Goal: Communication & Community: Ask a question

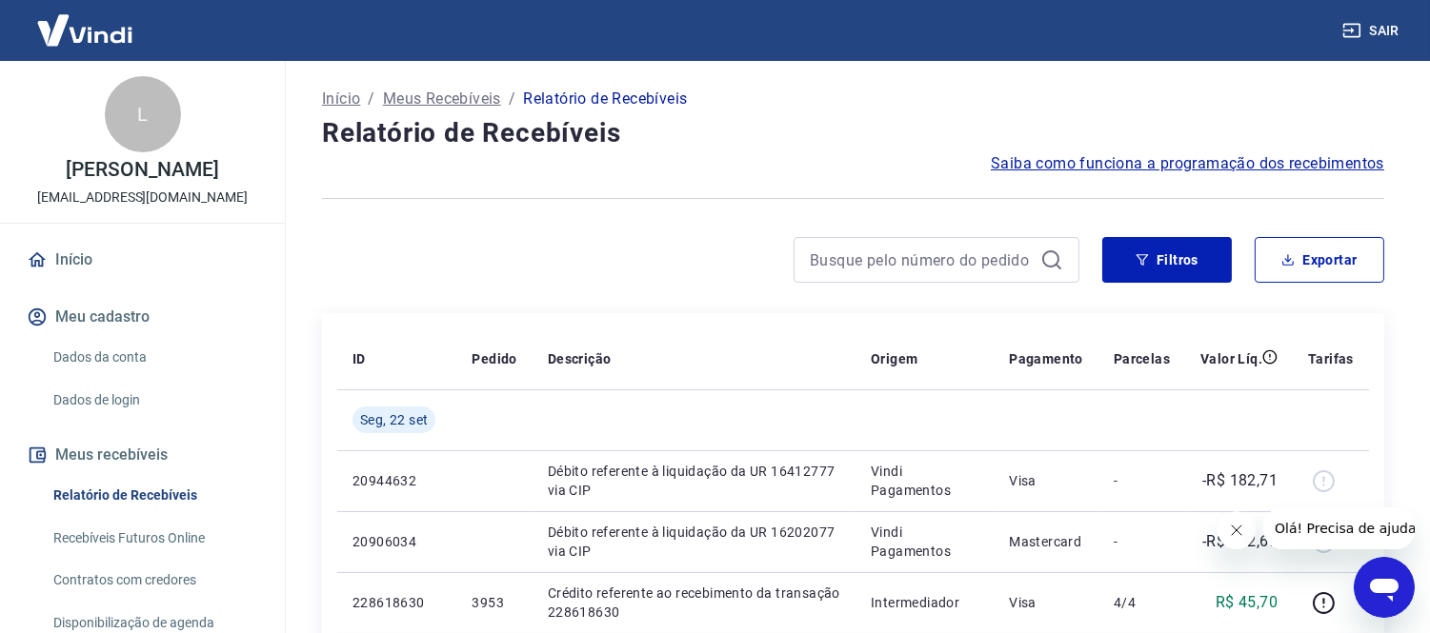
scroll to position [317, 0]
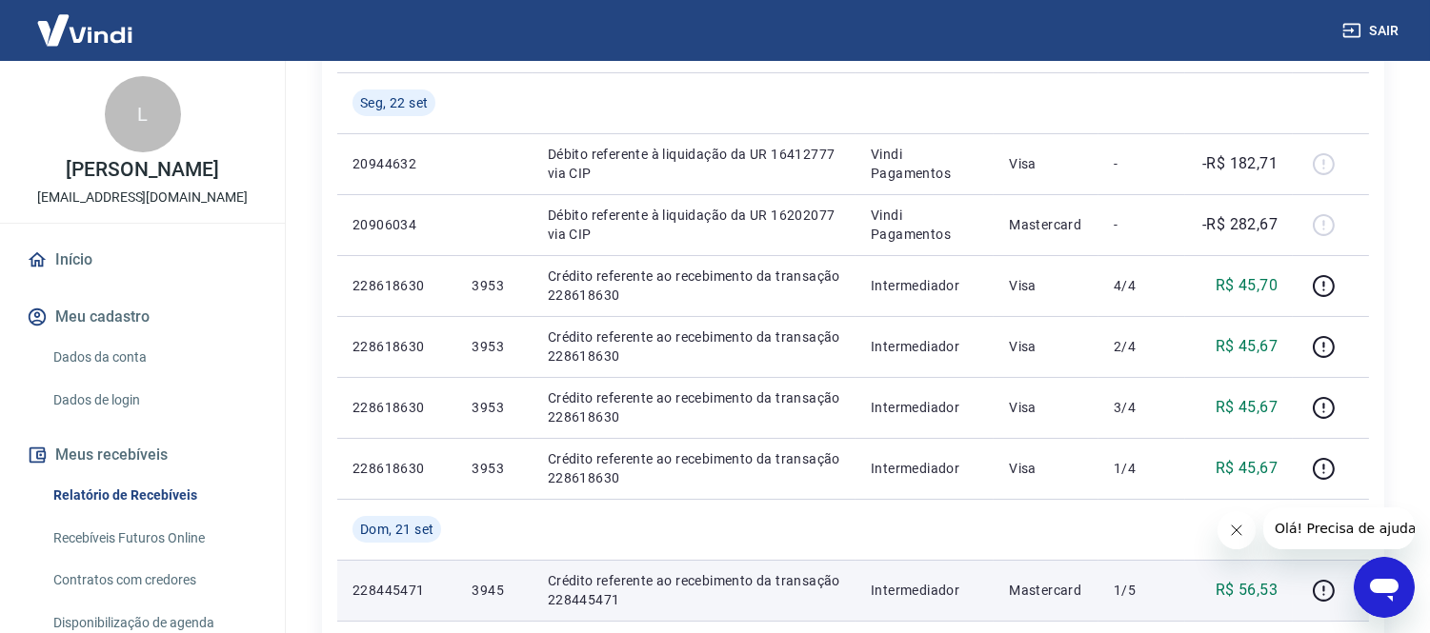
click at [1354, 316] on body "Sair L [PERSON_NAME] [EMAIL_ADDRESS][DOMAIN_NAME] Início Meu cadastro Dados da …" at bounding box center [715, -1] width 1430 height 633
click at [1353, 595] on div at bounding box center [1331, 590] width 46 height 30
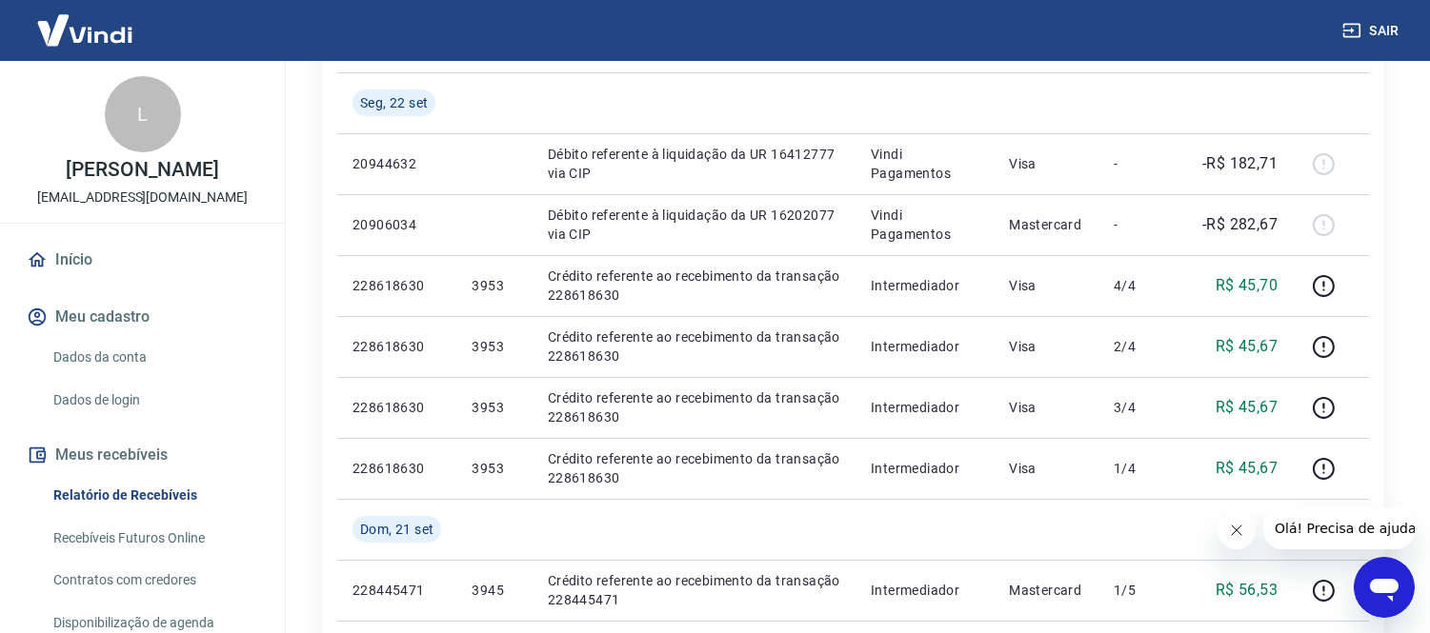
click at [1397, 577] on icon "Abrir janela de mensagens" at bounding box center [1383, 587] width 34 height 34
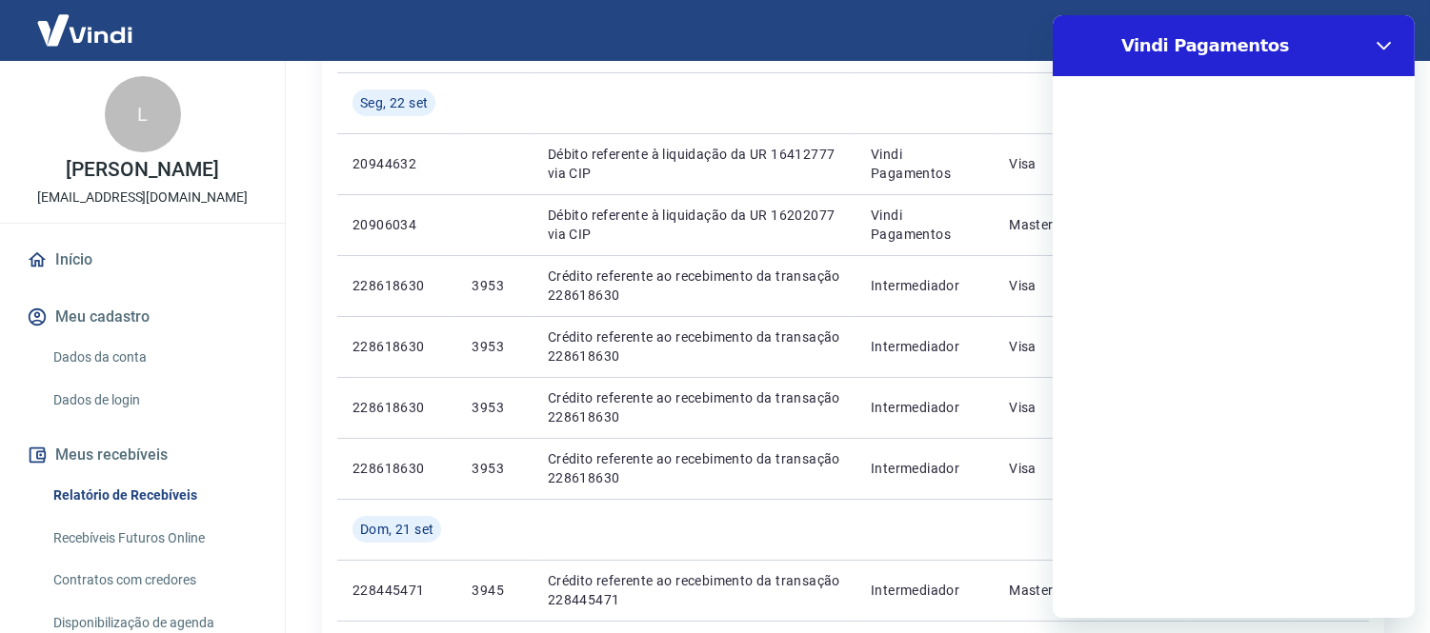
scroll to position [0, 0]
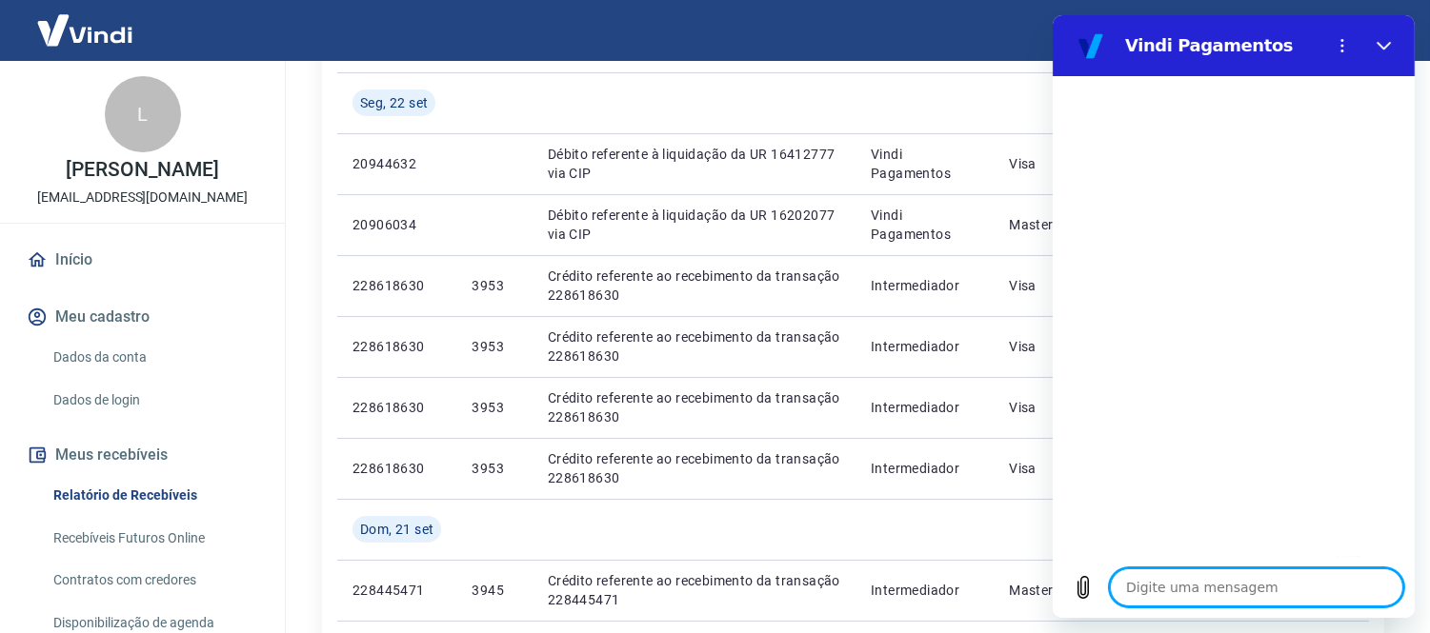
type textarea "b"
type textarea "x"
type textarea "bo"
type textarea "x"
type textarea "bos"
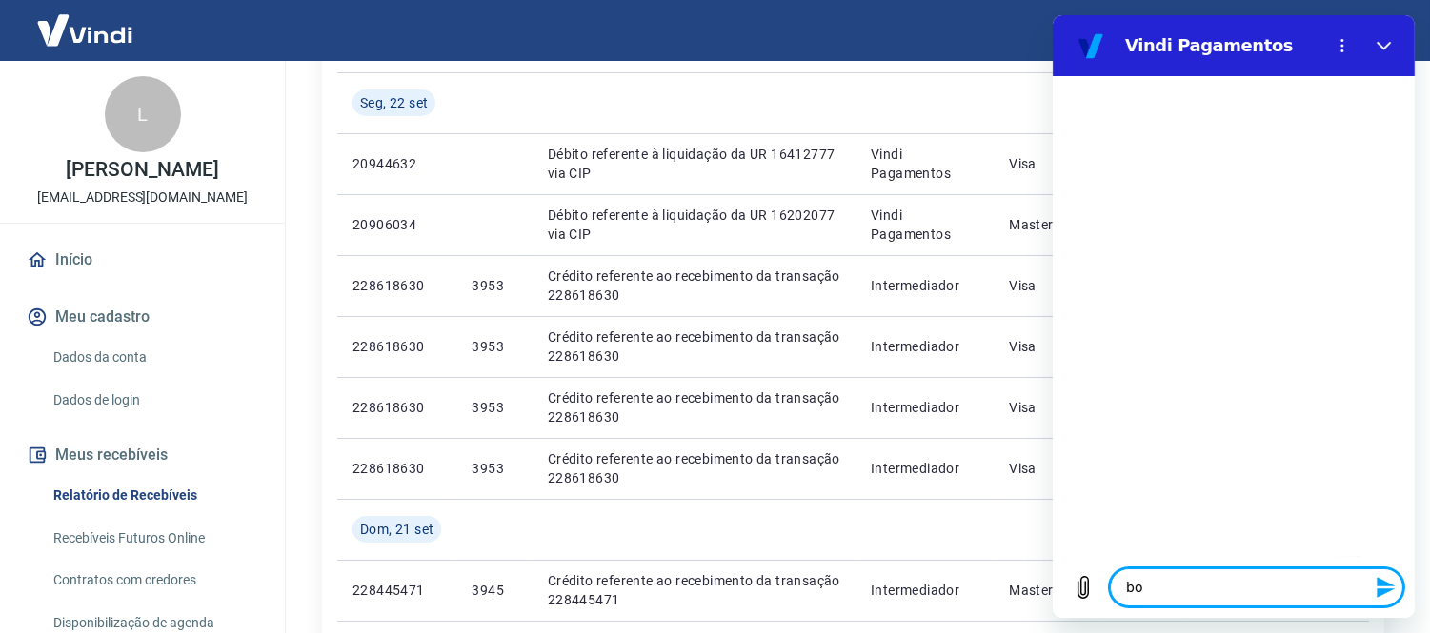
type textarea "x"
type textarea "bos"
type textarea "x"
type textarea "bos"
type textarea "x"
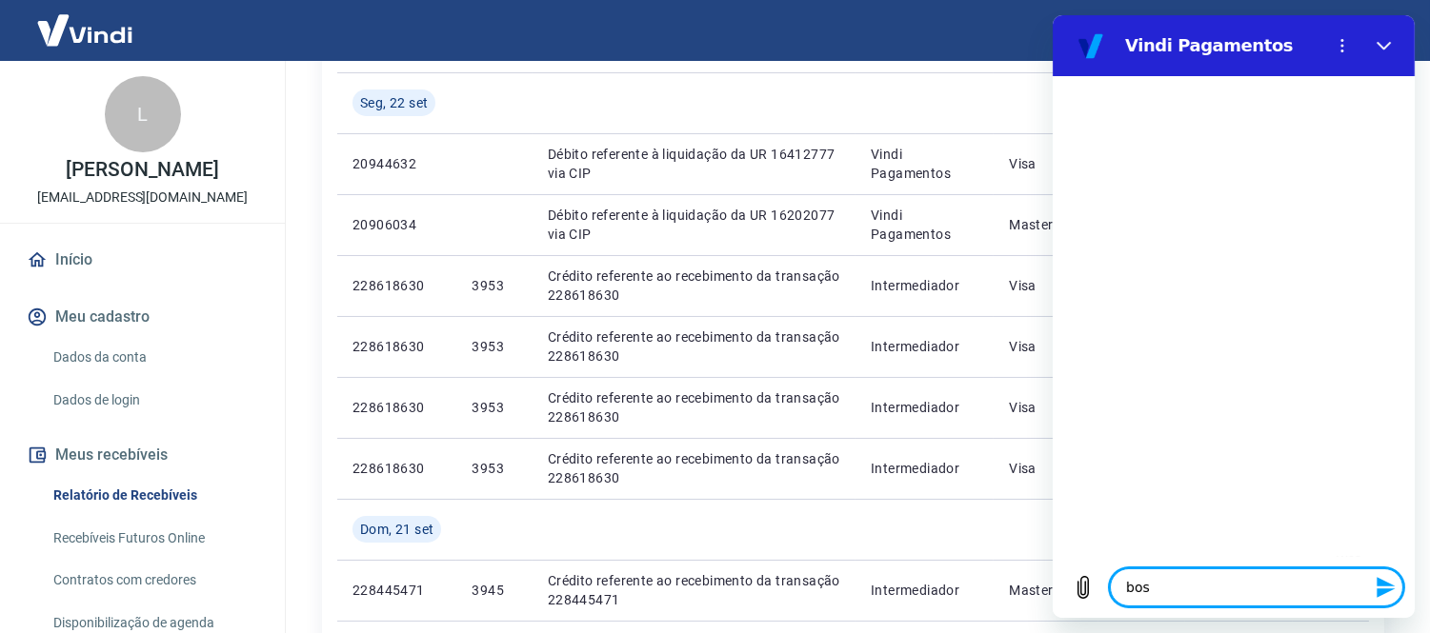
type textarea "bo"
type textarea "x"
type textarea "boa"
type textarea "x"
type textarea "boa"
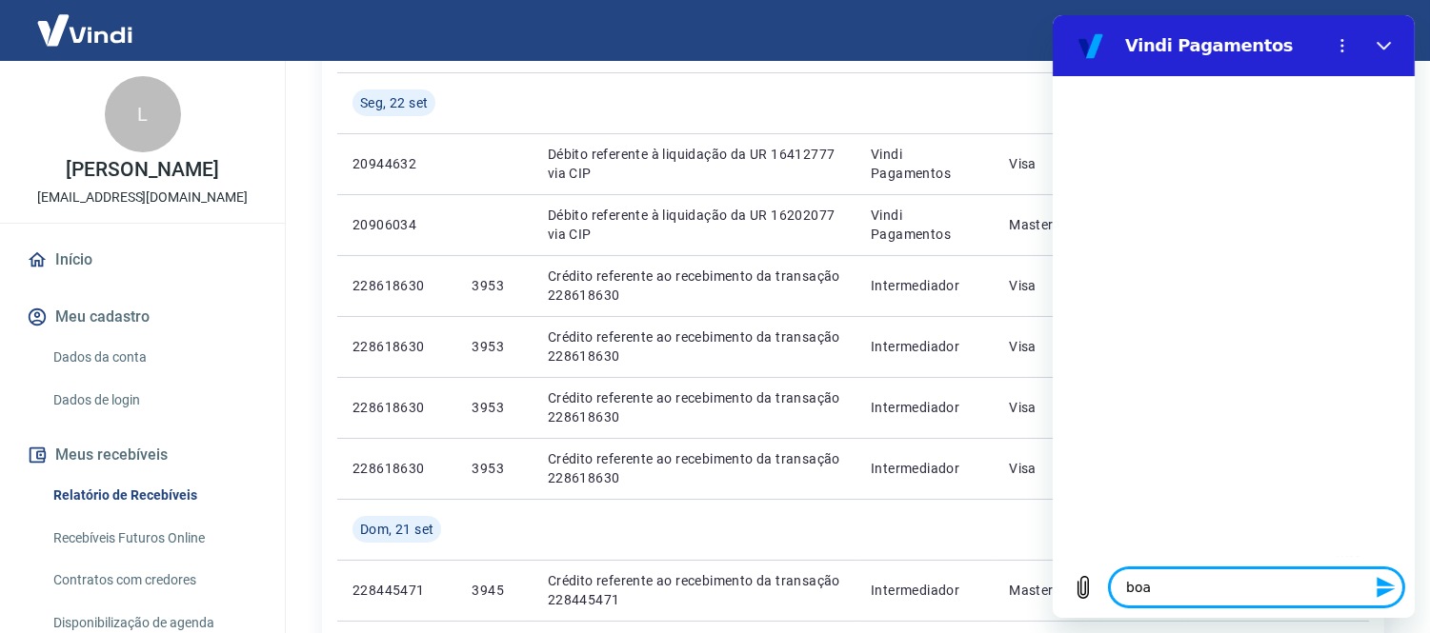
type textarea "x"
type textarea "boa t"
type textarea "x"
type textarea "boa ta"
type textarea "x"
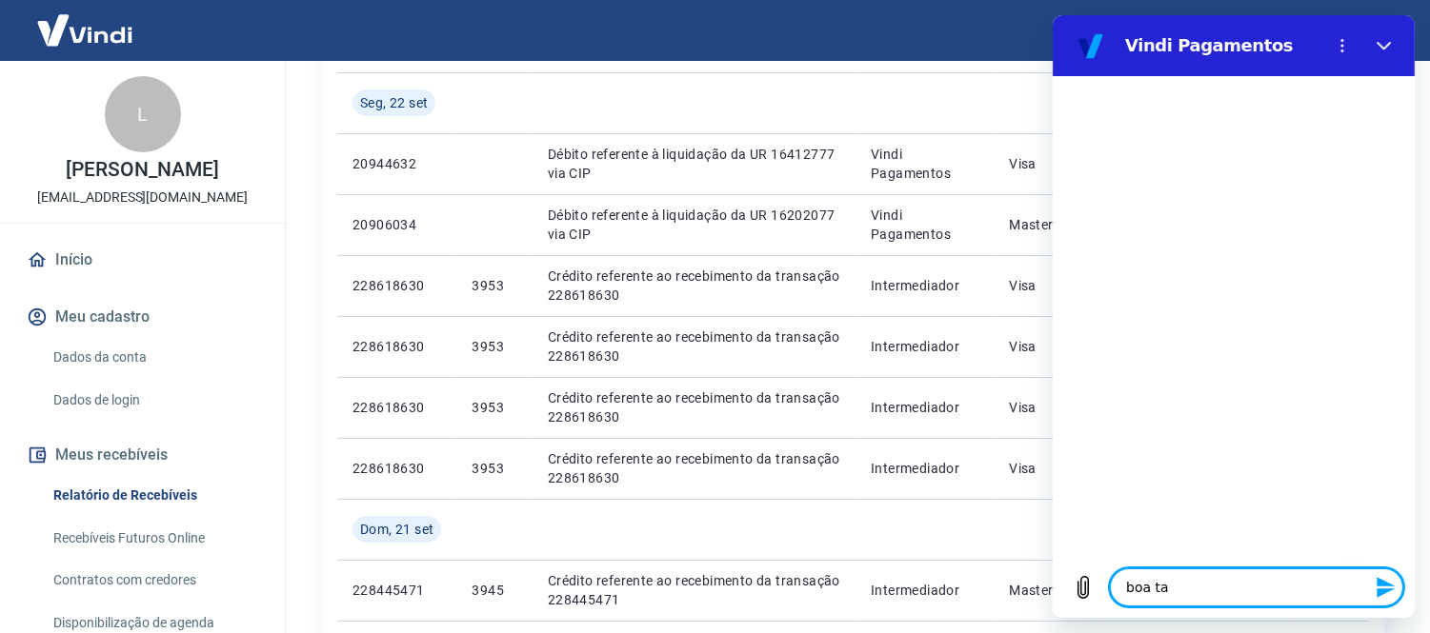
type textarea "boa tar"
type textarea "x"
type textarea "boa tard"
type textarea "x"
type textarea "boa tardbe"
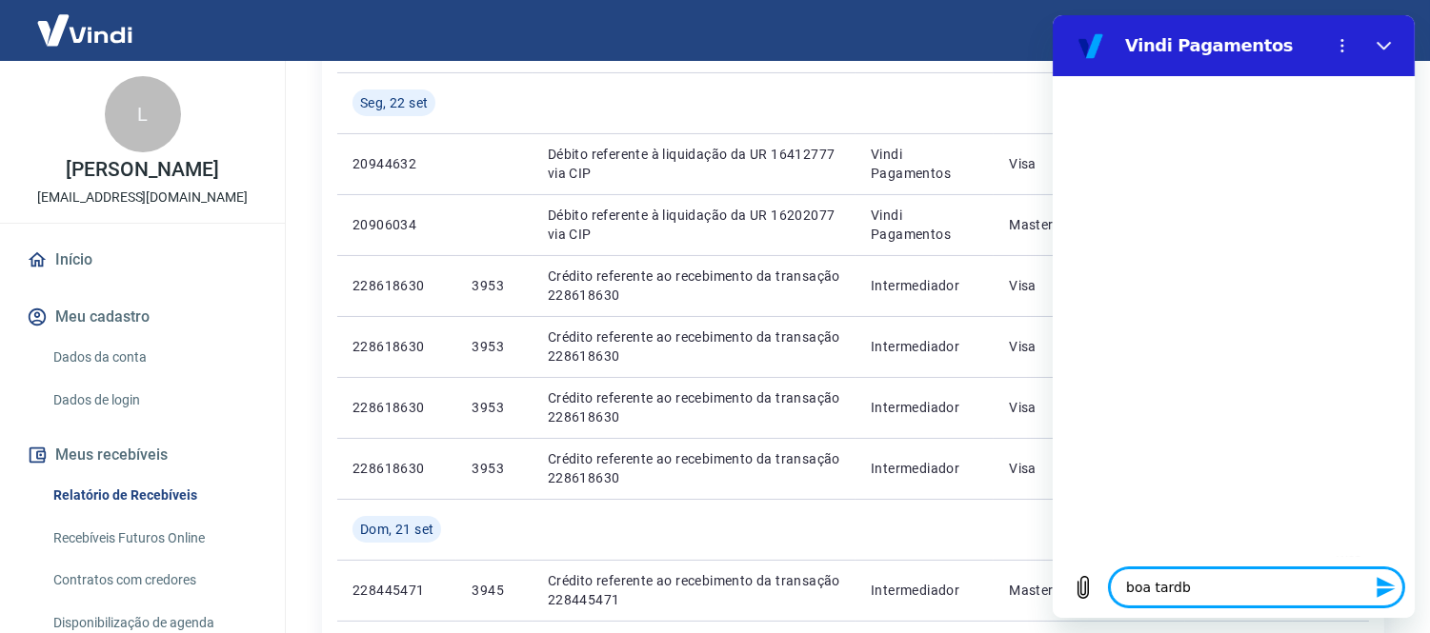
type textarea "x"
type textarea "boa tardb"
type textarea "x"
type textarea "boa tard"
type textarea "x"
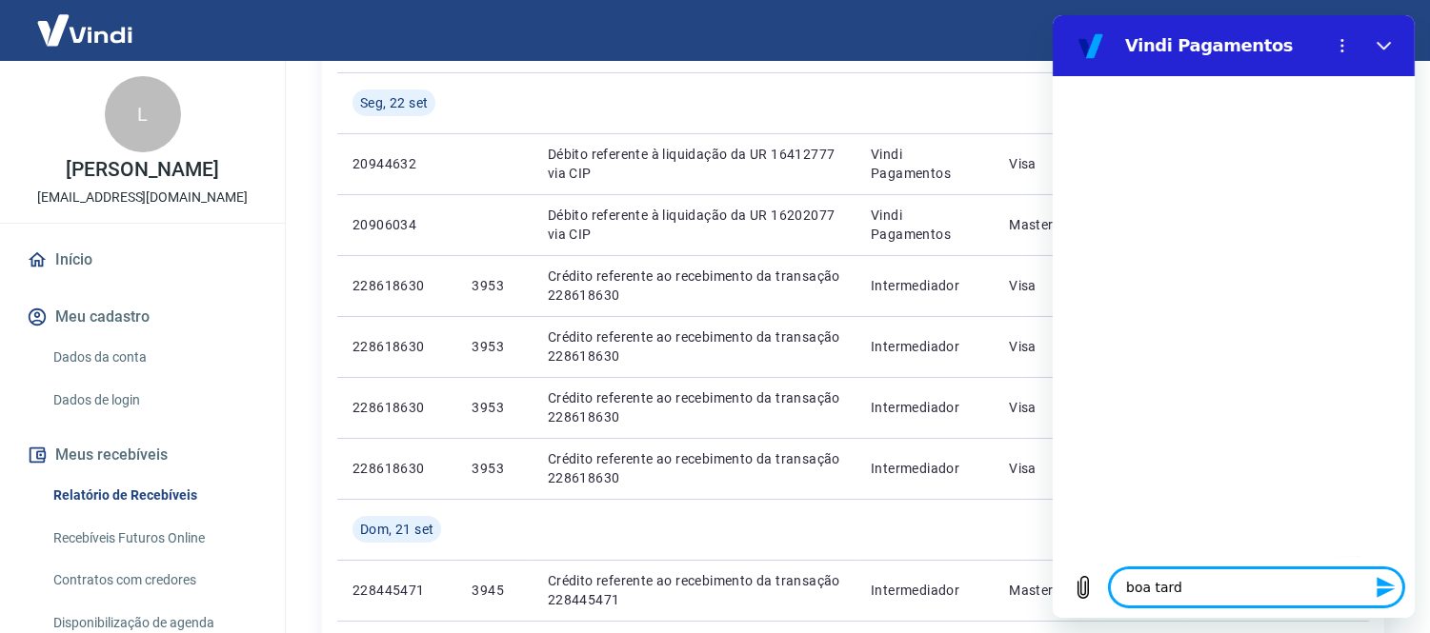
type textarea "boa tar"
type textarea "x"
type textarea "boa tard"
type textarea "x"
type textarea "boa tarde"
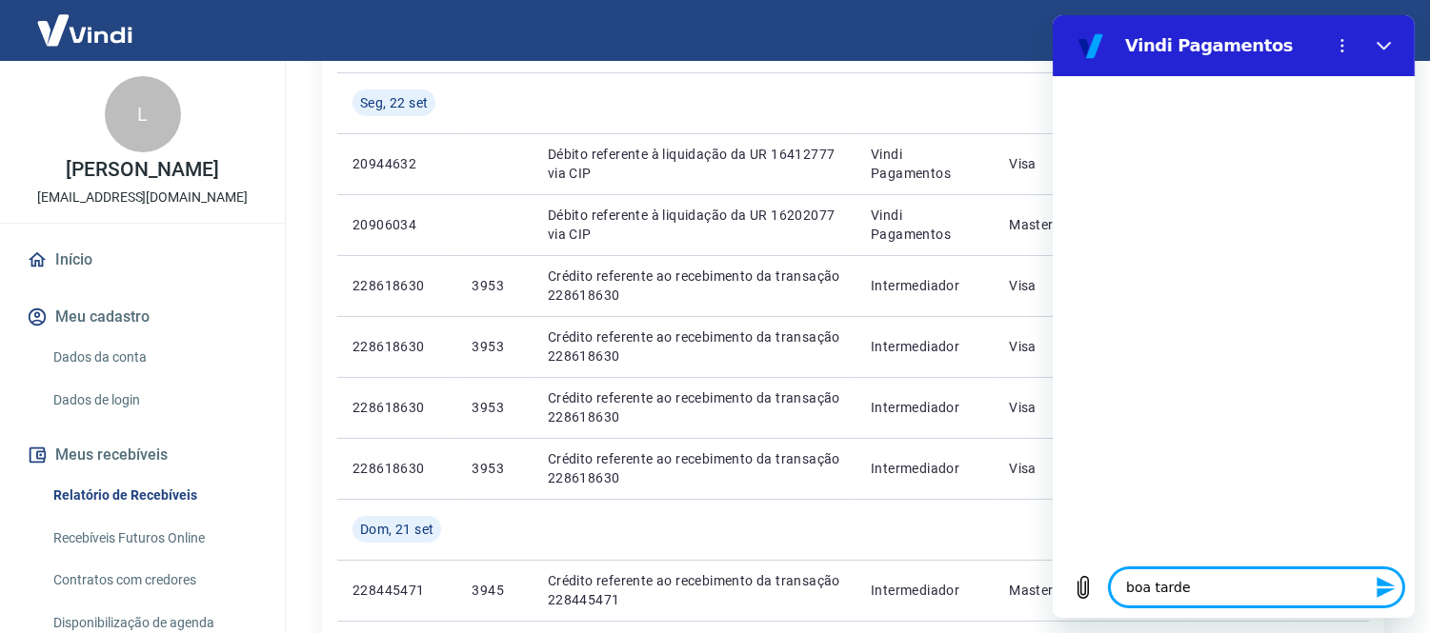
type textarea "x"
type textarea "boa tarde"
type textarea "x"
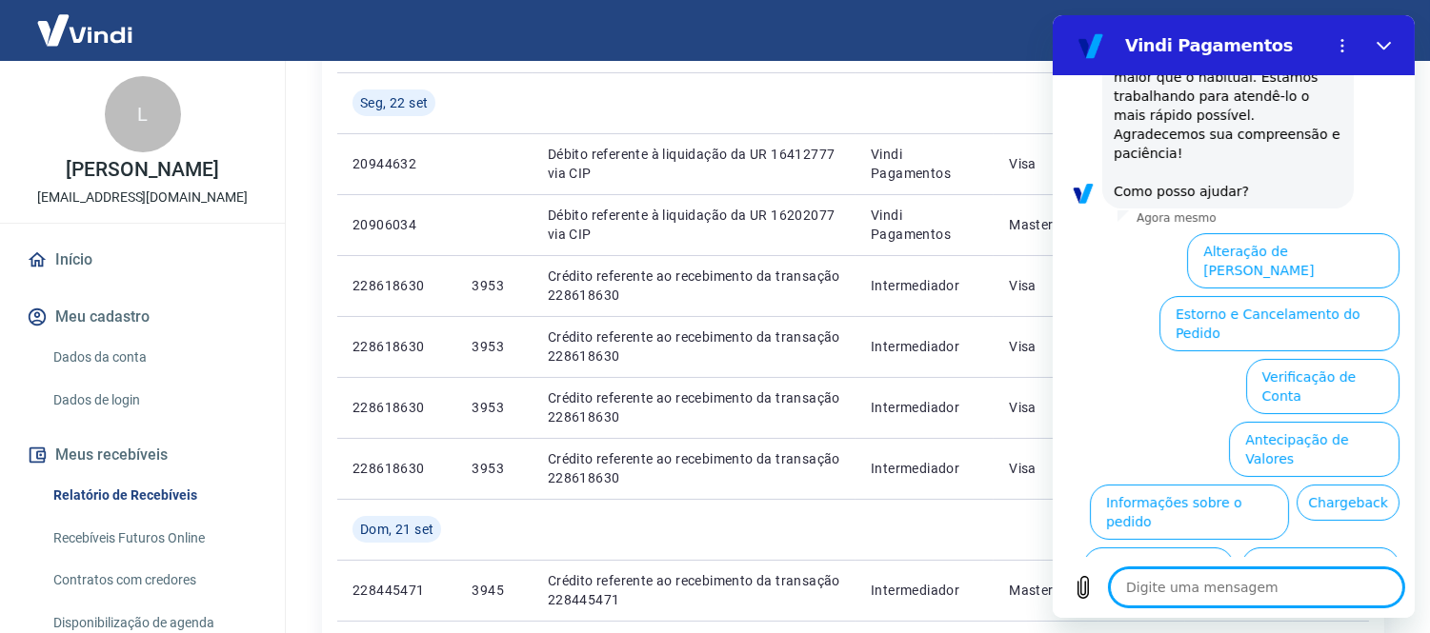
scroll to position [261, 0]
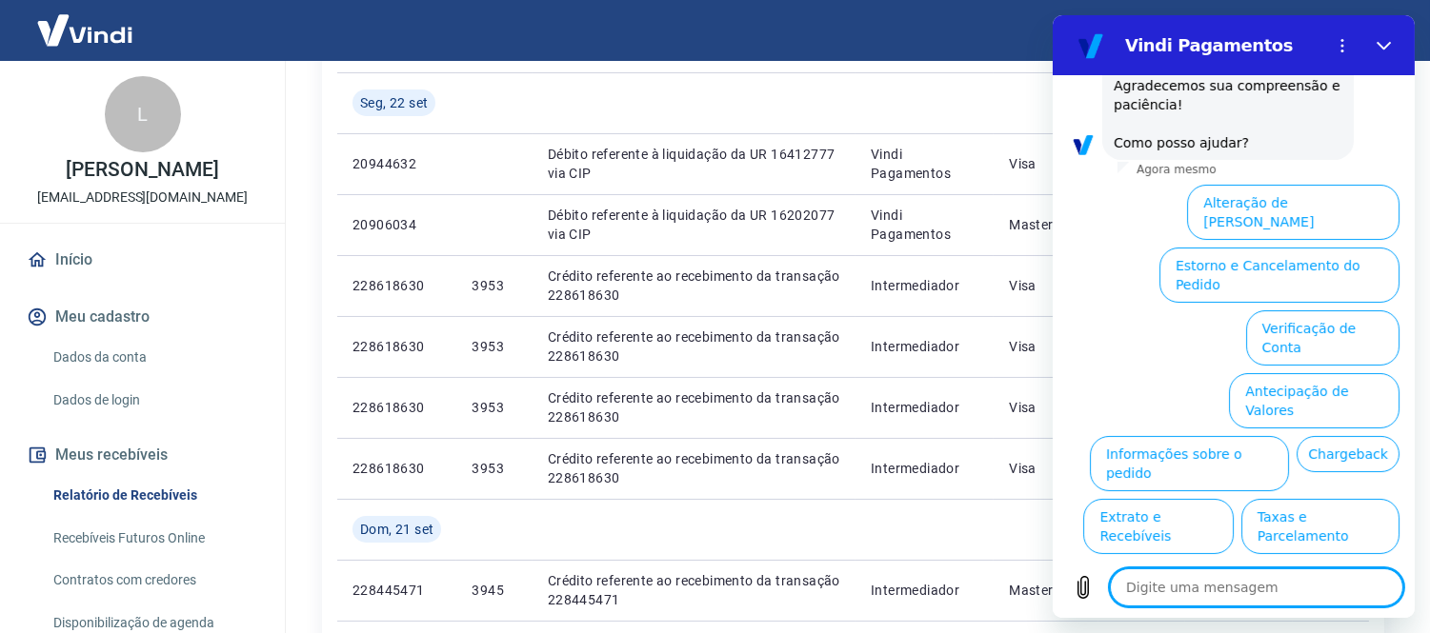
click at [1175, 595] on textarea at bounding box center [1255, 588] width 293 height 38
type textarea "f"
type textarea "x"
type textarea "fa"
type textarea "x"
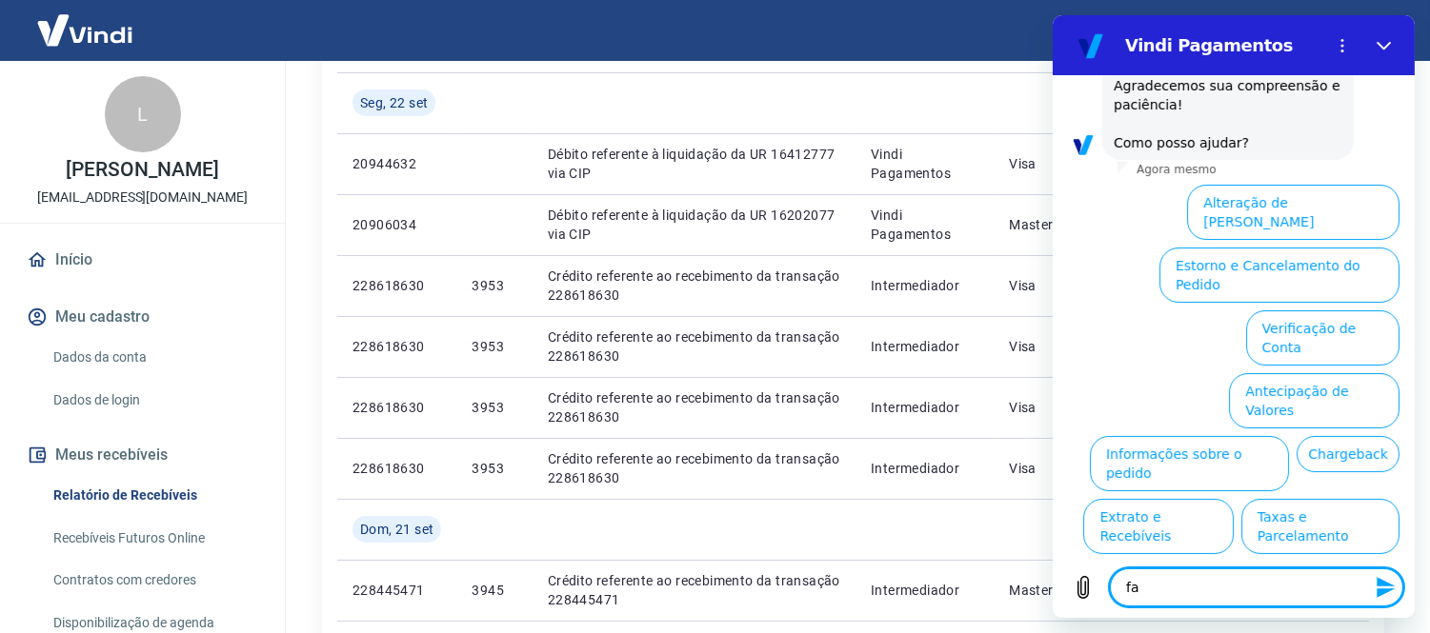
type textarea "fal"
type textarea "x"
type textarea "fala"
type textarea "x"
type textarea "falar"
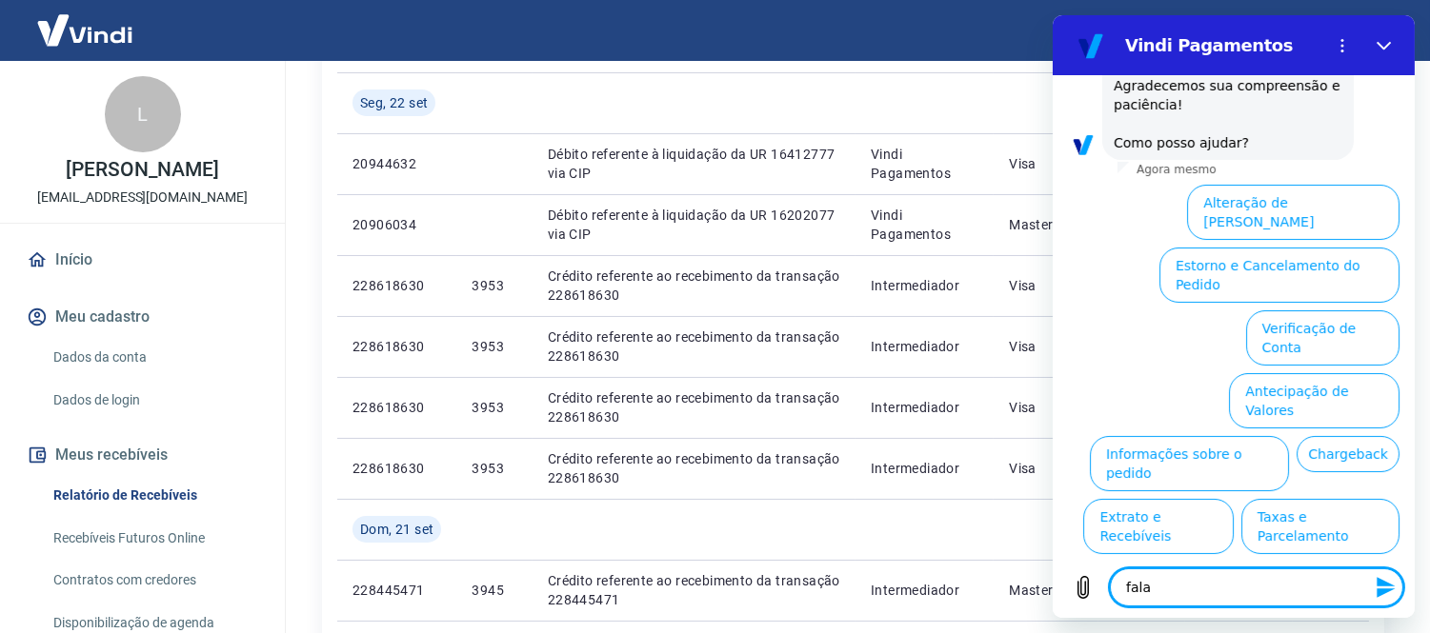
type textarea "x"
type textarea "falar"
type textarea "x"
type textarea "falar c"
type textarea "x"
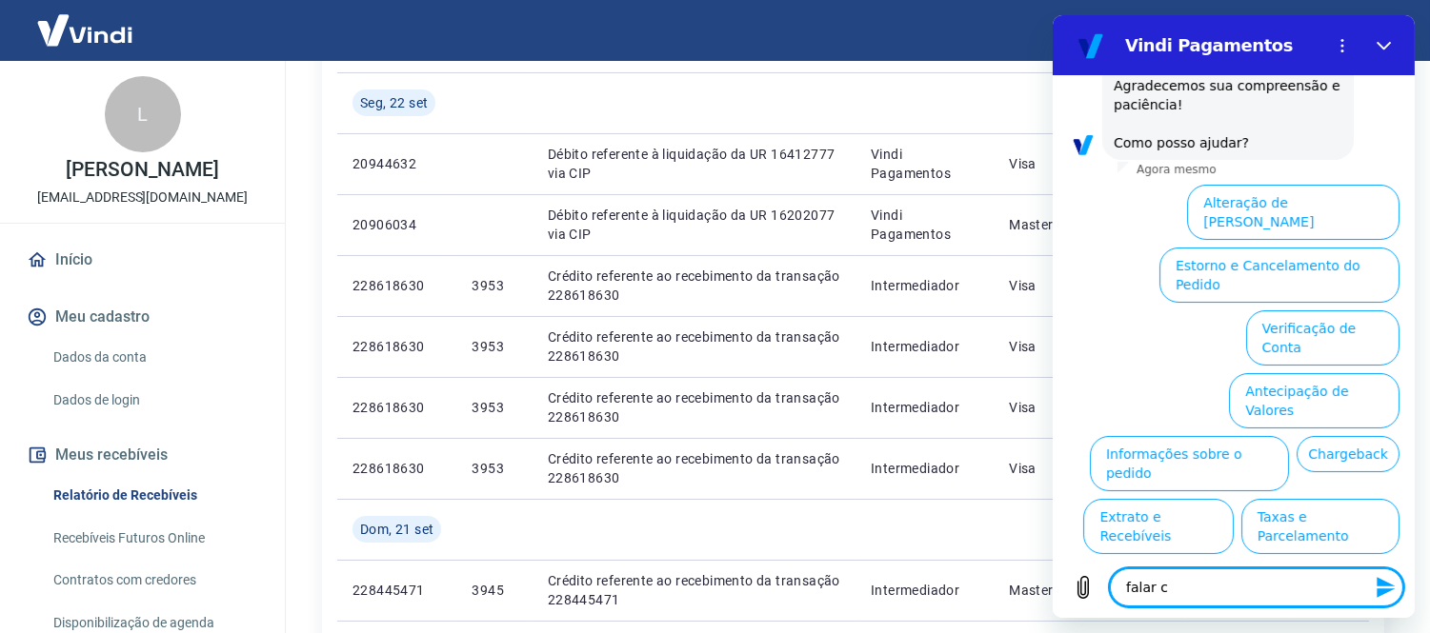
type textarea "falar co"
type textarea "x"
type textarea "falar com"
type textarea "x"
type textarea "falar com"
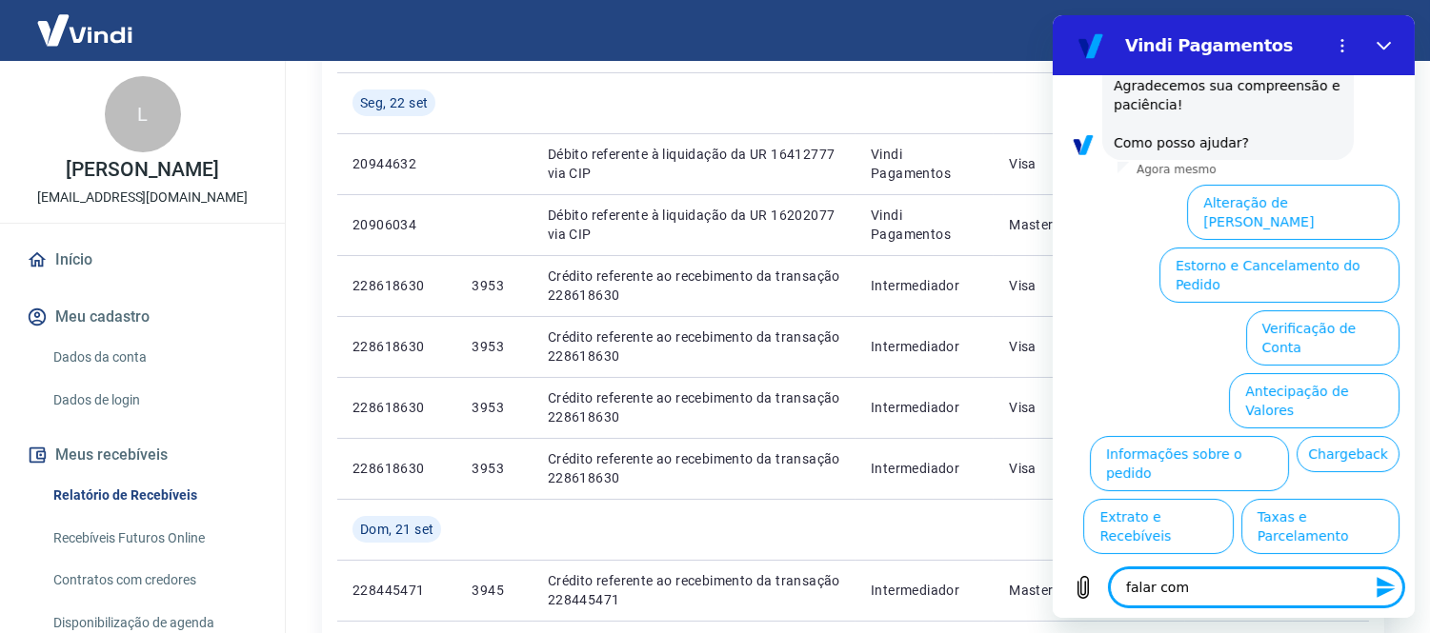
type textarea "x"
type textarea "falar com a"
type textarea "x"
type textarea "falar com ay"
type textarea "x"
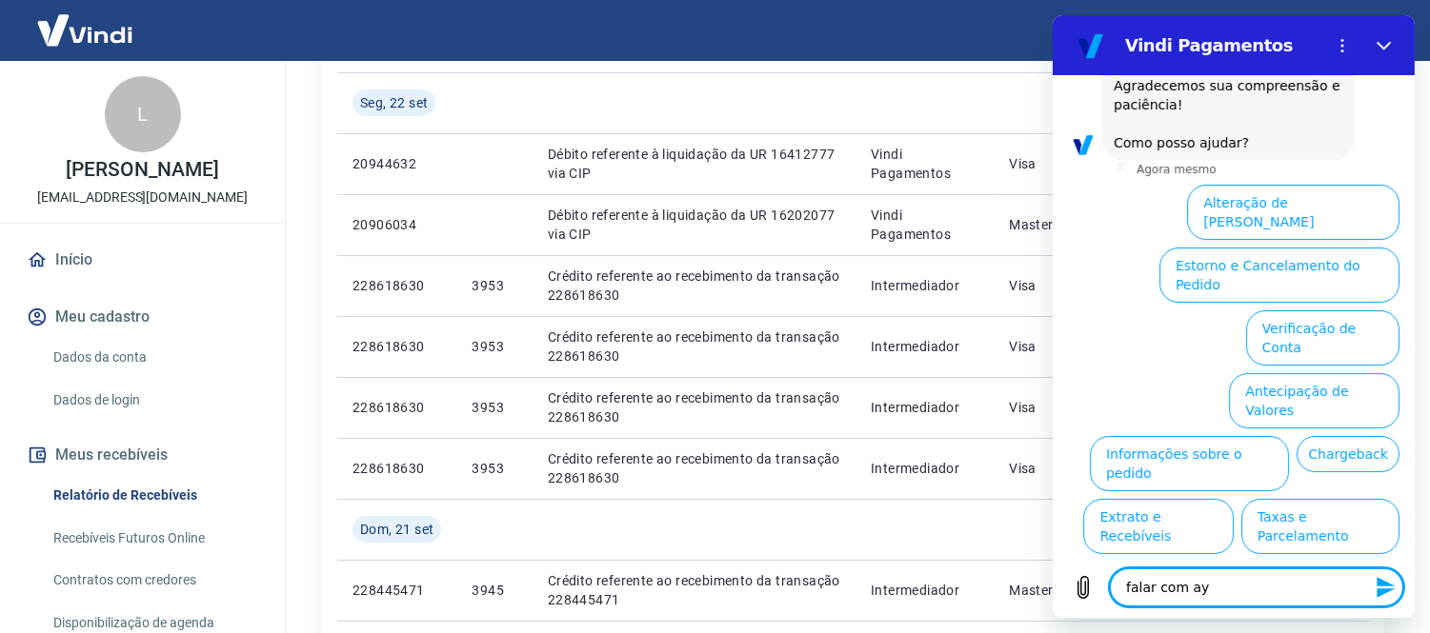
type textarea "falar com a"
type textarea "x"
type textarea "falar com at"
type textarea "x"
type textarea "falar com ate"
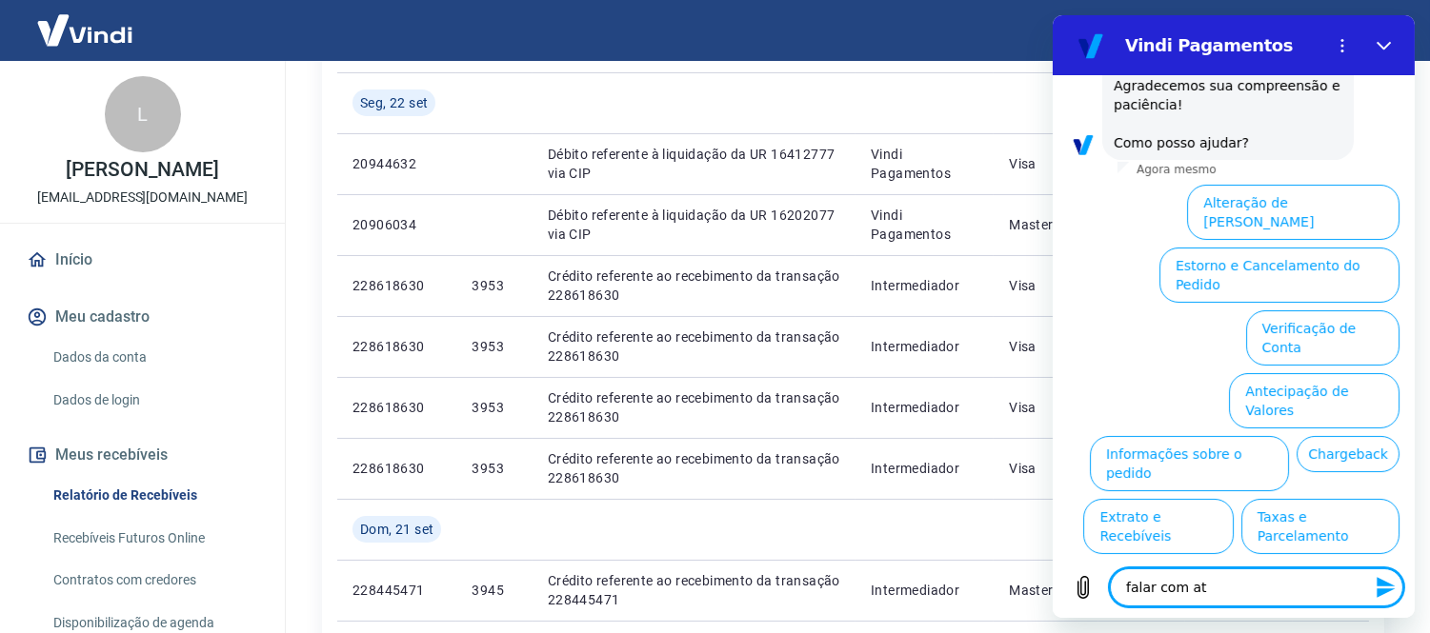
type textarea "x"
type textarea "falar com [GEOGRAPHIC_DATA]"
type textarea "x"
type textarea "falar com atend"
type textarea "x"
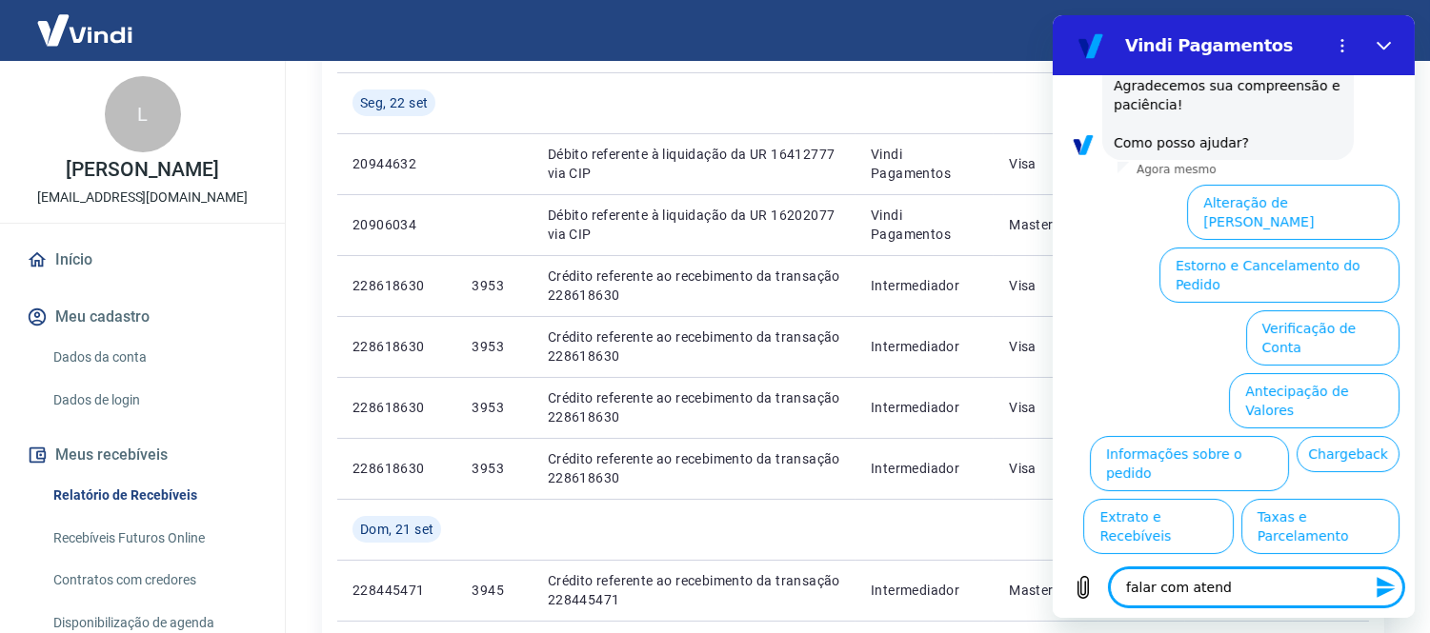
type textarea "falar com atende"
type textarea "x"
type textarea "falar com atenden"
type textarea "x"
type textarea "falar com atendent"
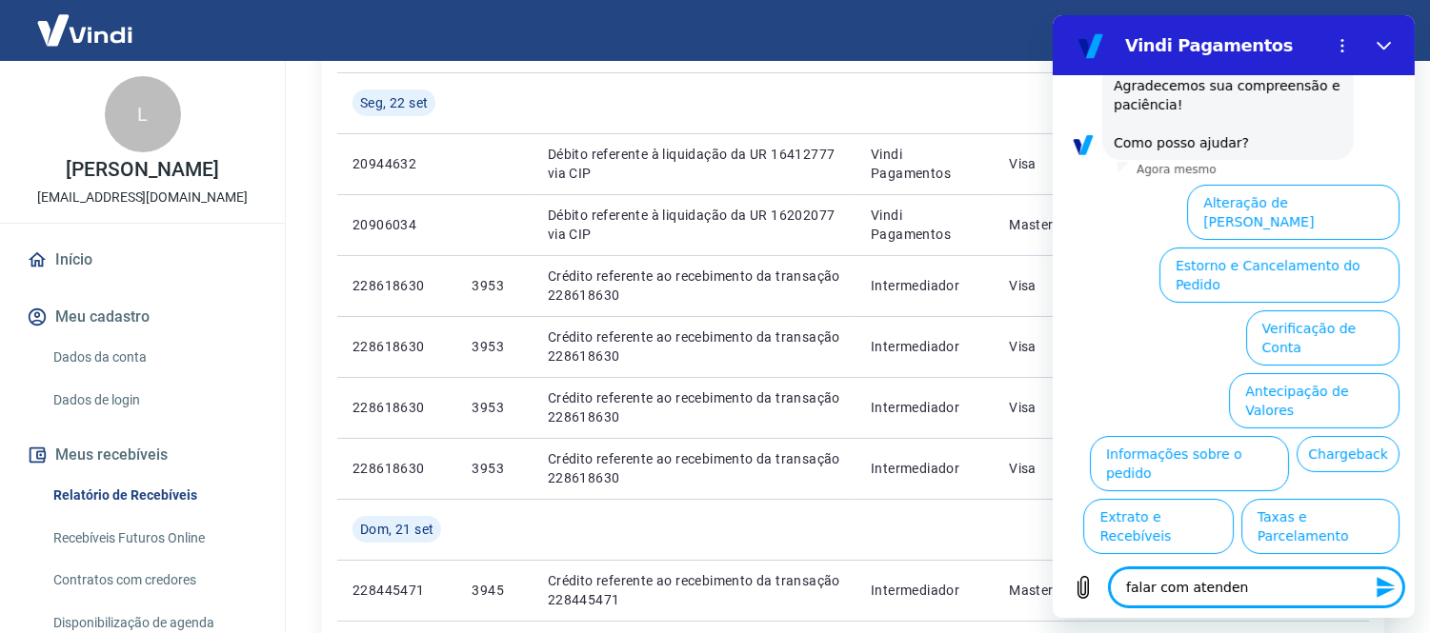
type textarea "x"
type textarea "falar com atendente"
type textarea "x"
drag, startPoint x: 1244, startPoint y: 582, endPoint x: 1082, endPoint y: 556, distance: 164.0
click at [1081, 559] on div "Digite uma mensagem falar com atendente x" at bounding box center [1233, 587] width 362 height 61
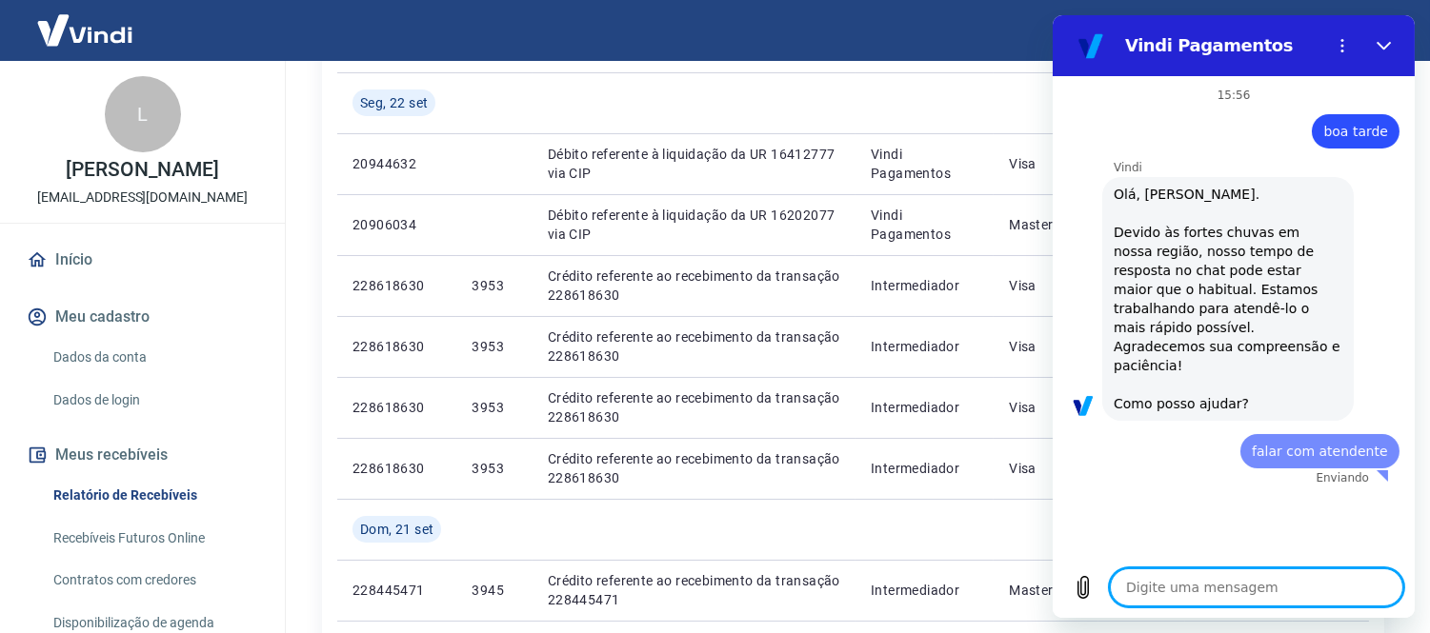
scroll to position [0, 0]
type textarea "x"
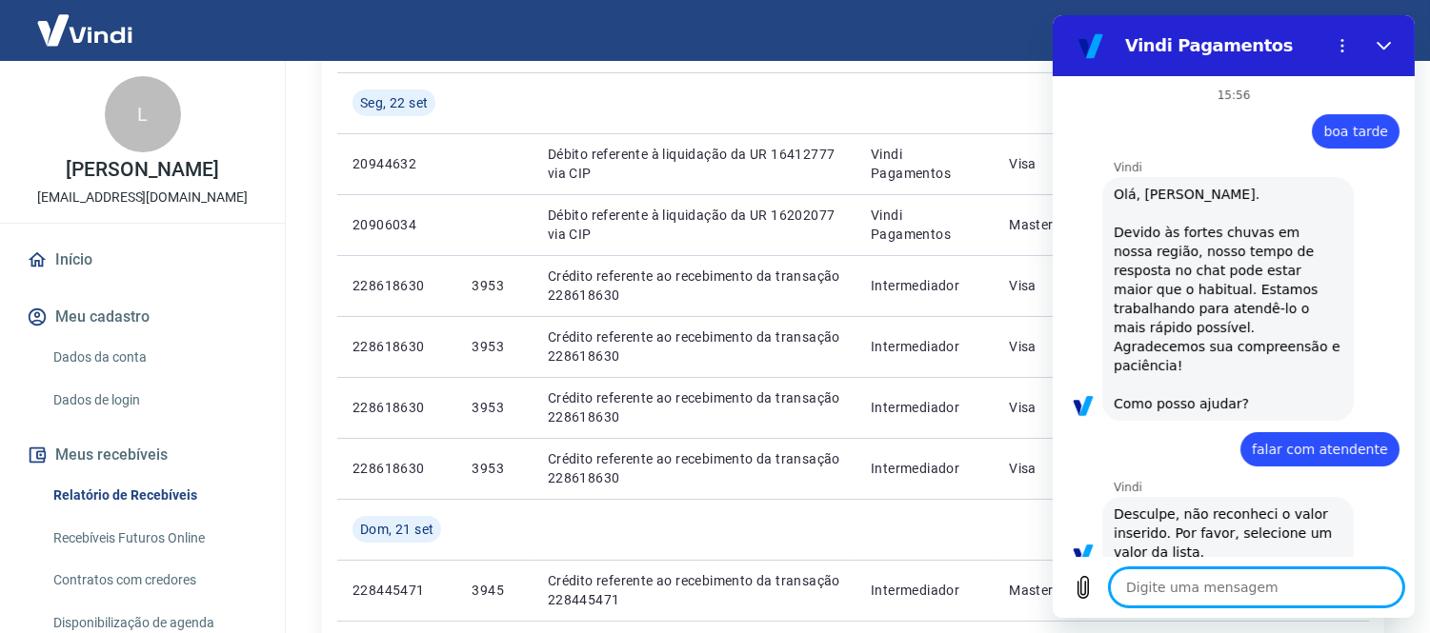
type textarea "falar com atendente"
type textarea "x"
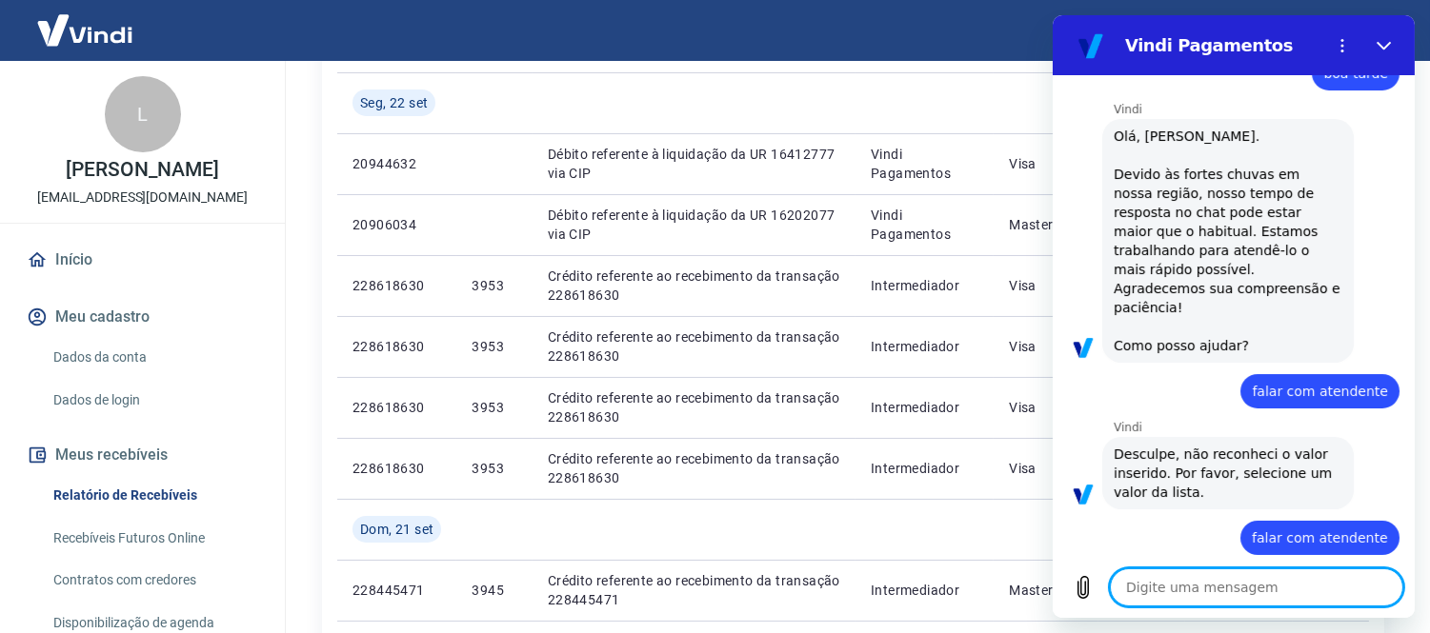
type textarea "x"
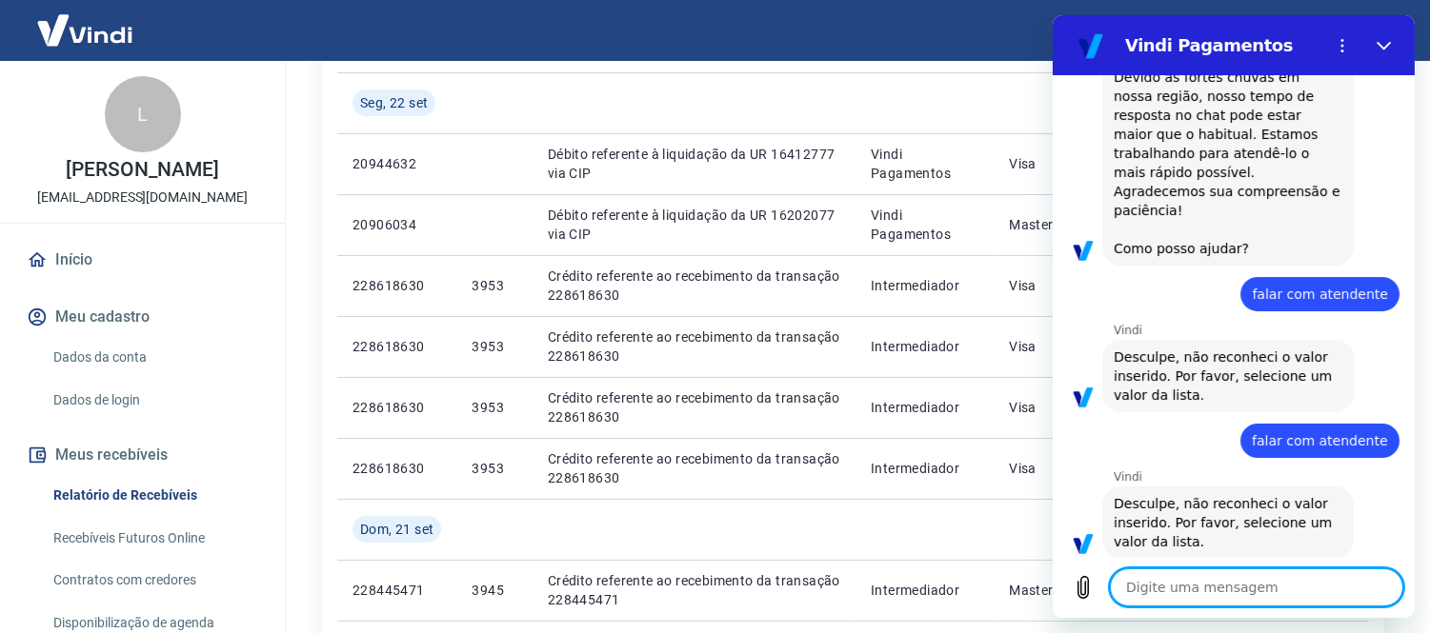
scroll to position [159, 0]
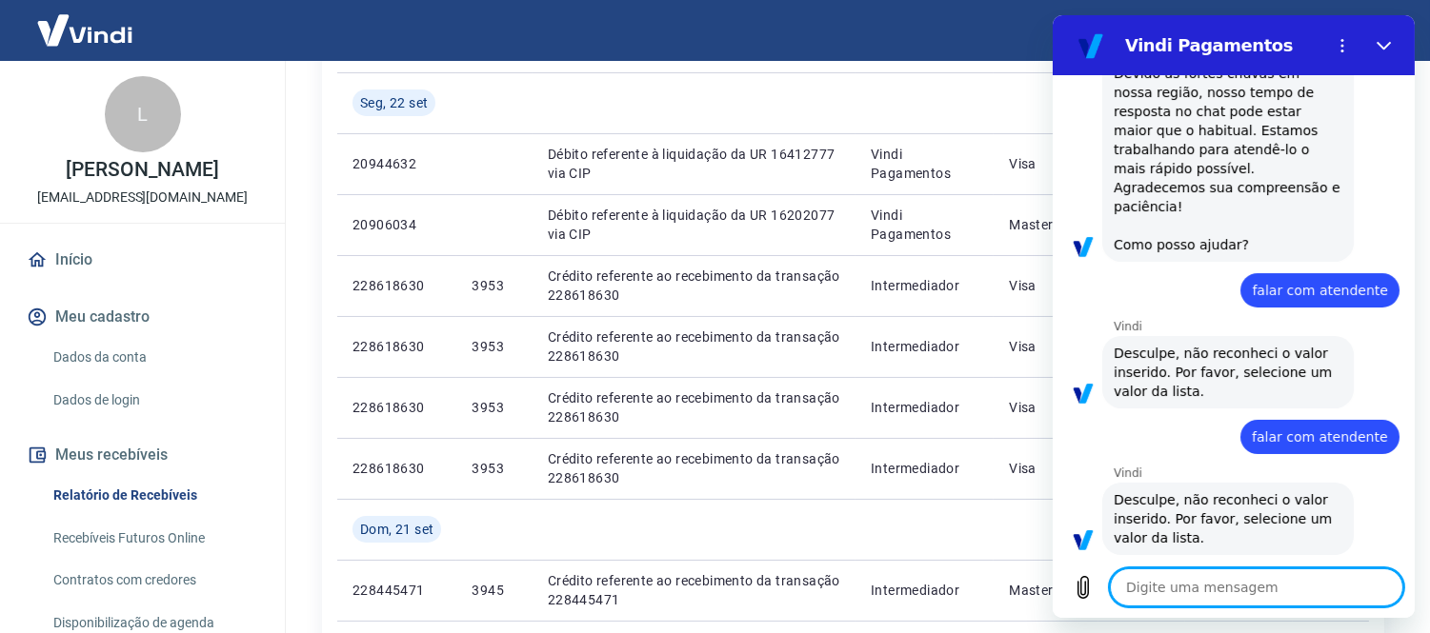
type textarea "v"
type textarea "x"
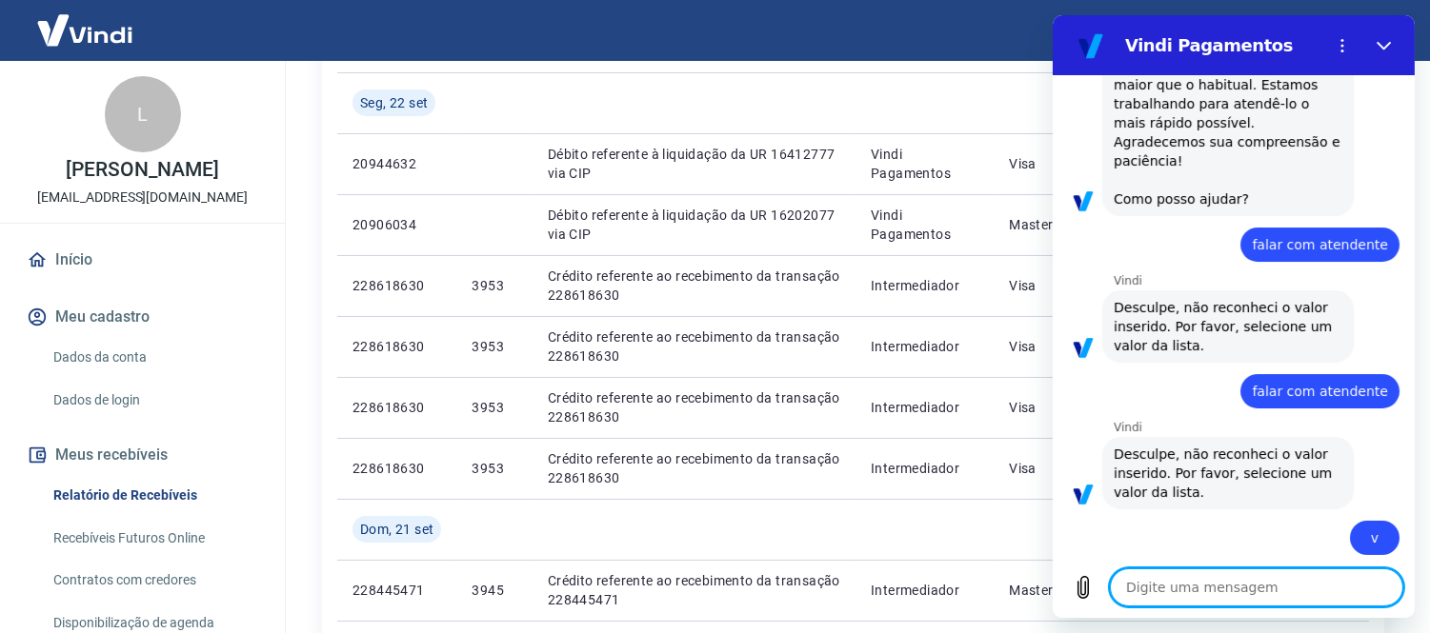
type textarea "x"
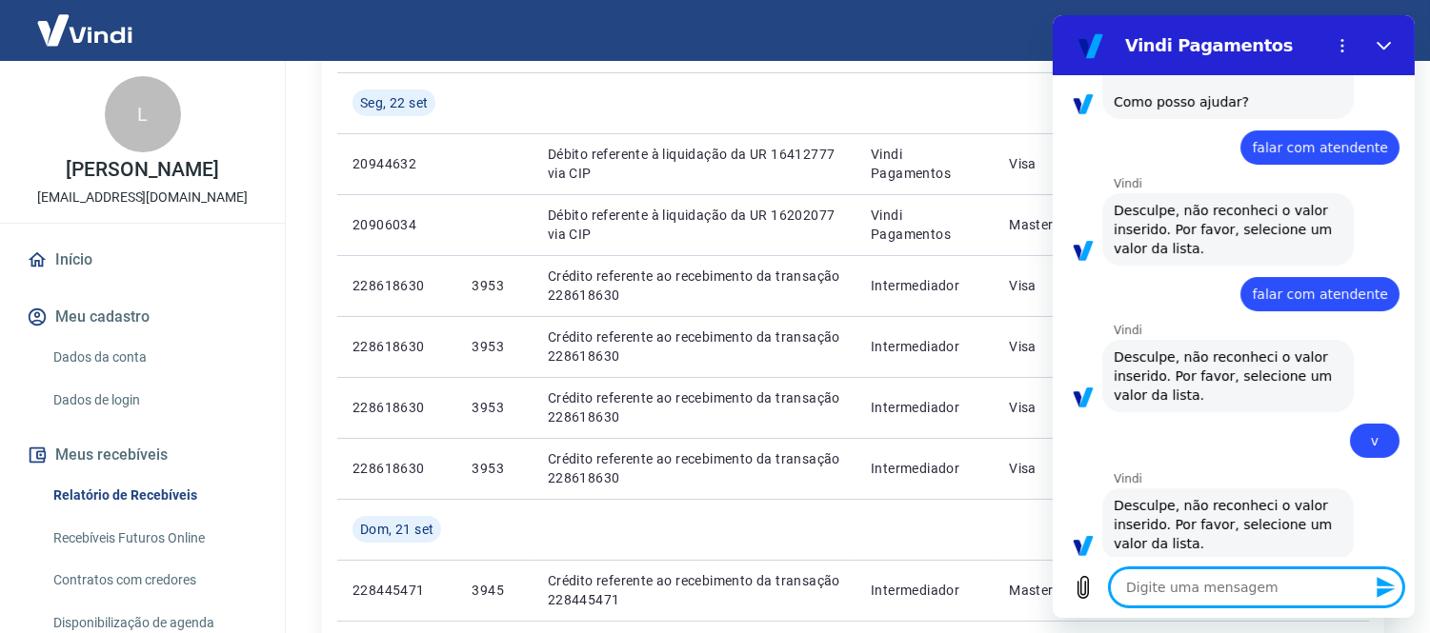
type textarea "falar com atendente"
type textarea "x"
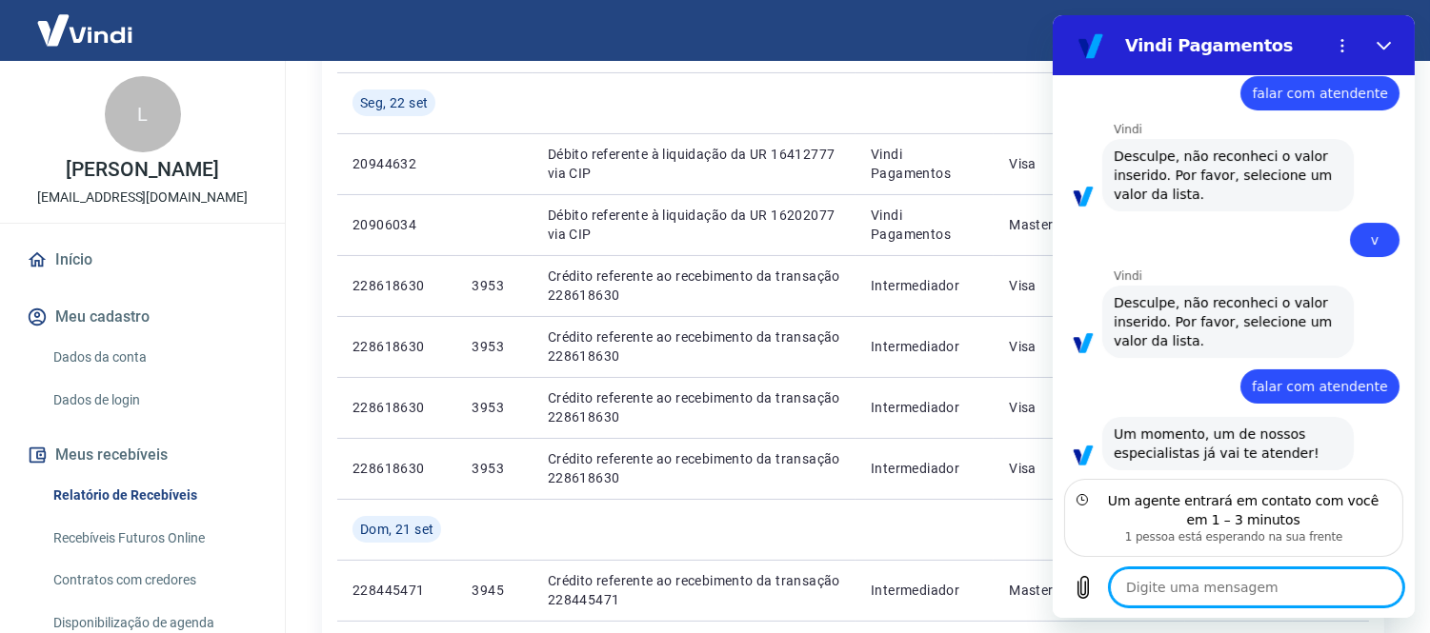
scroll to position [484, 0]
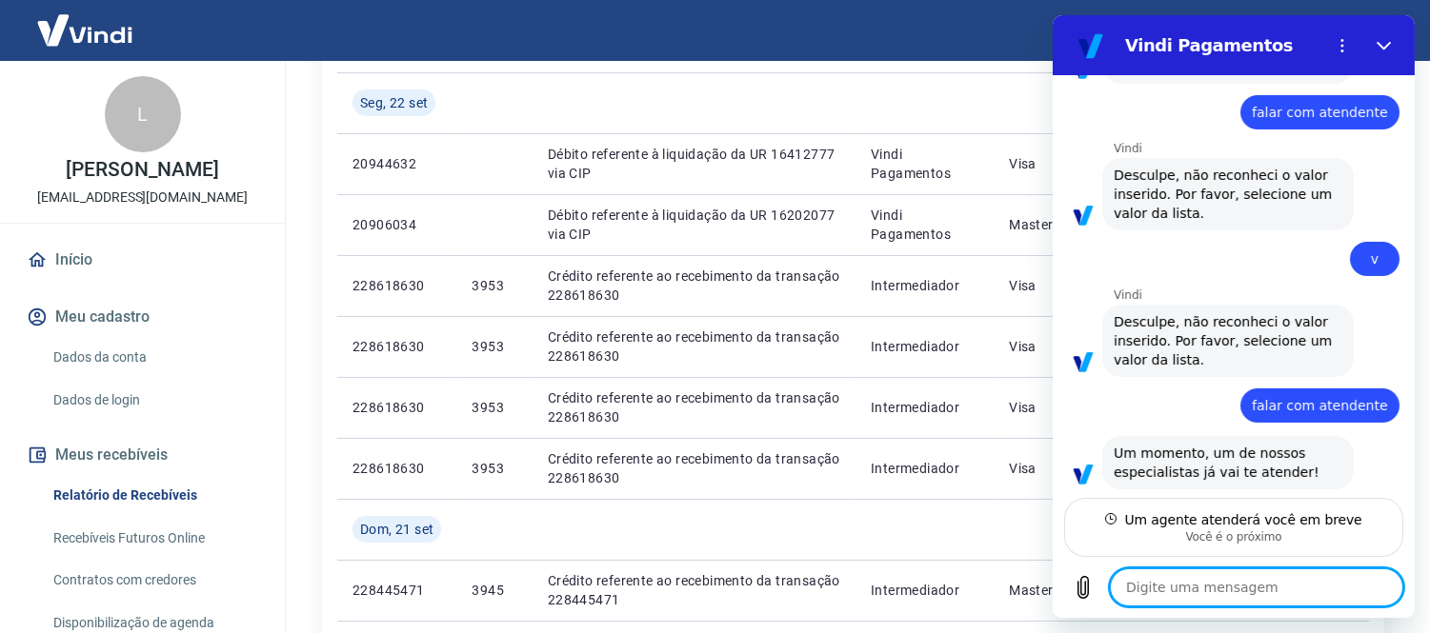
drag, startPoint x: 1260, startPoint y: 592, endPoint x: 1232, endPoint y: 577, distance: 32.4
click at [1266, 587] on textarea at bounding box center [1255, 588] width 293 height 38
click at [1250, 598] on textarea at bounding box center [1255, 588] width 293 height 38
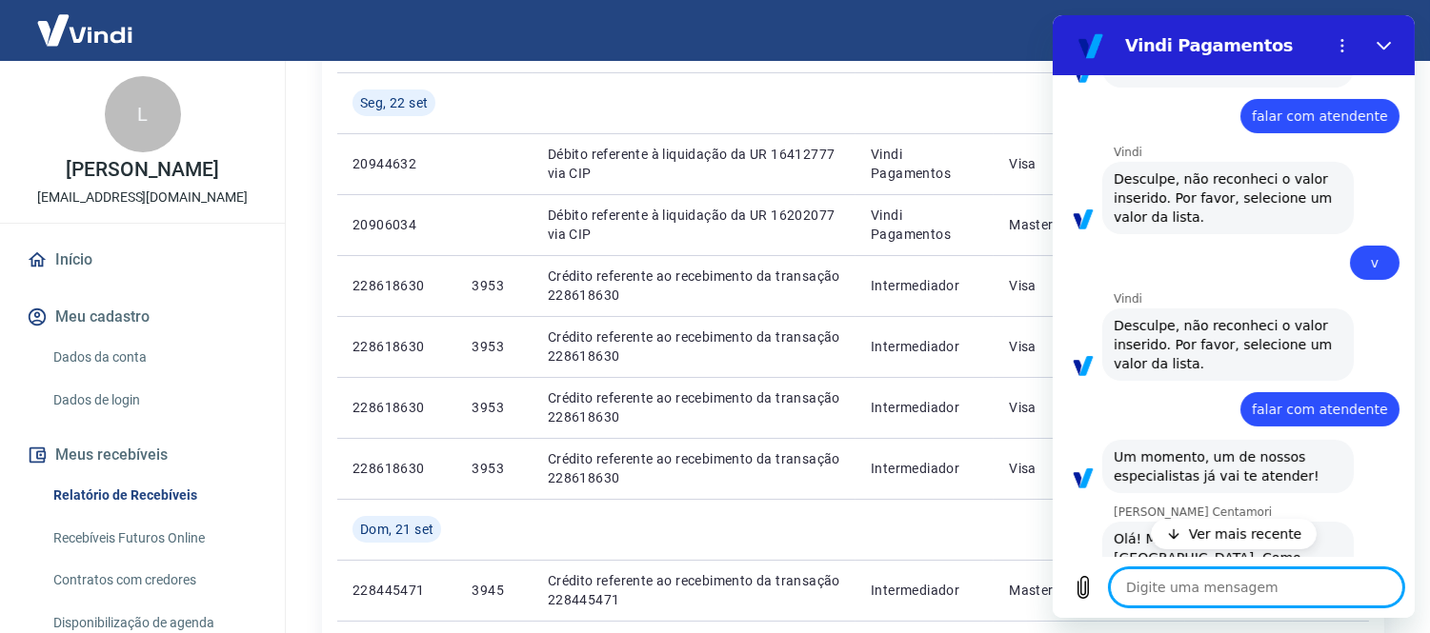
scroll to position [555, 0]
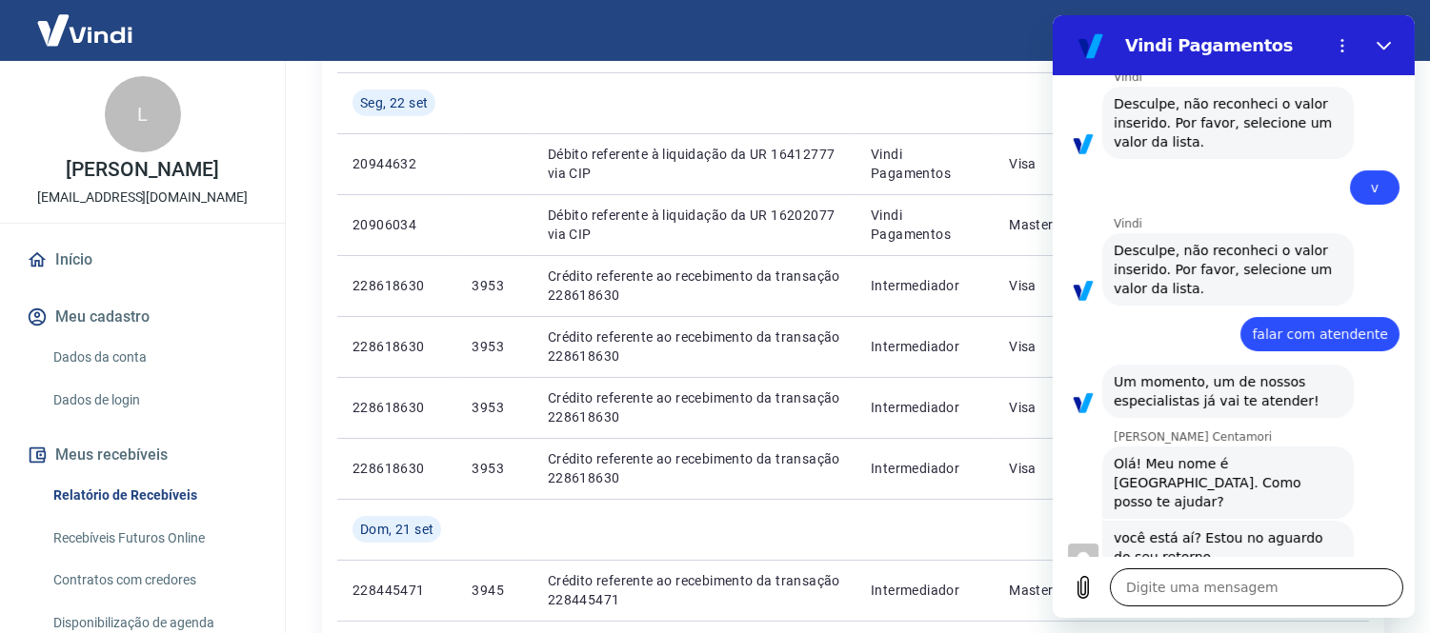
drag, startPoint x: 1211, startPoint y: 608, endPoint x: 1205, endPoint y: 589, distance: 19.9
click at [1205, 593] on div "Digite uma mensagem x" at bounding box center [1233, 587] width 362 height 61
click at [1205, 589] on textarea at bounding box center [1255, 588] width 293 height 38
type textarea "x"
type textarea "o"
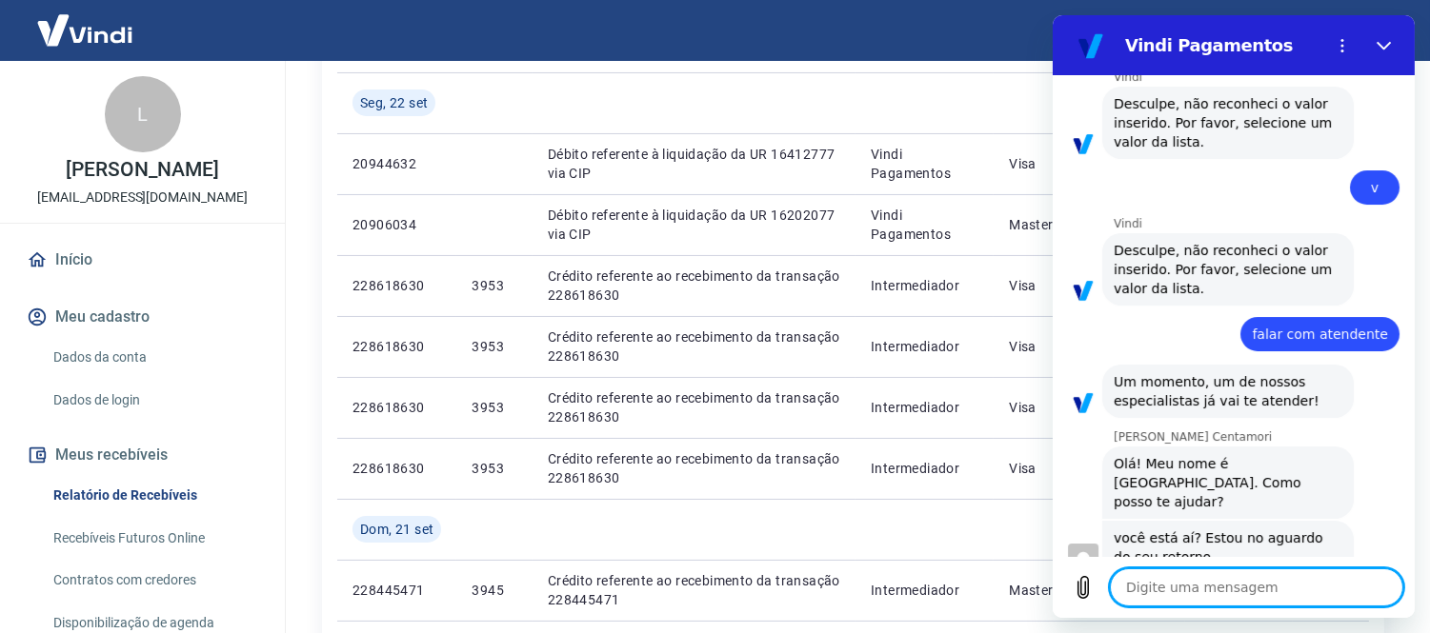
type textarea "x"
type textarea "oi"
type textarea "x"
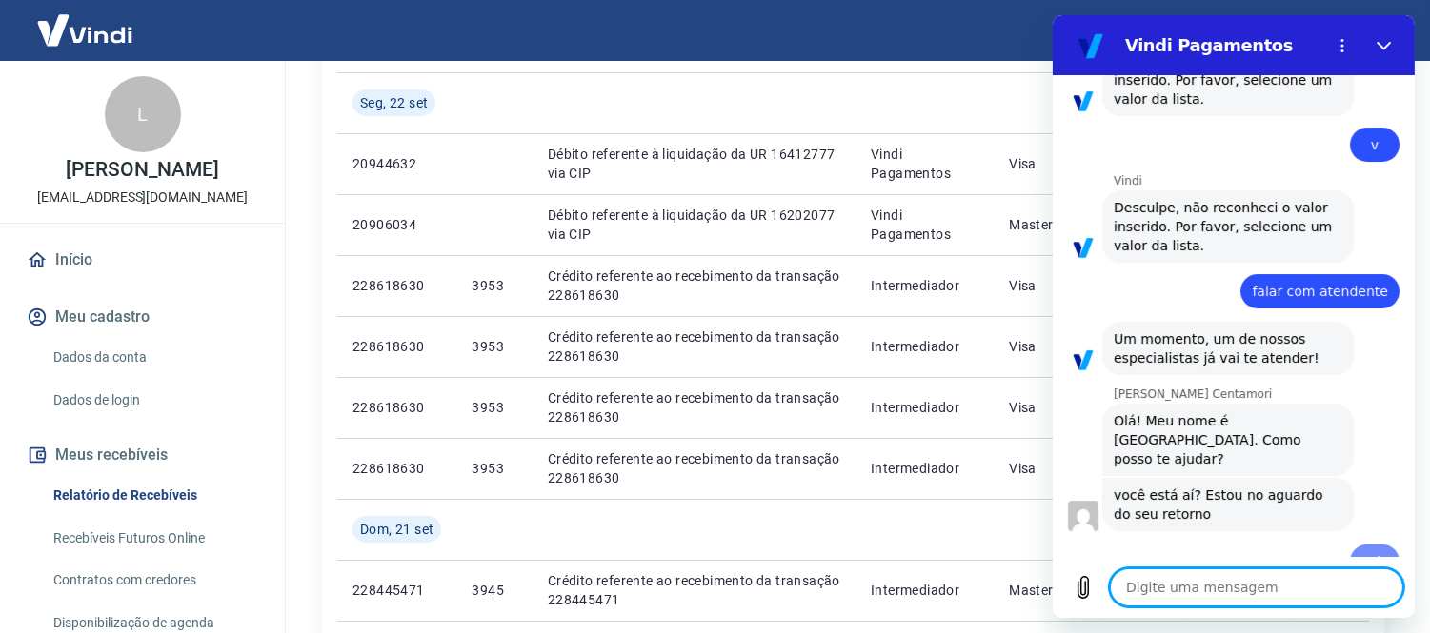
scroll to position [596, 0]
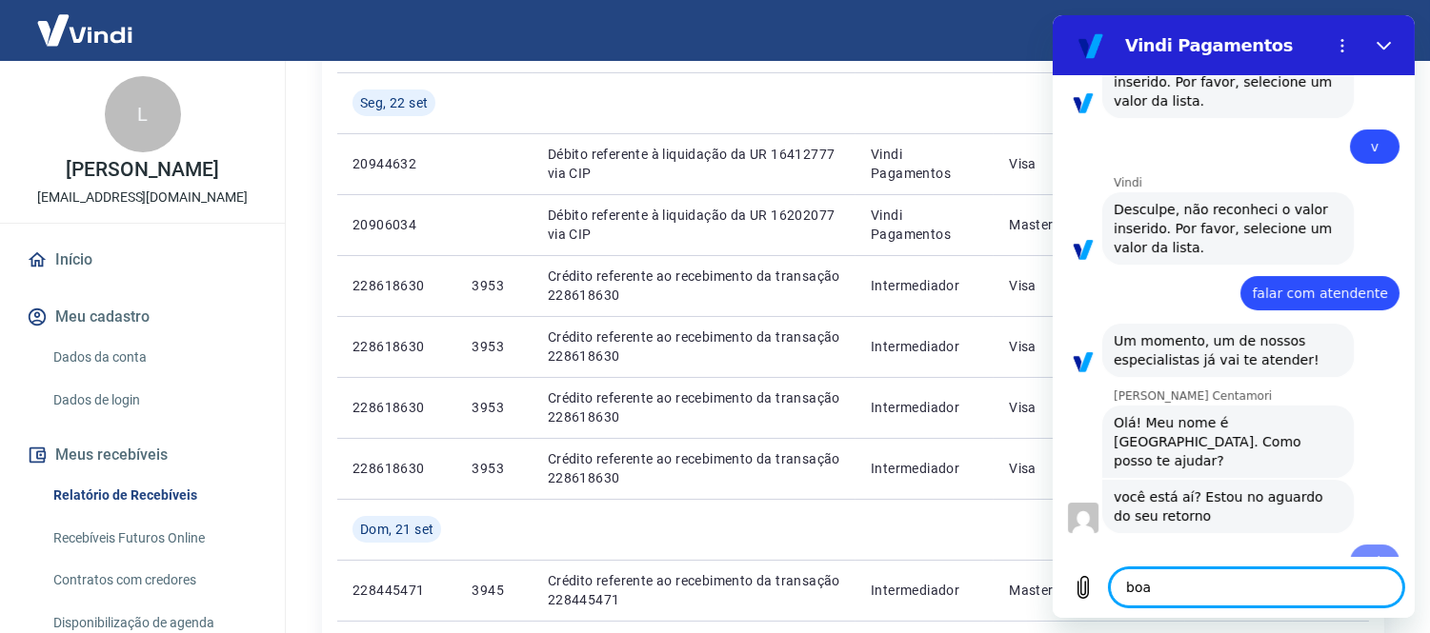
type textarea "boa"
type textarea "x"
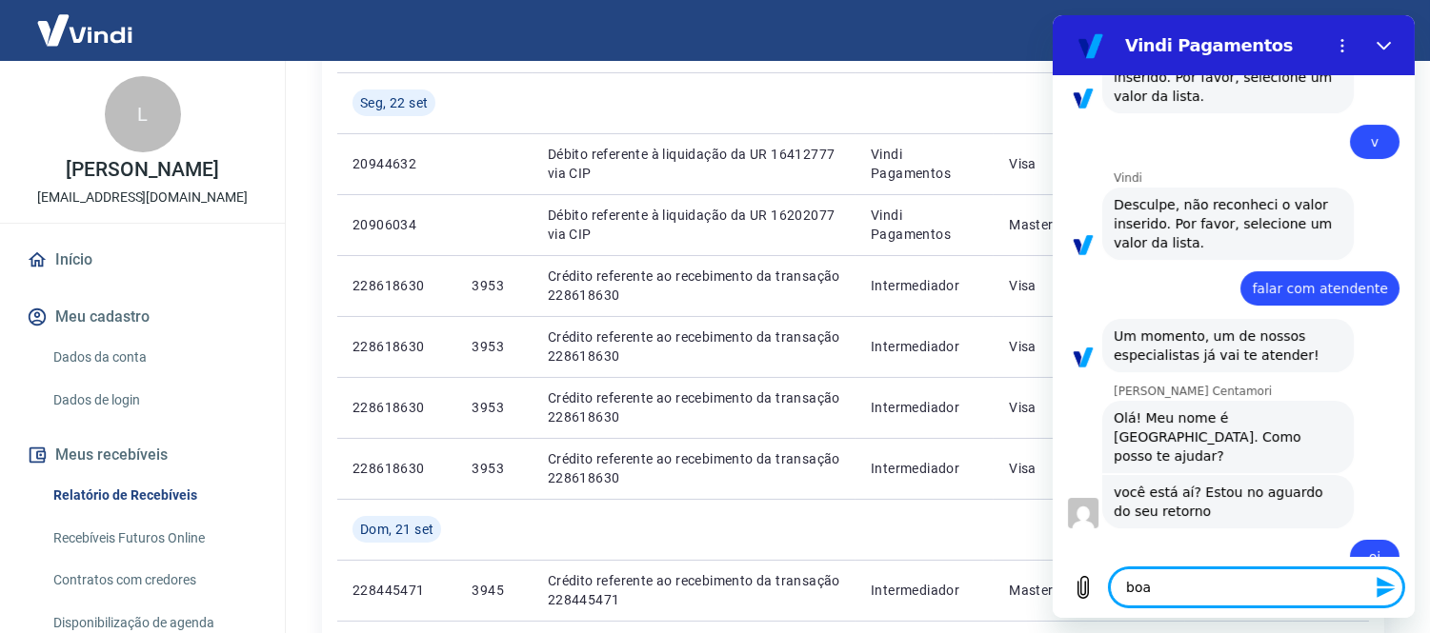
type textarea "boa t"
type textarea "x"
type textarea "boa ta"
type textarea "x"
type textarea "boa tar"
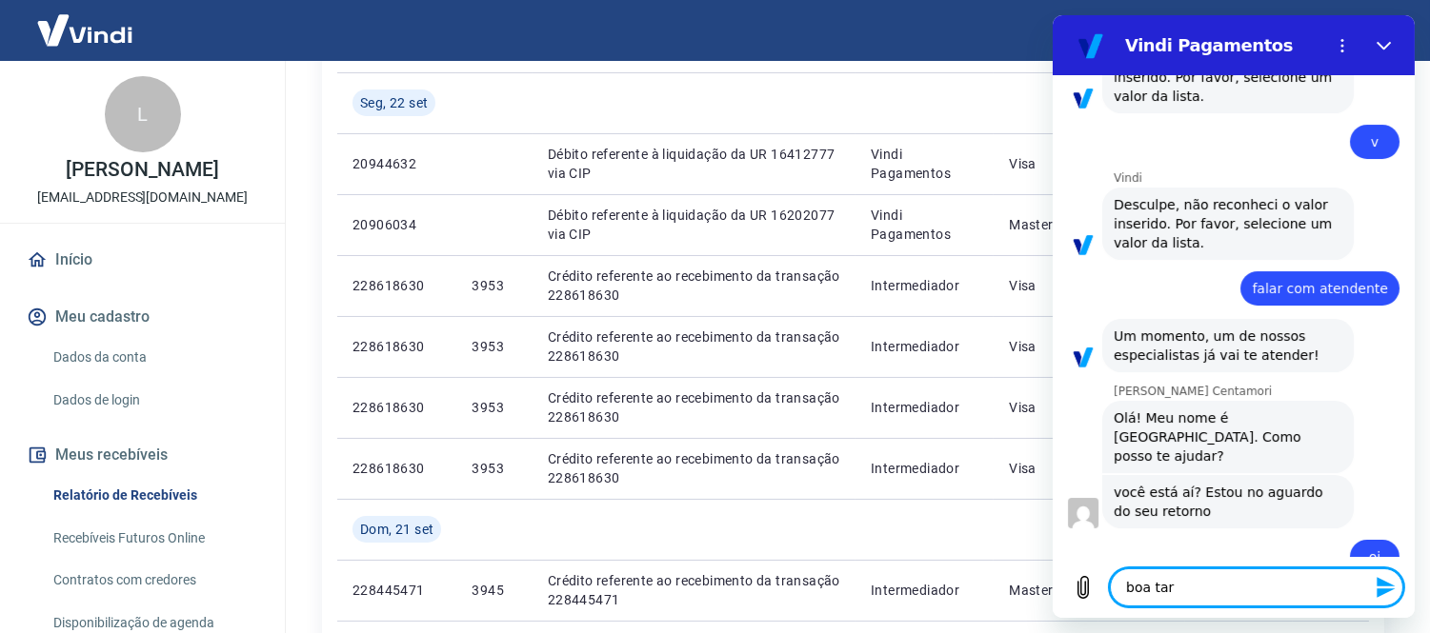
type textarea "x"
type textarea "boa tard"
type textarea "x"
type textarea "boa tarde"
type textarea "x"
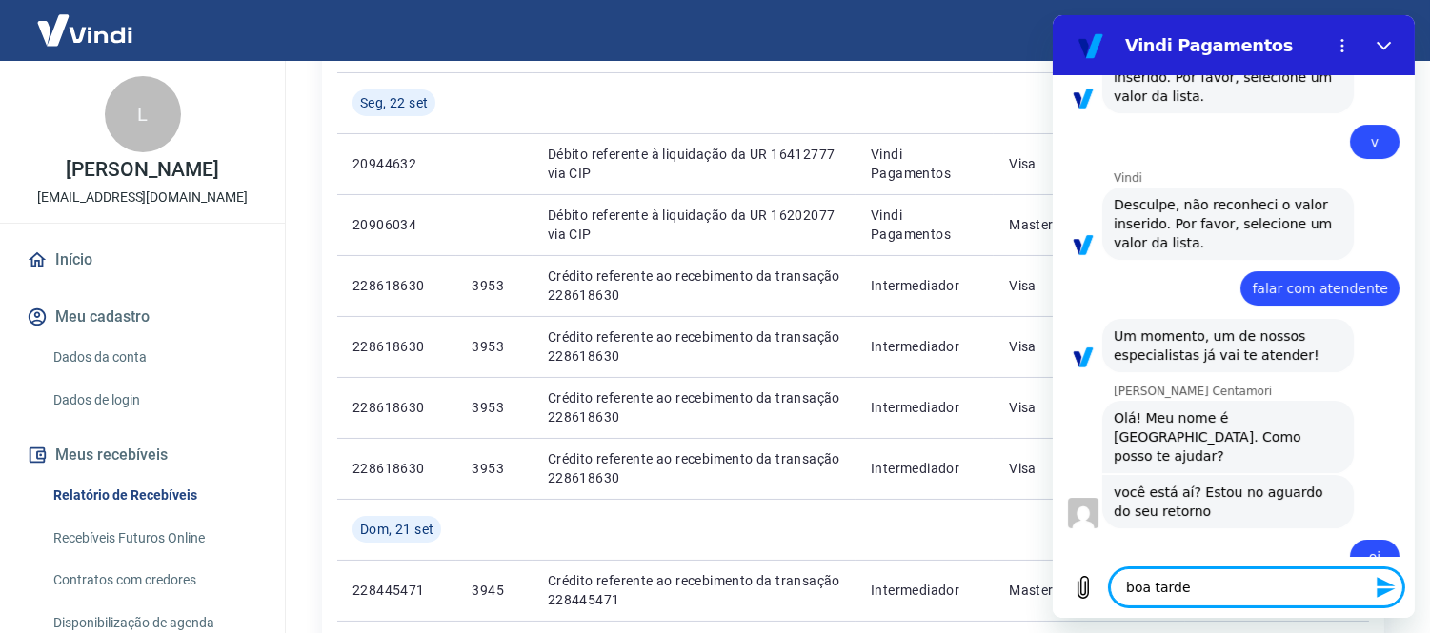
type textarea "boa tarde"
type textarea "x"
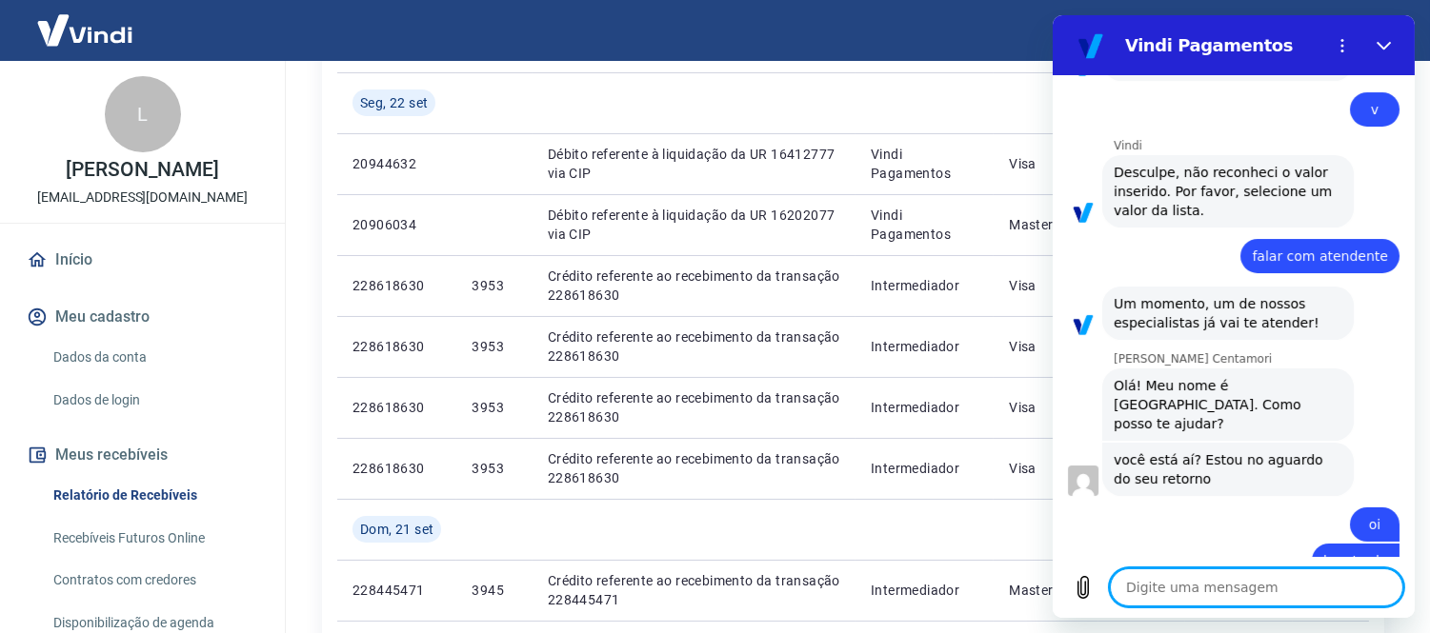
scroll to position [636, 0]
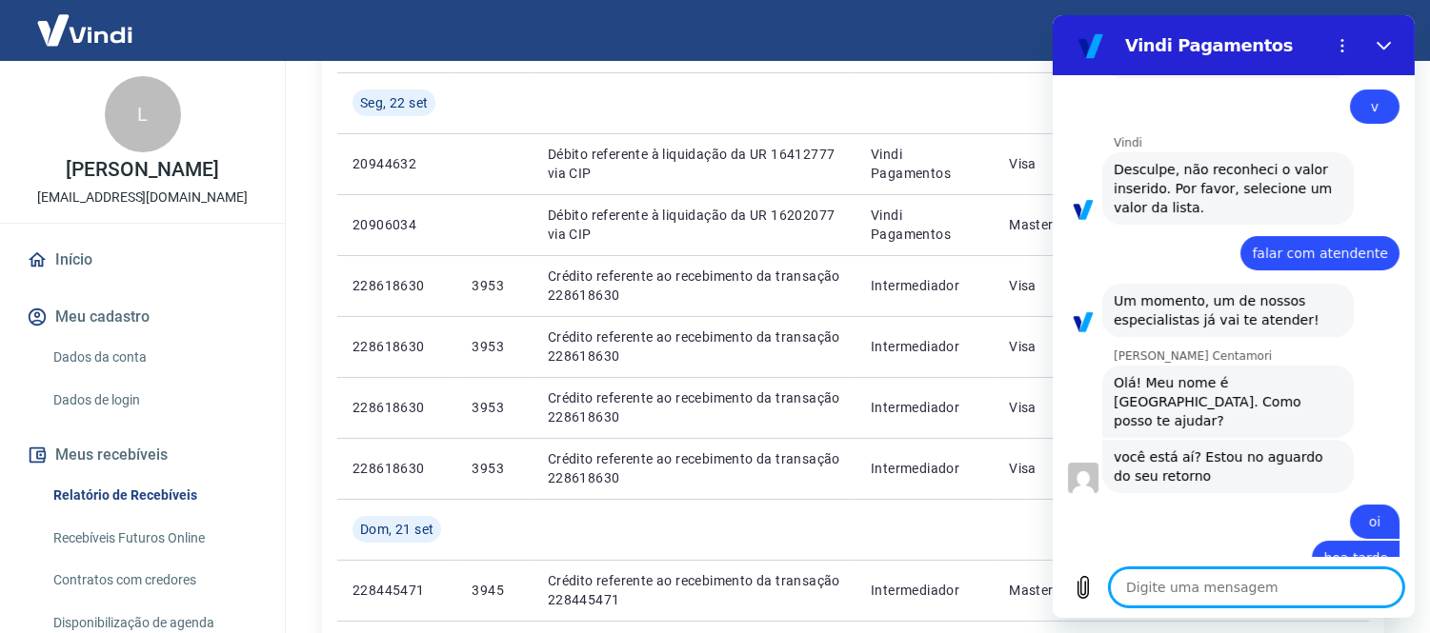
click at [1189, 592] on textarea at bounding box center [1255, 588] width 293 height 38
type textarea "x"
click at [1189, 584] on textarea at bounding box center [1255, 588] width 293 height 38
paste textarea "Entrei em contato na terça feira passada , solicitando uma antecipação e também…"
type textarea "Entrei em contato na terça feira passada , solicitando uma antecipação e também…"
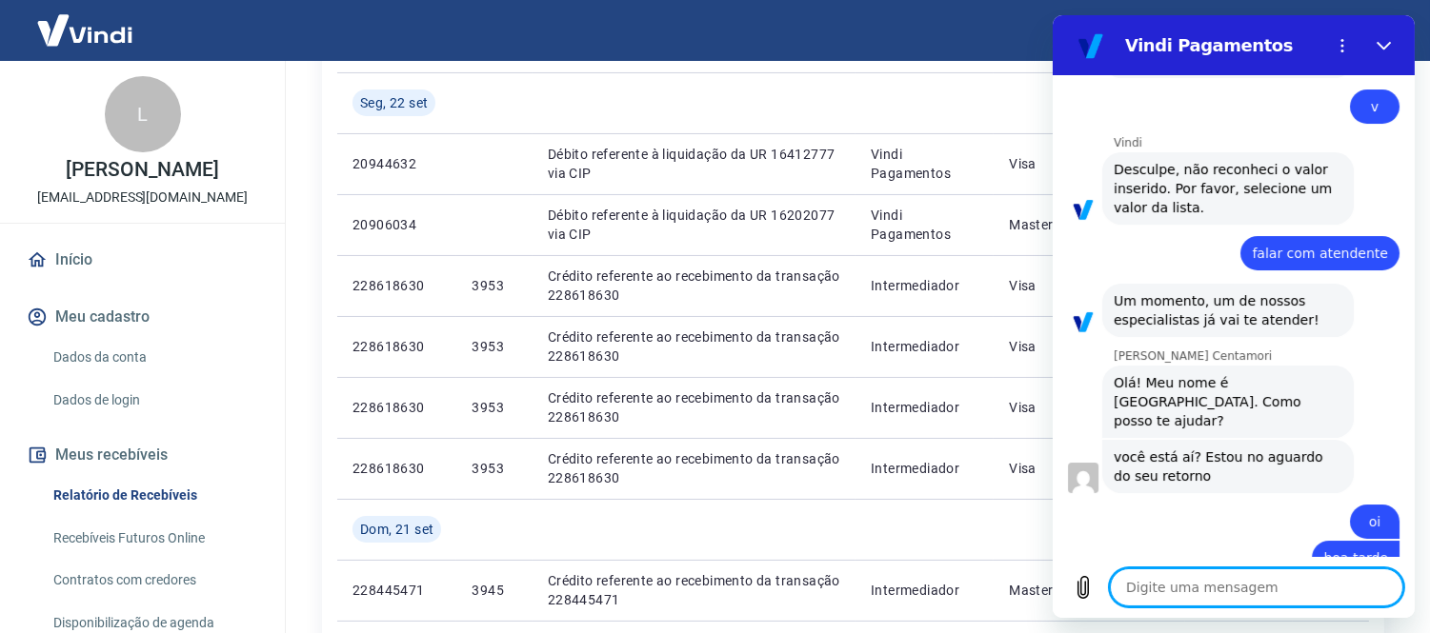
type textarea "x"
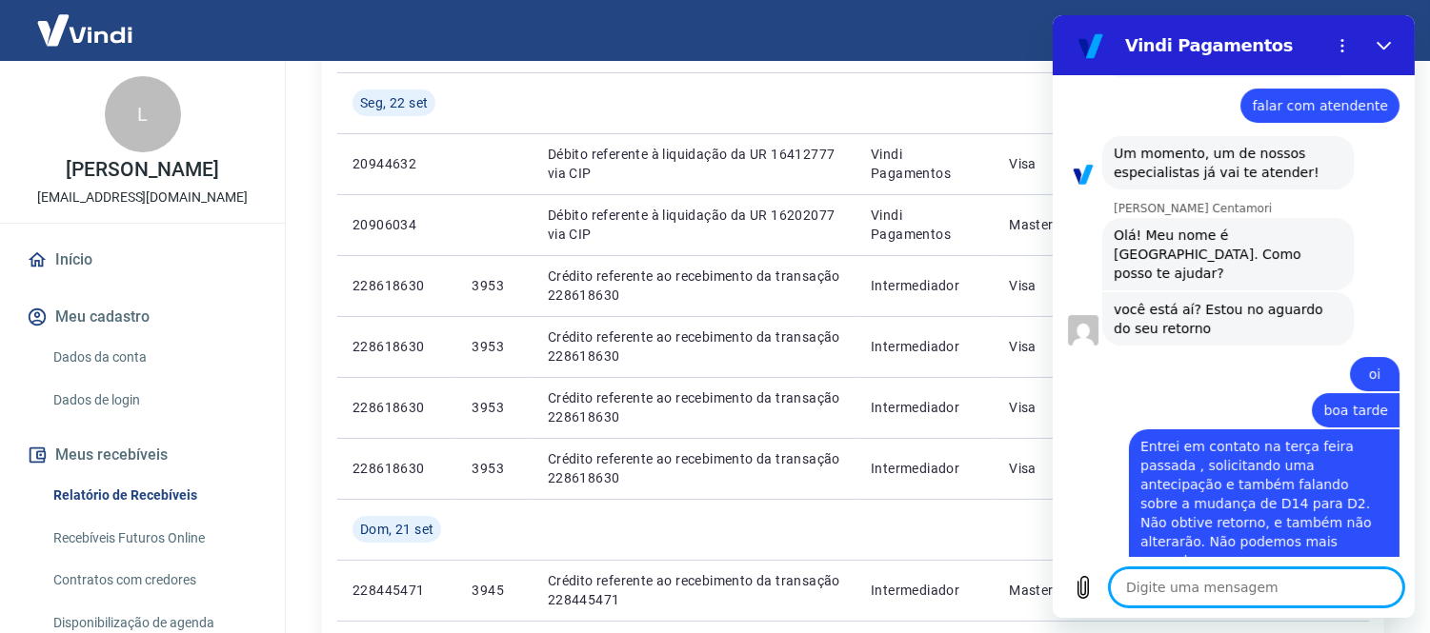
scroll to position [787, 0]
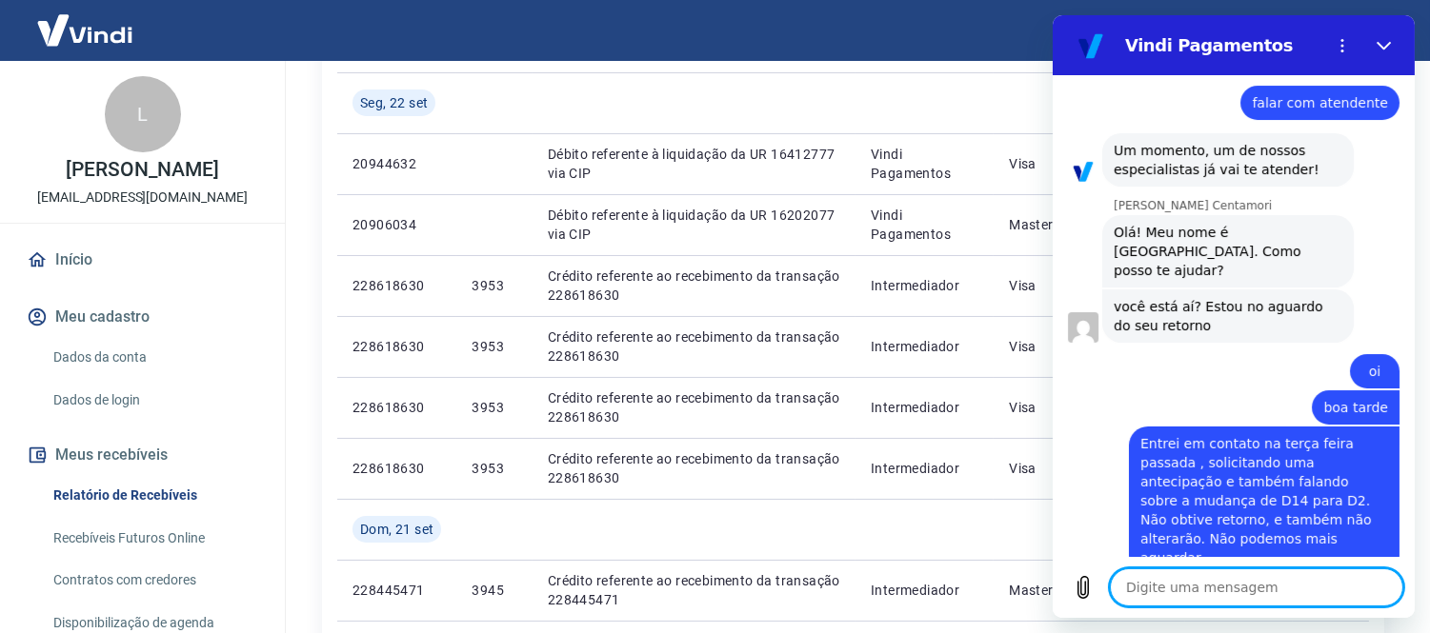
click at [1223, 580] on textarea at bounding box center [1255, 588] width 293 height 38
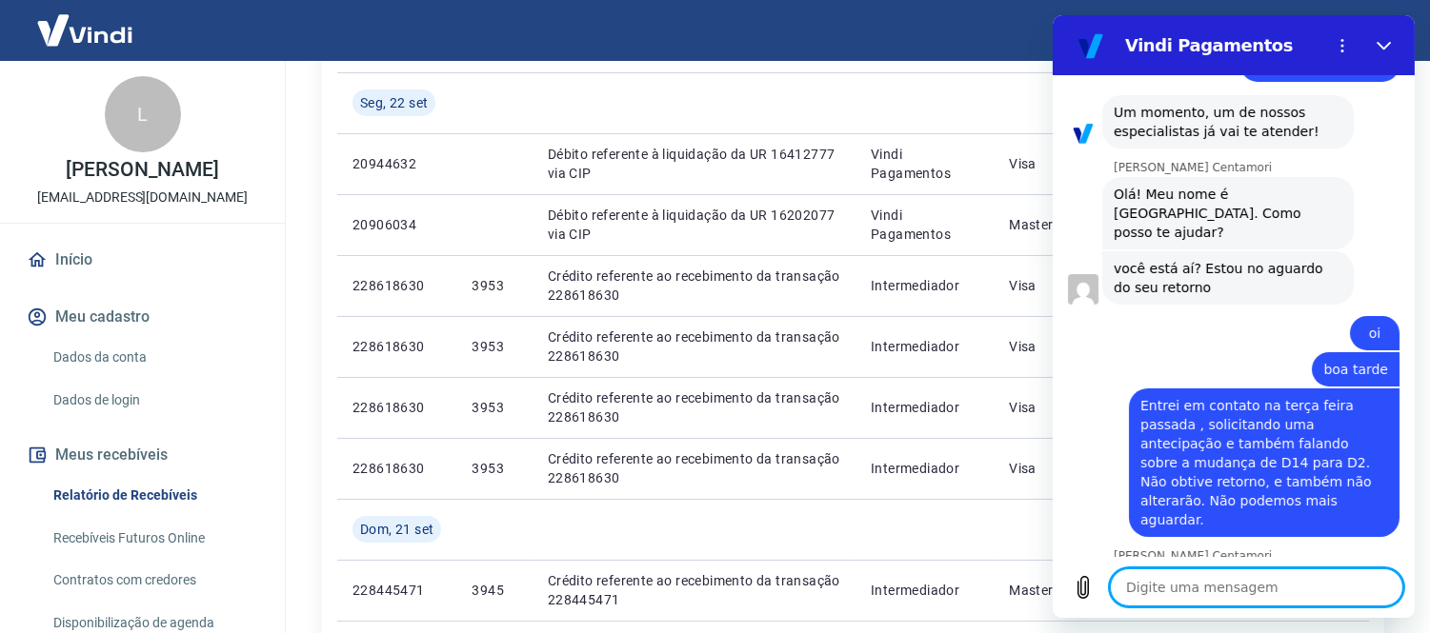
scroll to position [823, 0]
type textarea "x"
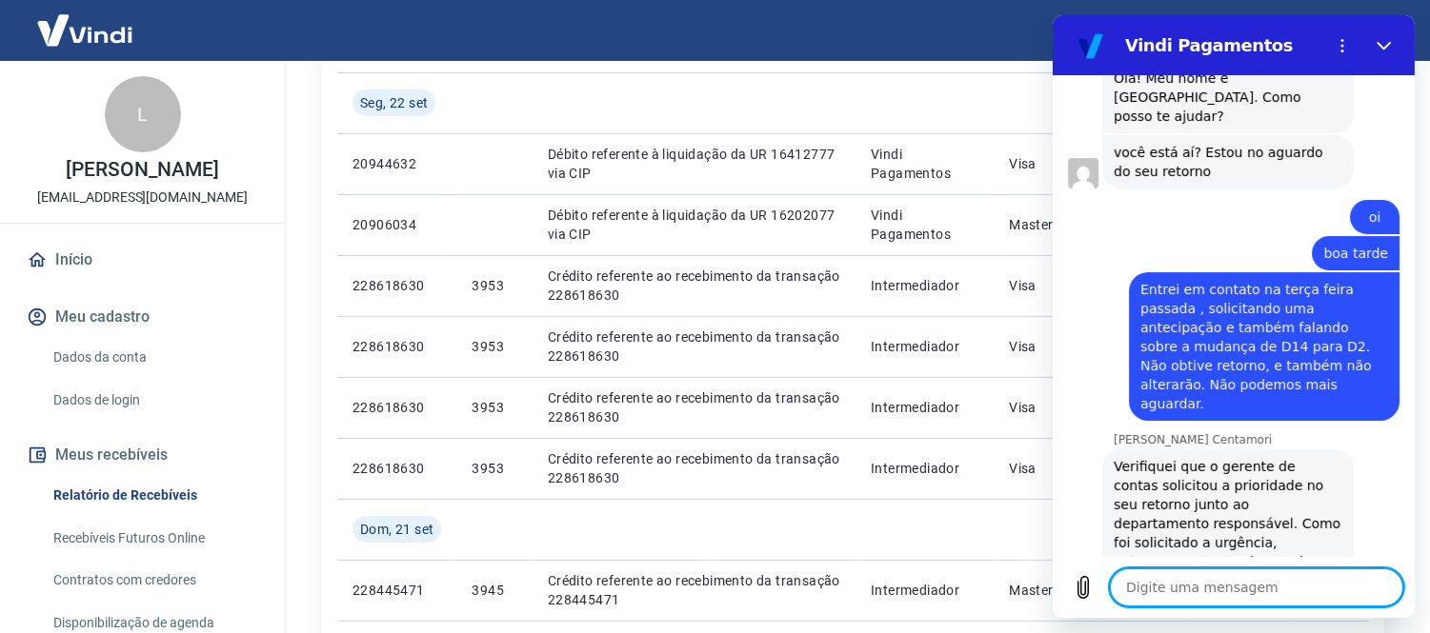
scroll to position [946, 0]
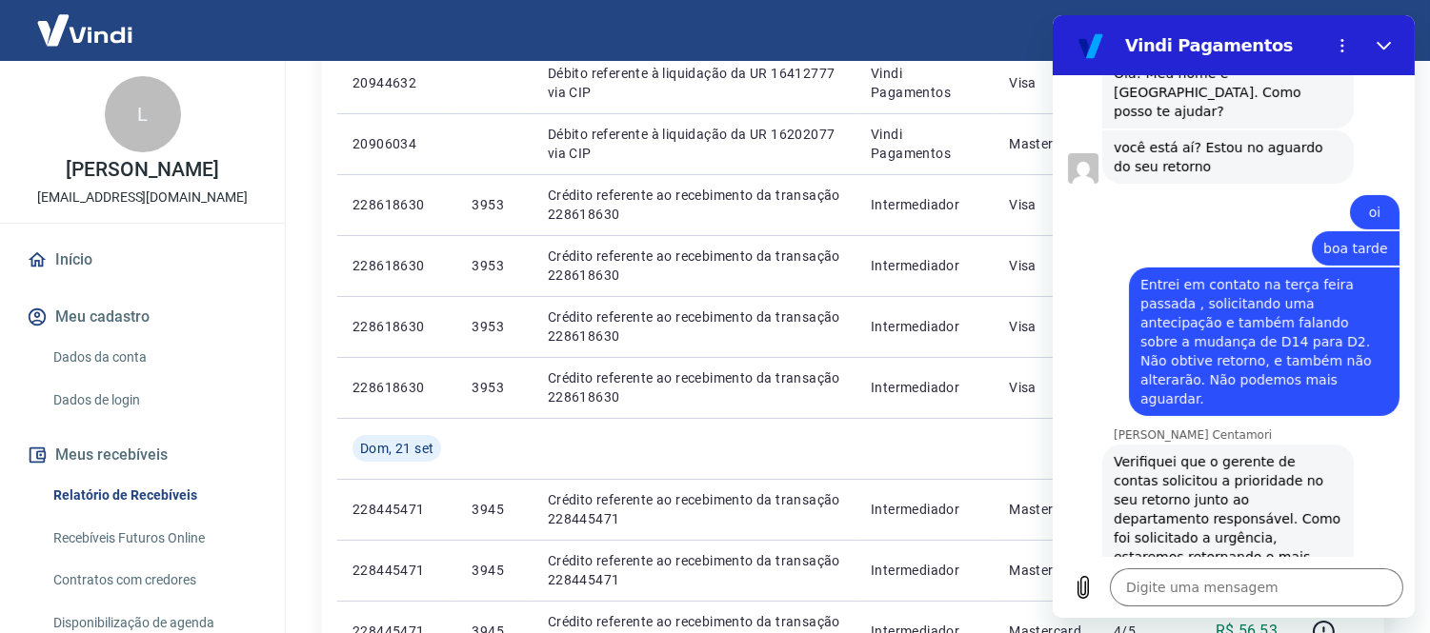
scroll to position [423, 0]
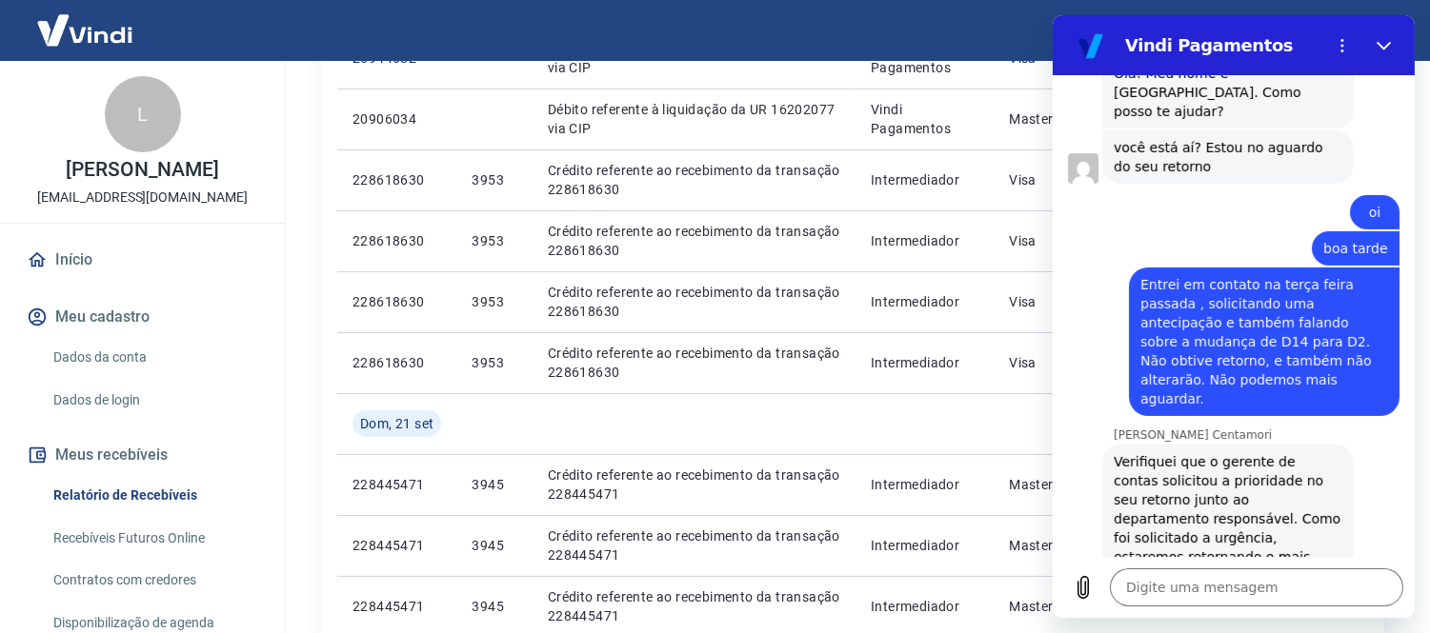
click at [1279, 608] on div "Digite uma mensagem x" at bounding box center [1233, 587] width 362 height 61
click at [1271, 598] on textarea at bounding box center [1255, 588] width 293 height 38
type textarea "a"
type textarea "x"
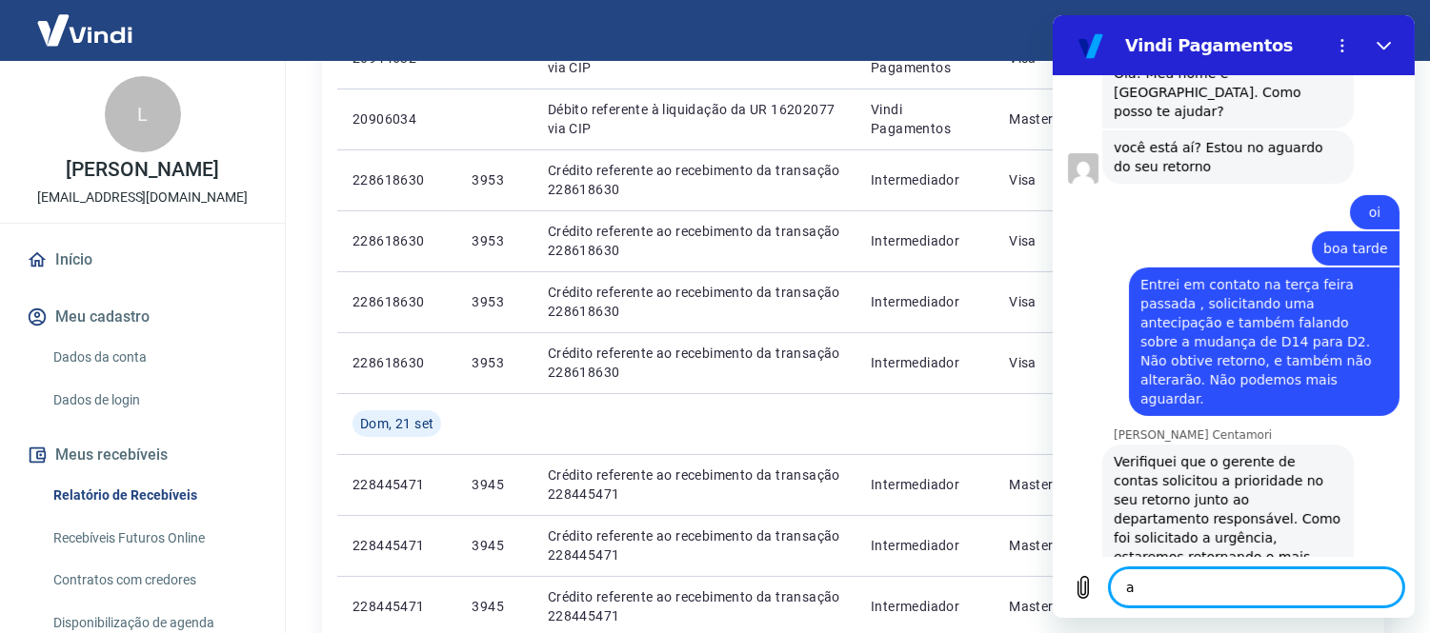
type textarea "ag"
type textarea "x"
type textarea "agua"
type textarea "x"
type textarea "aguar"
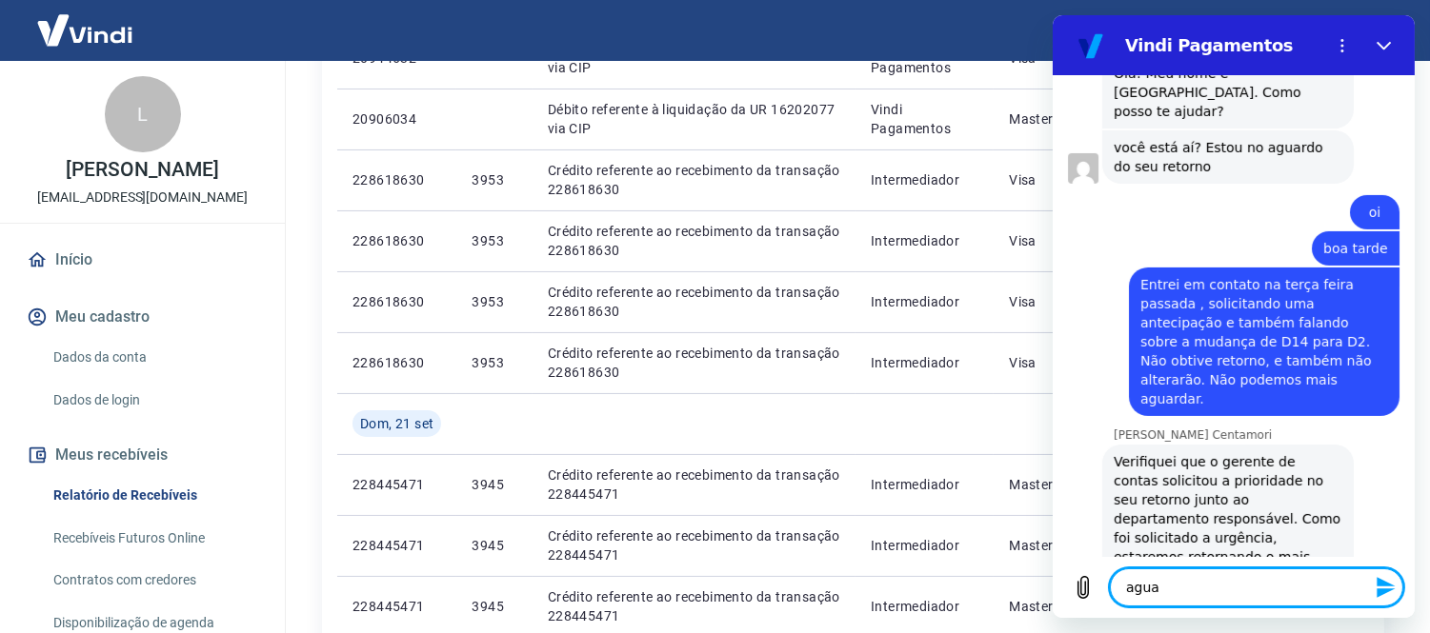
type textarea "x"
type textarea "aguard"
type textarea "x"
type textarea "aguardo"
type textarea "x"
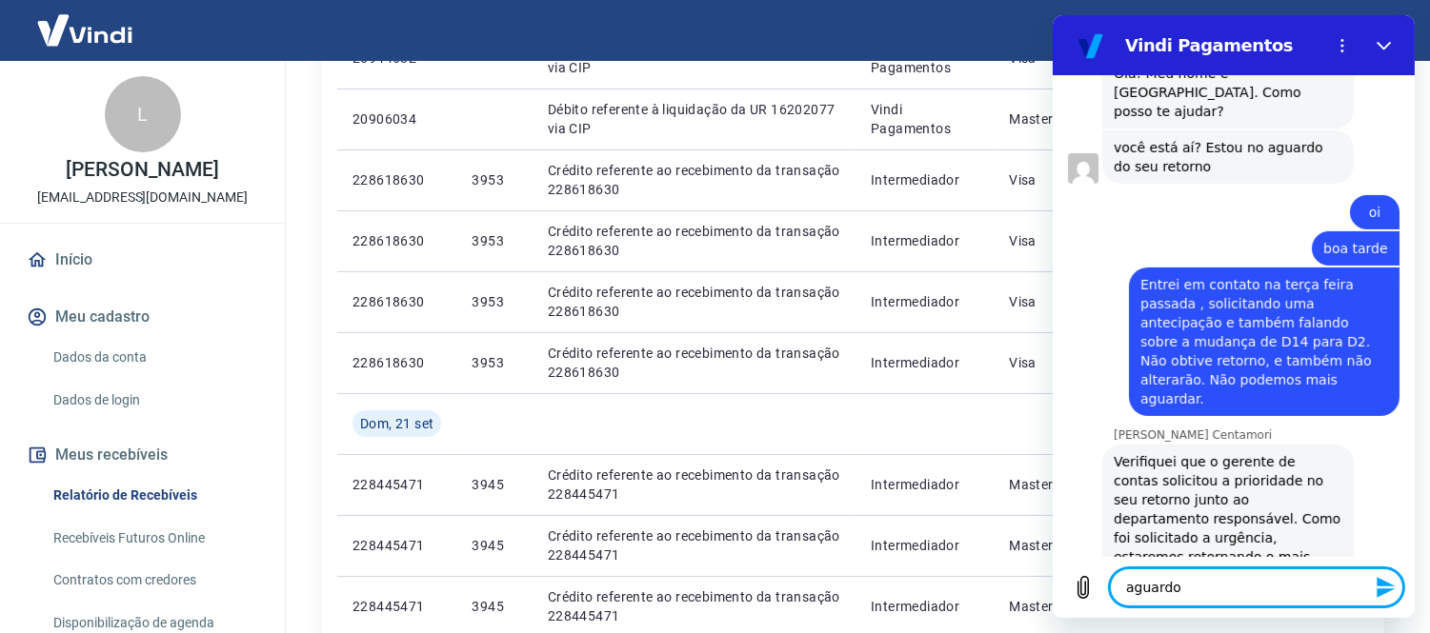
type textarea "aguardo,"
type textarea "x"
type textarea "aguardo,"
type textarea "x"
type textarea "aguardo, a"
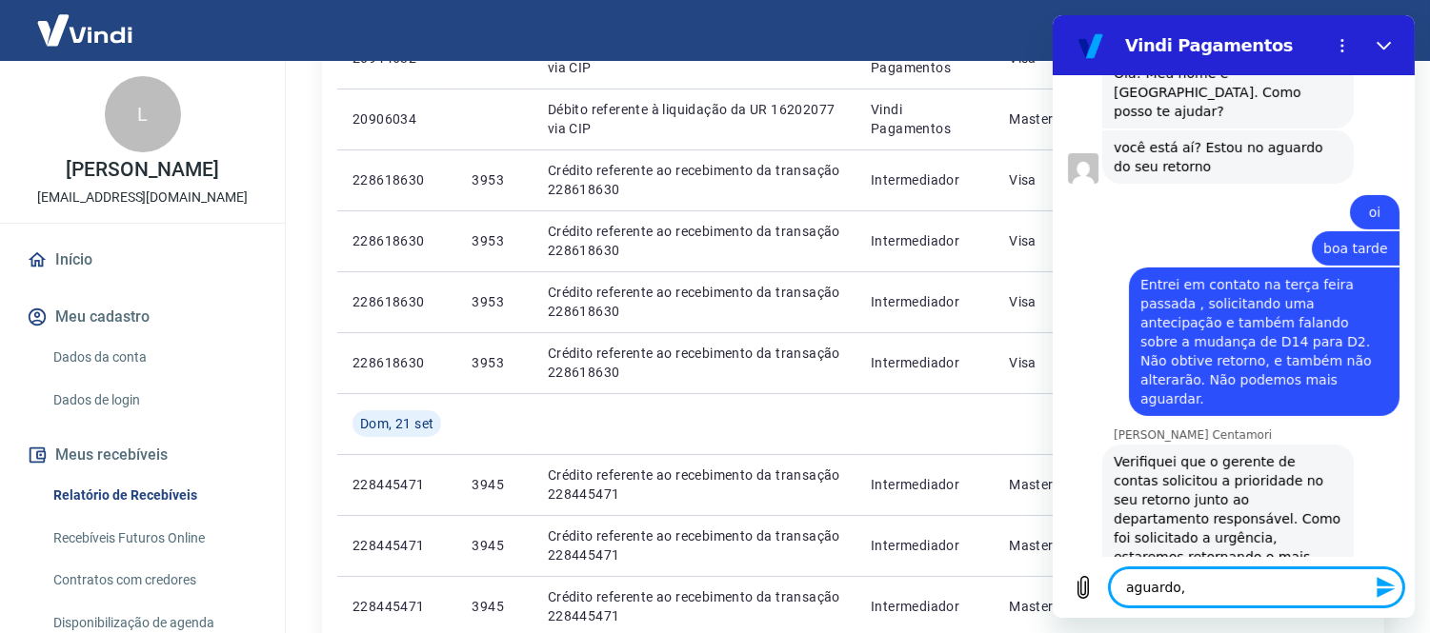
type textarea "x"
type textarea "aguardo, ag"
type textarea "x"
type textarea "aguardo, agu"
type textarea "x"
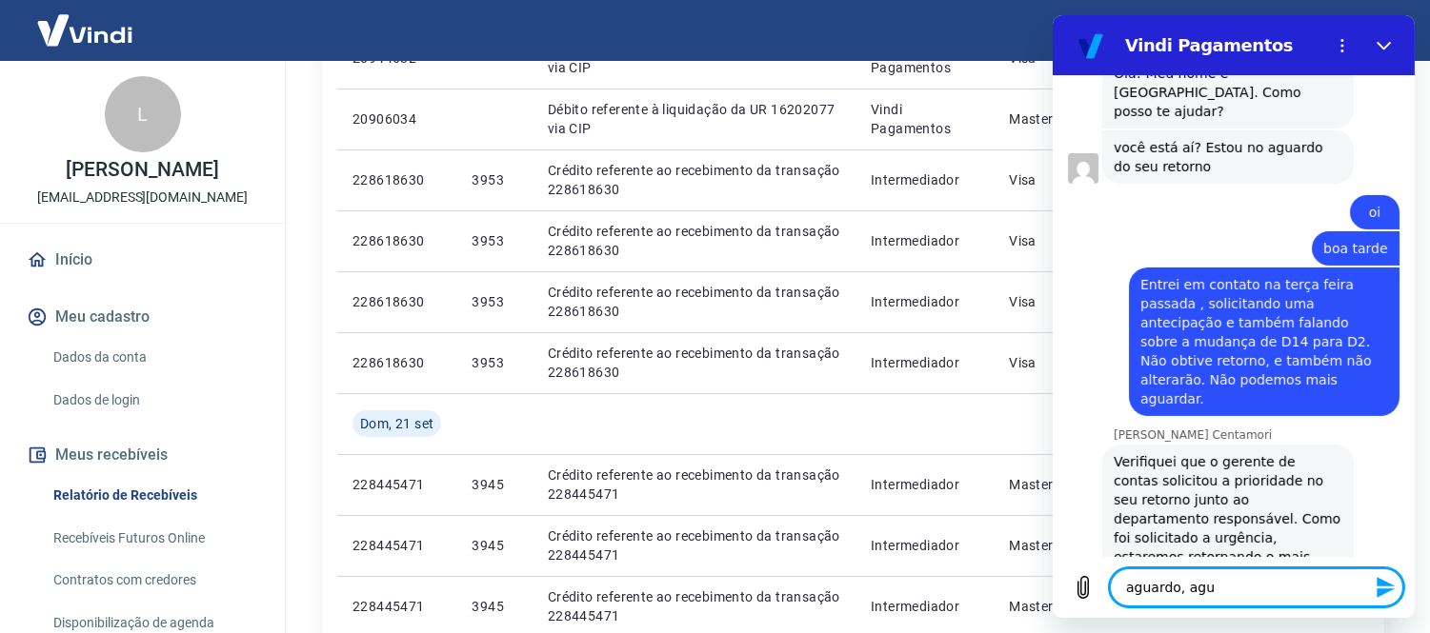
type textarea "aguardo, agua"
type textarea "x"
type textarea "aguardo, aguar"
type textarea "x"
type textarea "aguardo, aguard"
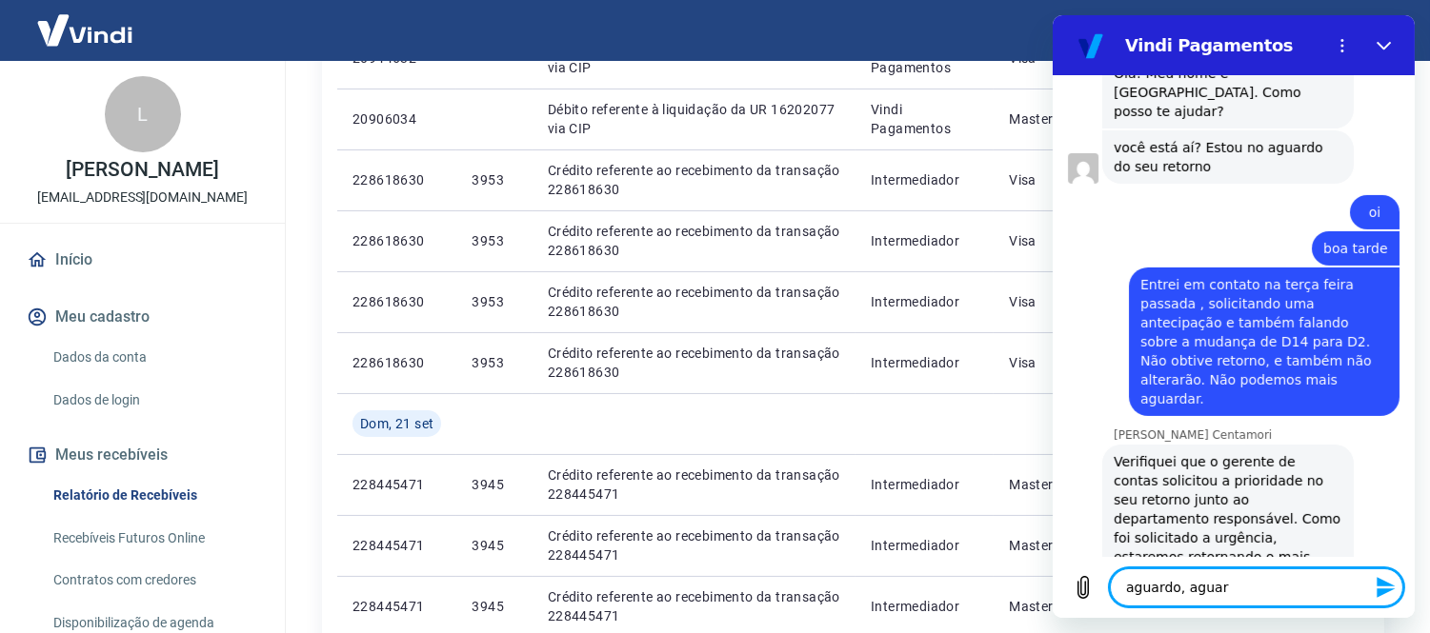
type textarea "x"
type textarea "aguardo, aguarda"
type textarea "x"
type textarea "aguardo, aguardar"
type textarea "x"
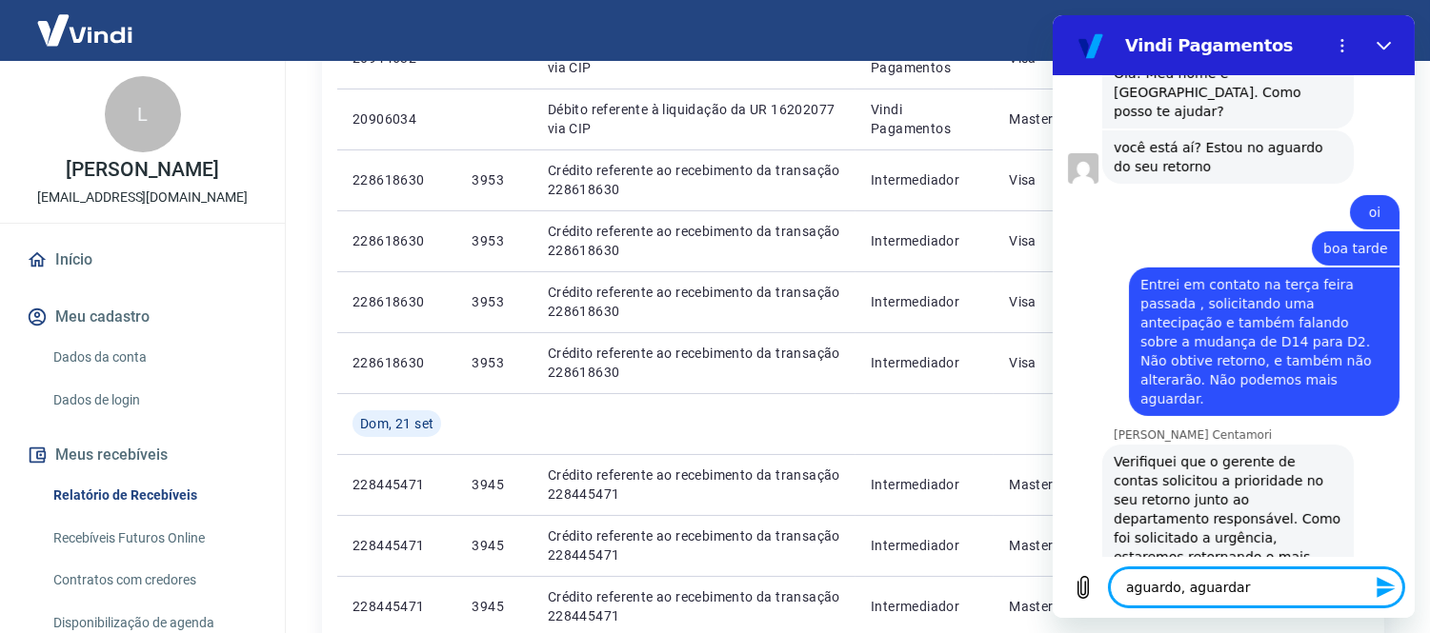
type textarea "aguardo, aguardare"
type textarea "x"
type textarea "aguardo, aguardarem"
type textarea "x"
type textarea "aguardo, aguardaremo"
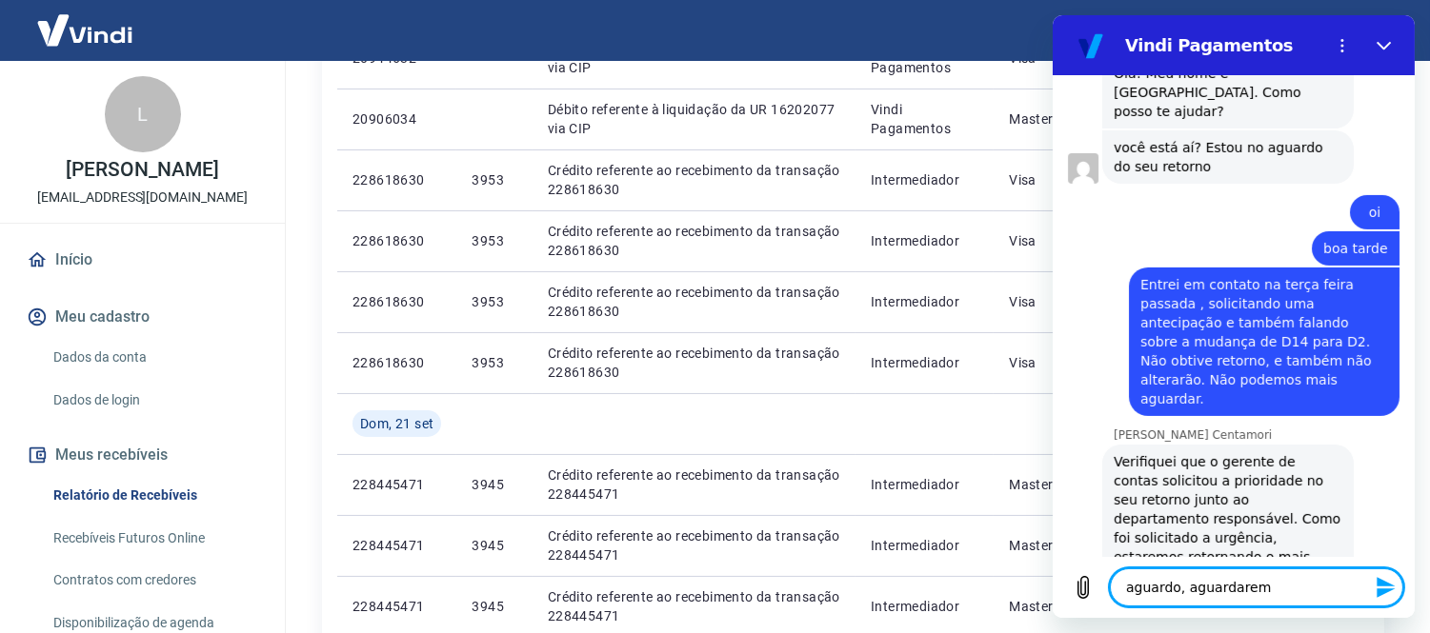
type textarea "x"
type textarea "aguardo, aguardaremos"
type textarea "x"
type textarea "aguardo, aguardaremos"
type textarea "x"
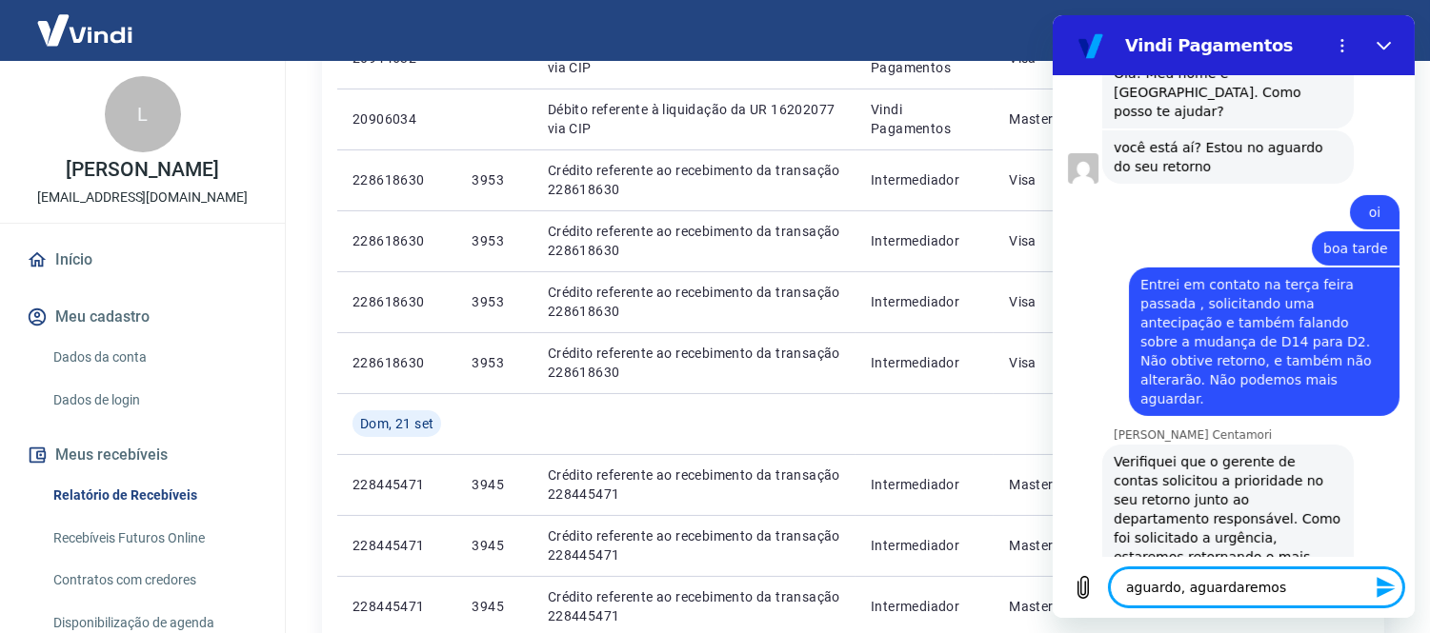
type textarea "aguardo, aguardaremos a"
type textarea "x"
type textarea "aguardo, aguardaremos at"
type textarea "x"
type textarea "aguardo, aguardaremos ate"
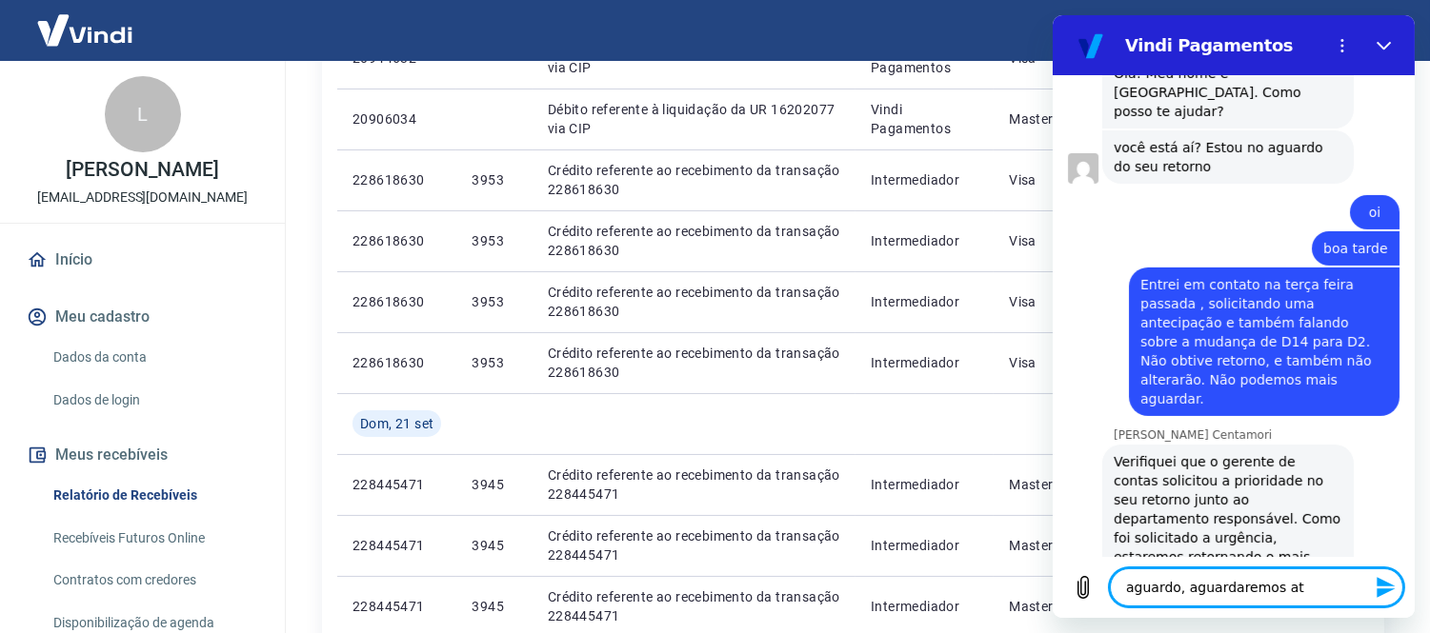
type textarea "x"
type textarea "aguardo, aguardaremos ate"
type textarea "x"
type textarea "aguardo, aguardaremos ate a"
type textarea "x"
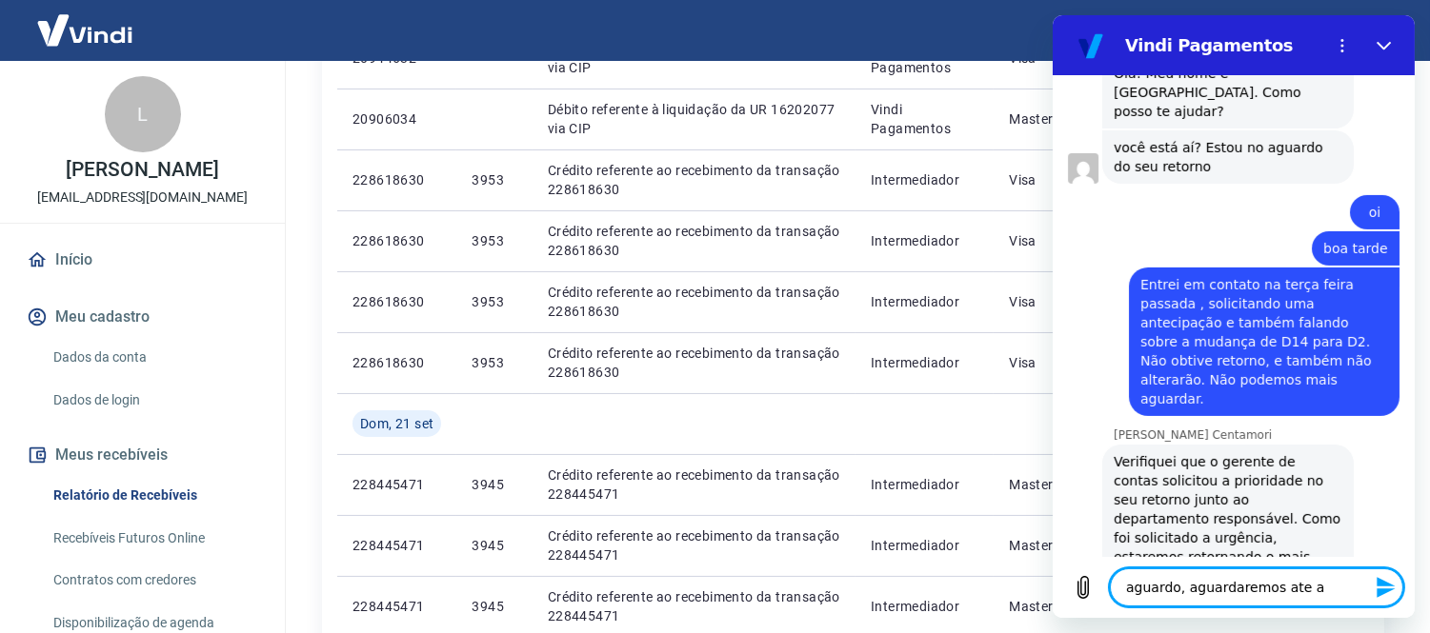
type textarea "aguardo, aguardaremos ate a"
type textarea "x"
type textarea "aguardo, aguardaremos ate a d"
type textarea "x"
type textarea "aguardo, aguardaremos ate a da"
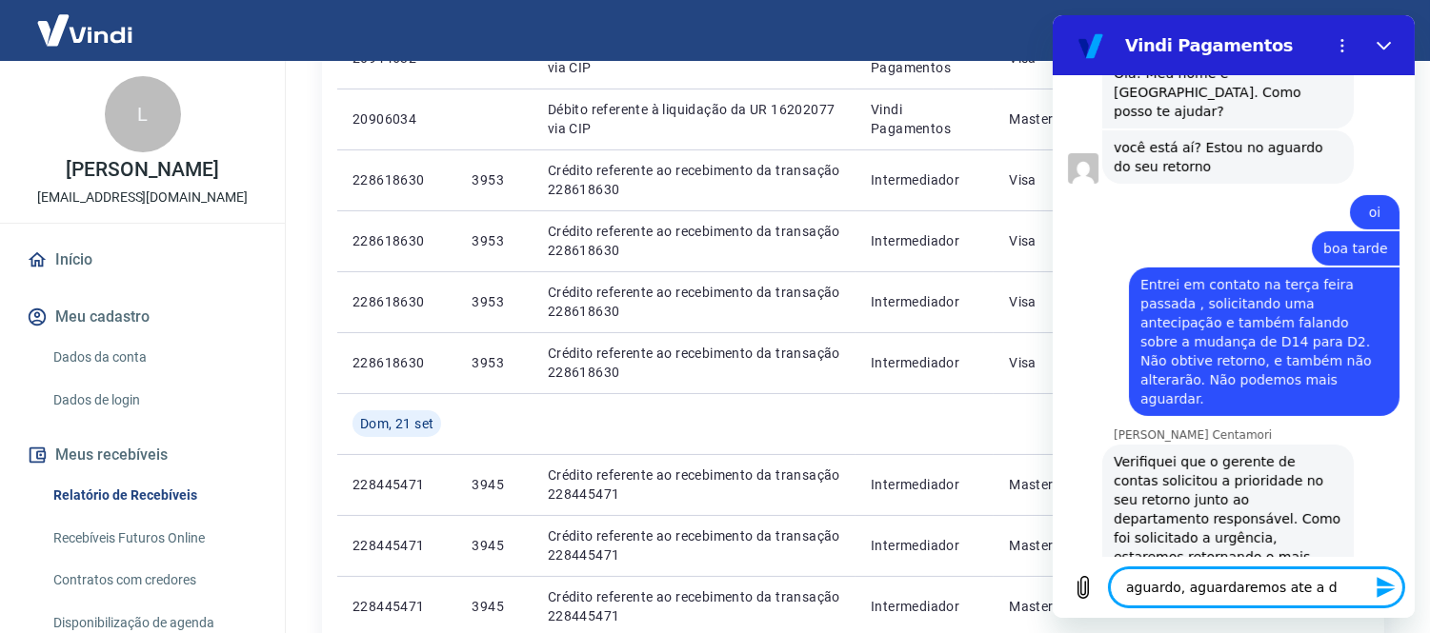
type textarea "x"
type textarea "aguardo, aguardaremos ate a dat"
type textarea "x"
type textarea "aguardo, aguardaremos ate a data"
type textarea "x"
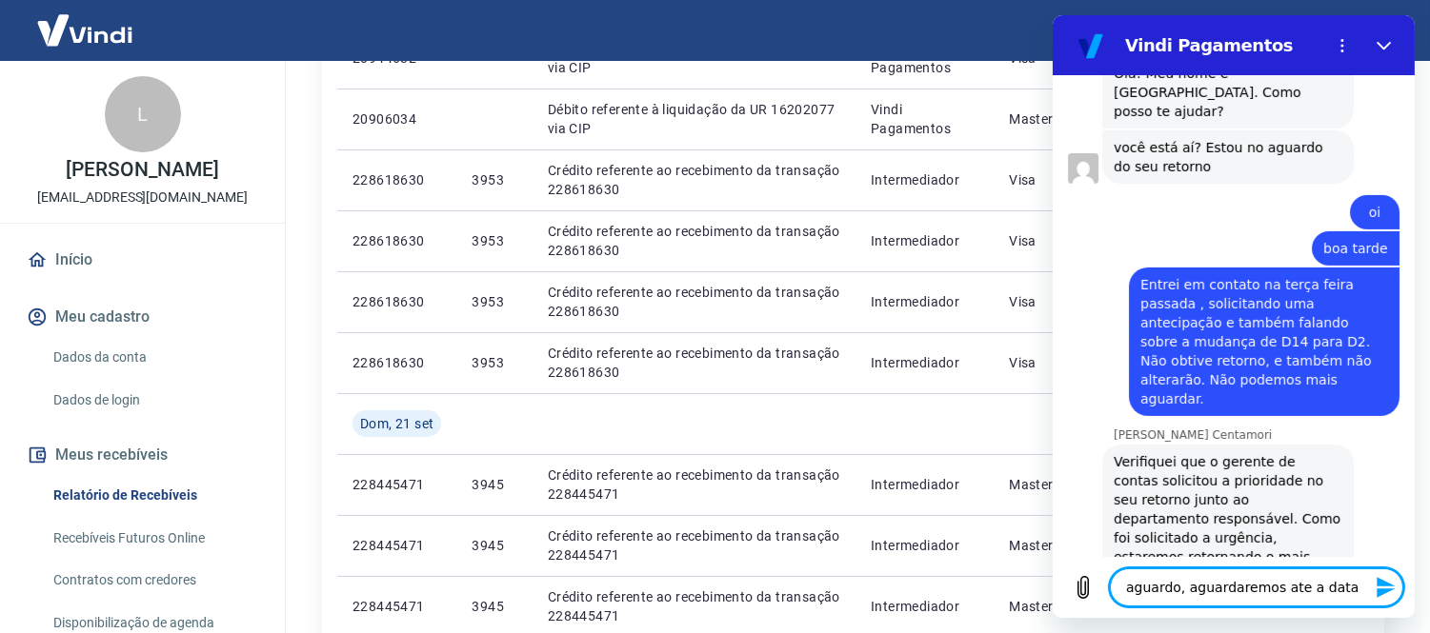
type textarea "aguardo, aguardaremos ate a data"
type textarea "x"
type textarea "aguardo, aguardaremos ate a data d"
type textarea "x"
type textarea "aguardo, aguardaremos ate a data de"
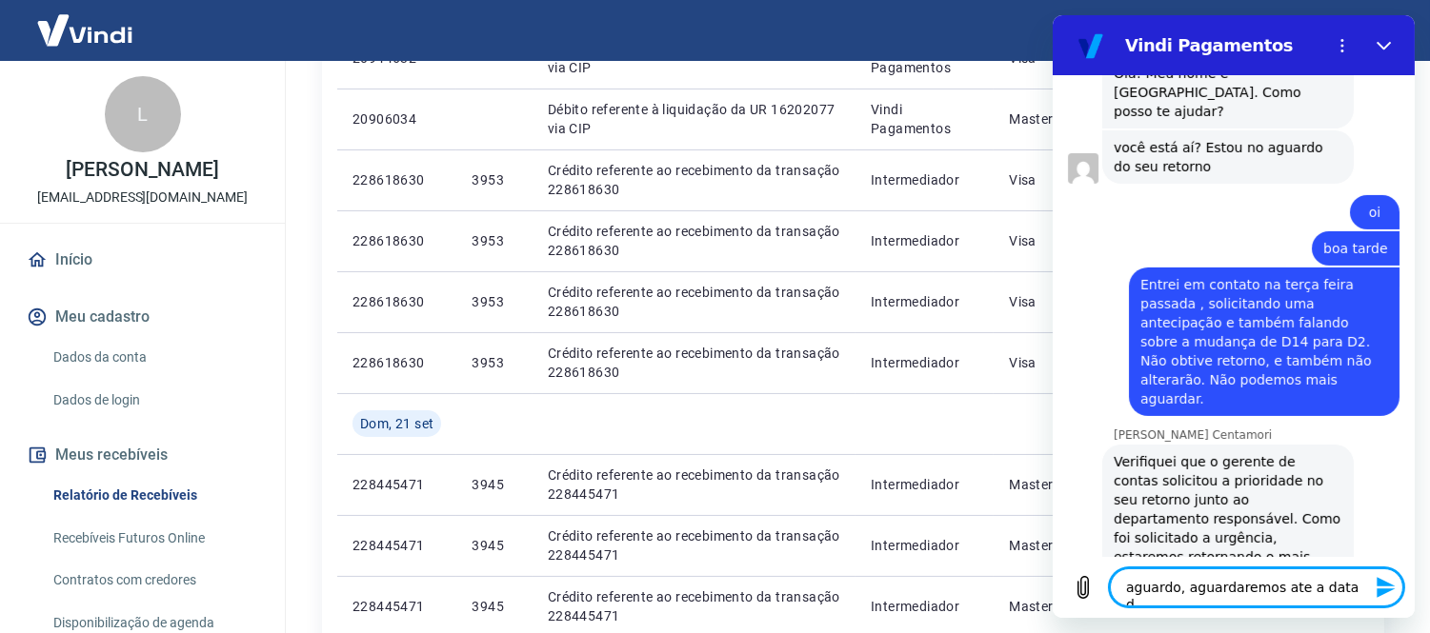
type textarea "x"
type textarea "aguardo, aguardaremos ate a data de"
type textarea "x"
type textarea "aguardo, aguardaremos ate a data de a"
type textarea "x"
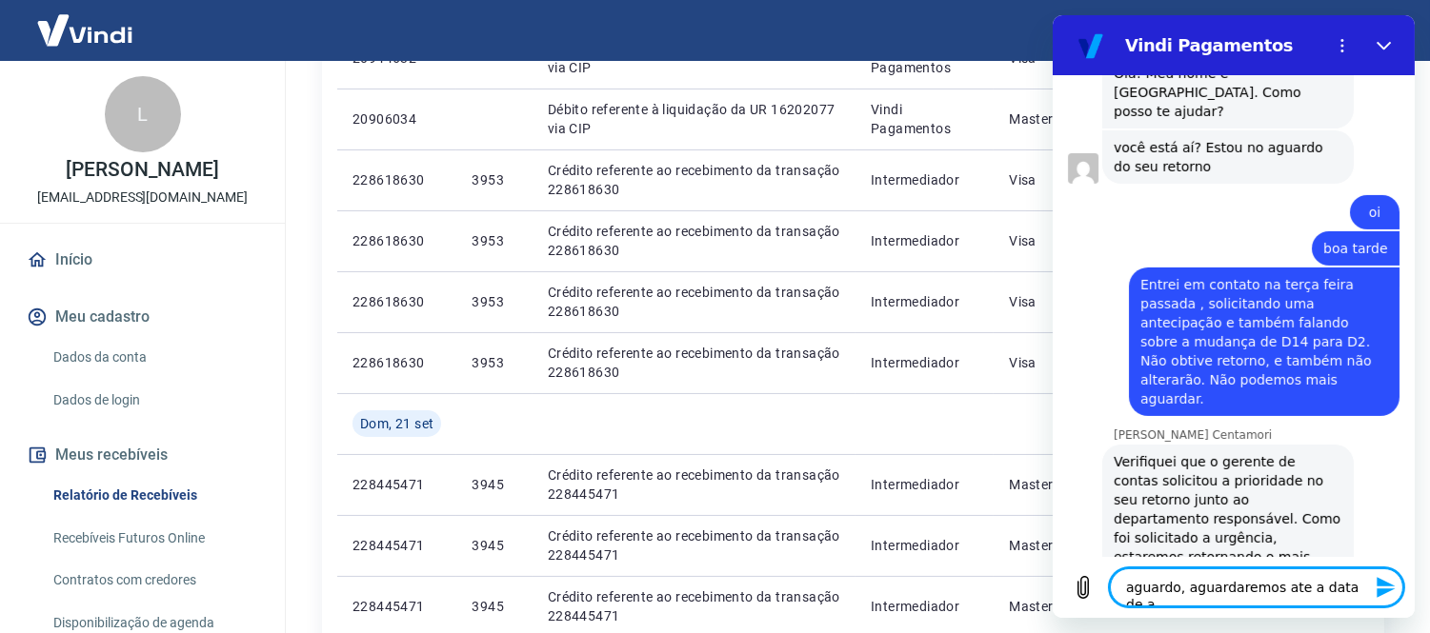
type textarea "aguardo, aguardaremos ate a data de a,"
type textarea "x"
type textarea "aguardo, aguardaremos ate a data de a"
type textarea "x"
type textarea "aguardo, aguardaremos ate a data de am"
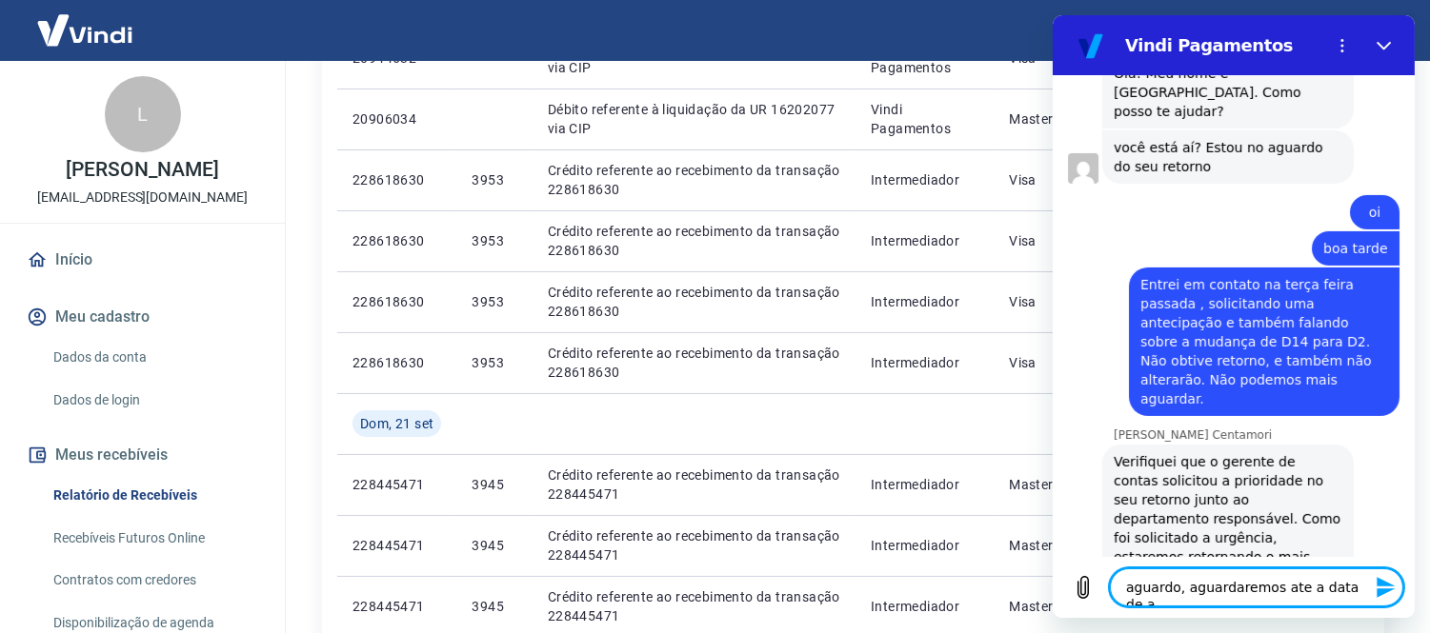
type textarea "x"
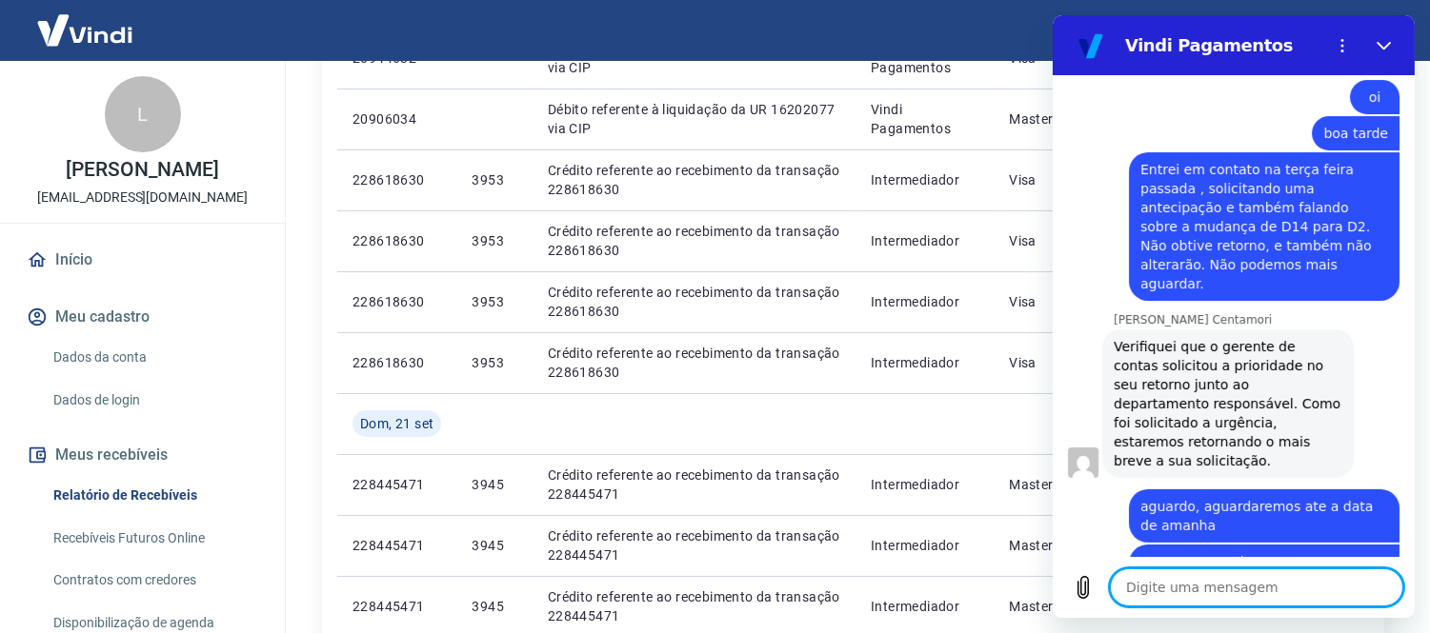
scroll to position [1065, 0]
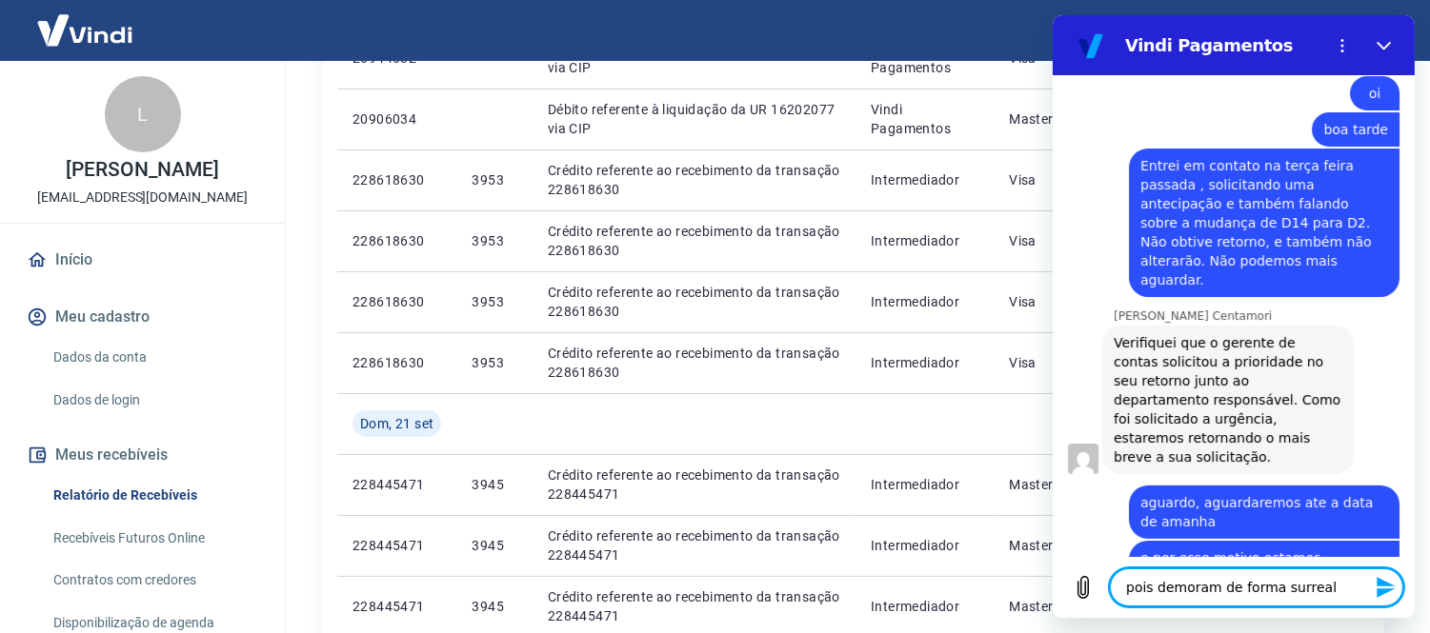
click at [1241, 570] on textarea "pois demoram de forma surreal" at bounding box center [1255, 588] width 293 height 38
click at [1379, 572] on button "Enviar mensagem" at bounding box center [1383, 588] width 38 height 38
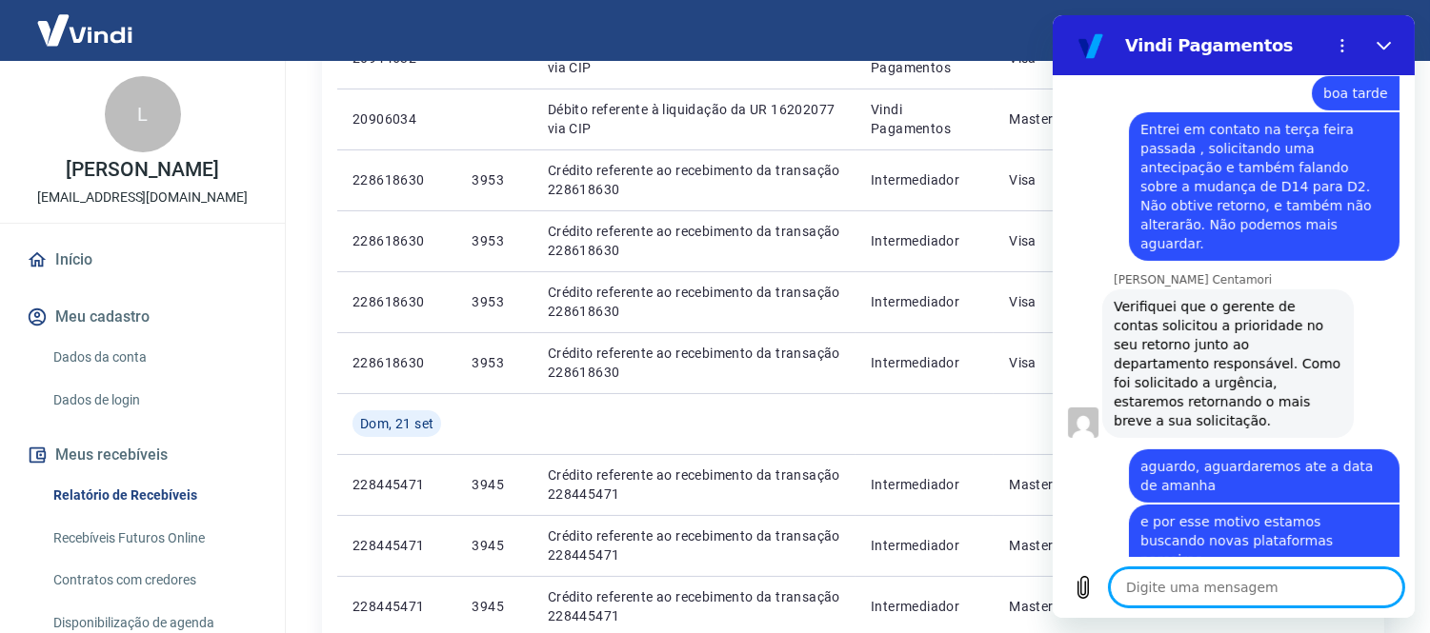
scroll to position [1241, 0]
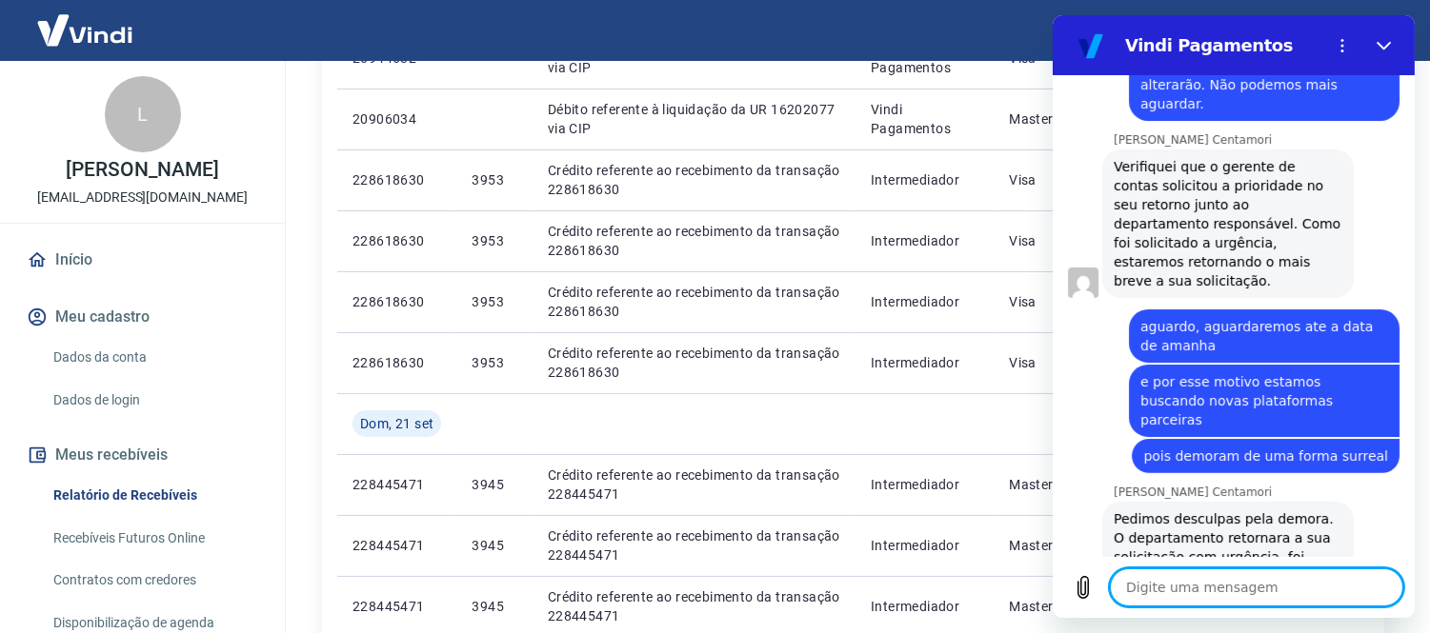
click at [1259, 593] on textarea at bounding box center [1255, 588] width 293 height 38
click at [1259, 580] on textarea at bounding box center [1255, 588] width 293 height 38
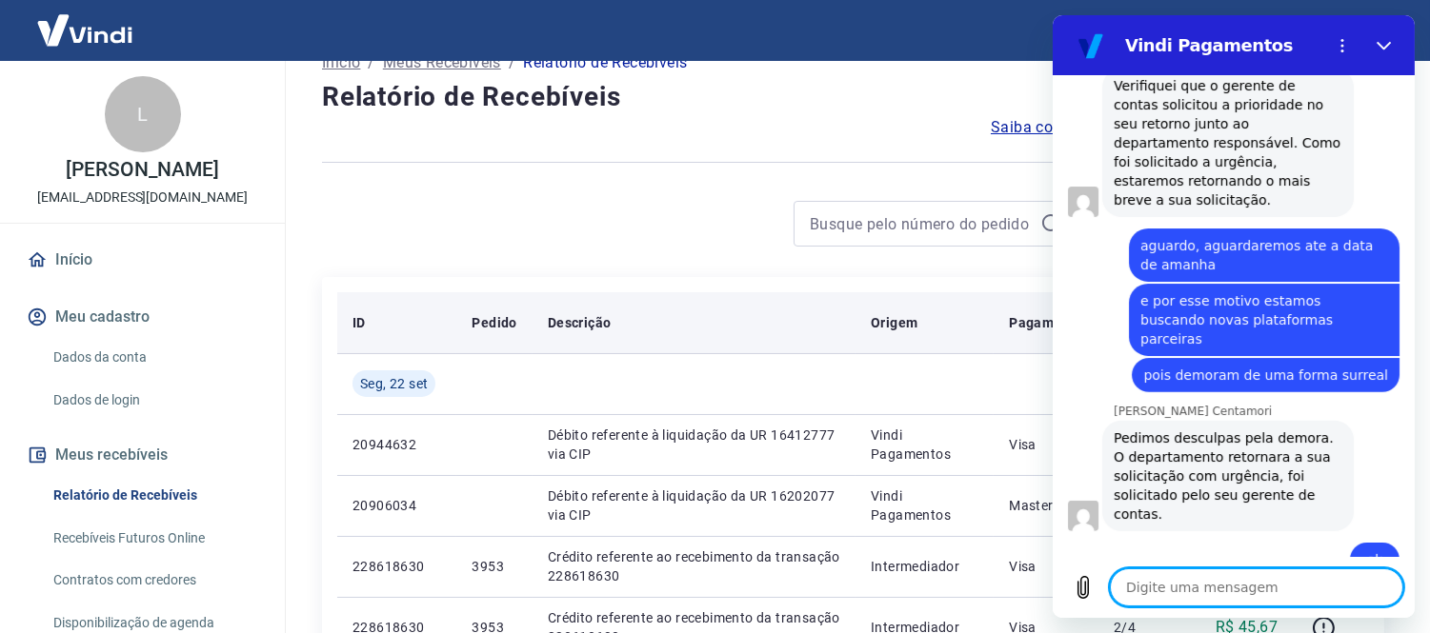
scroll to position [0, 0]
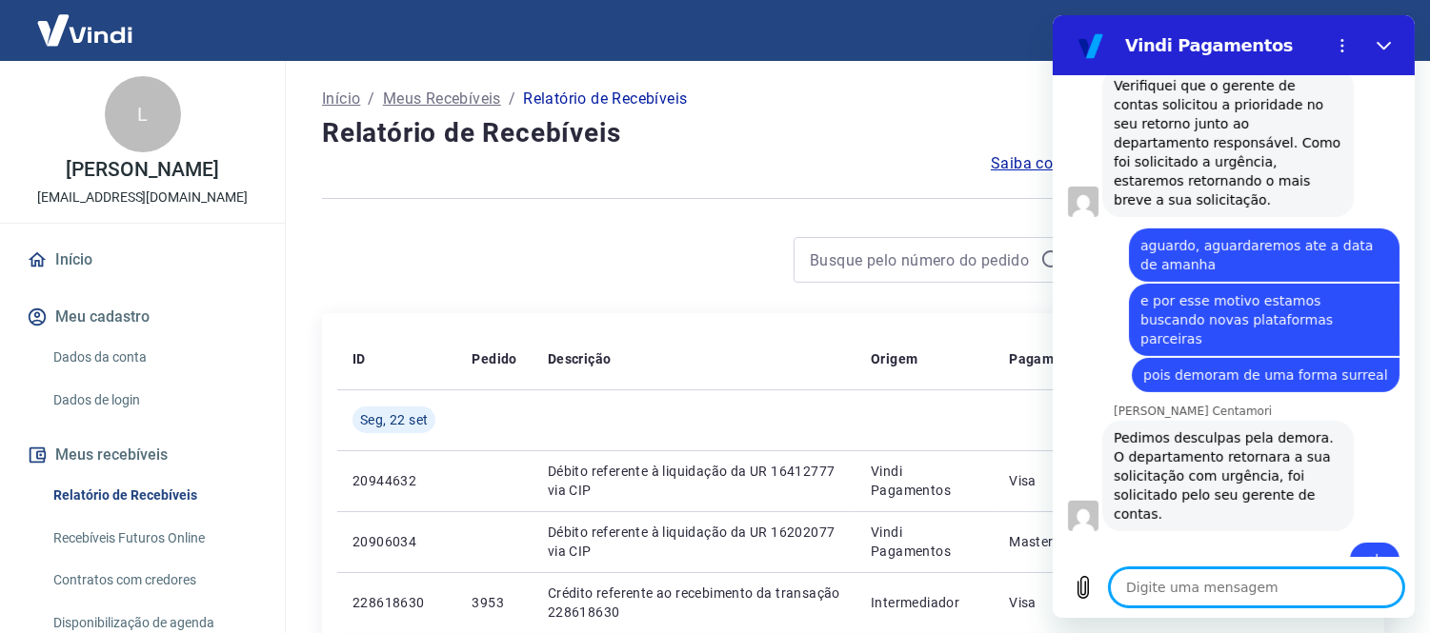
click at [838, 188] on div at bounding box center [853, 198] width 1062 height 47
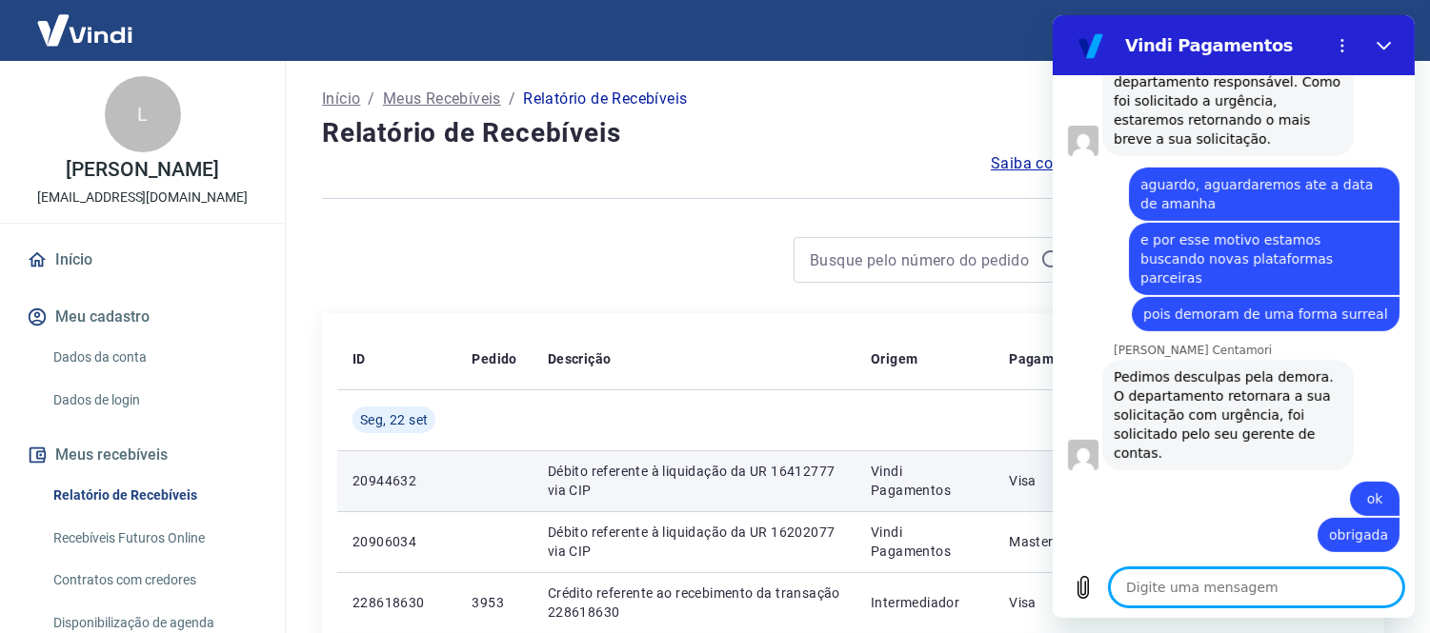
scroll to position [1385, 0]
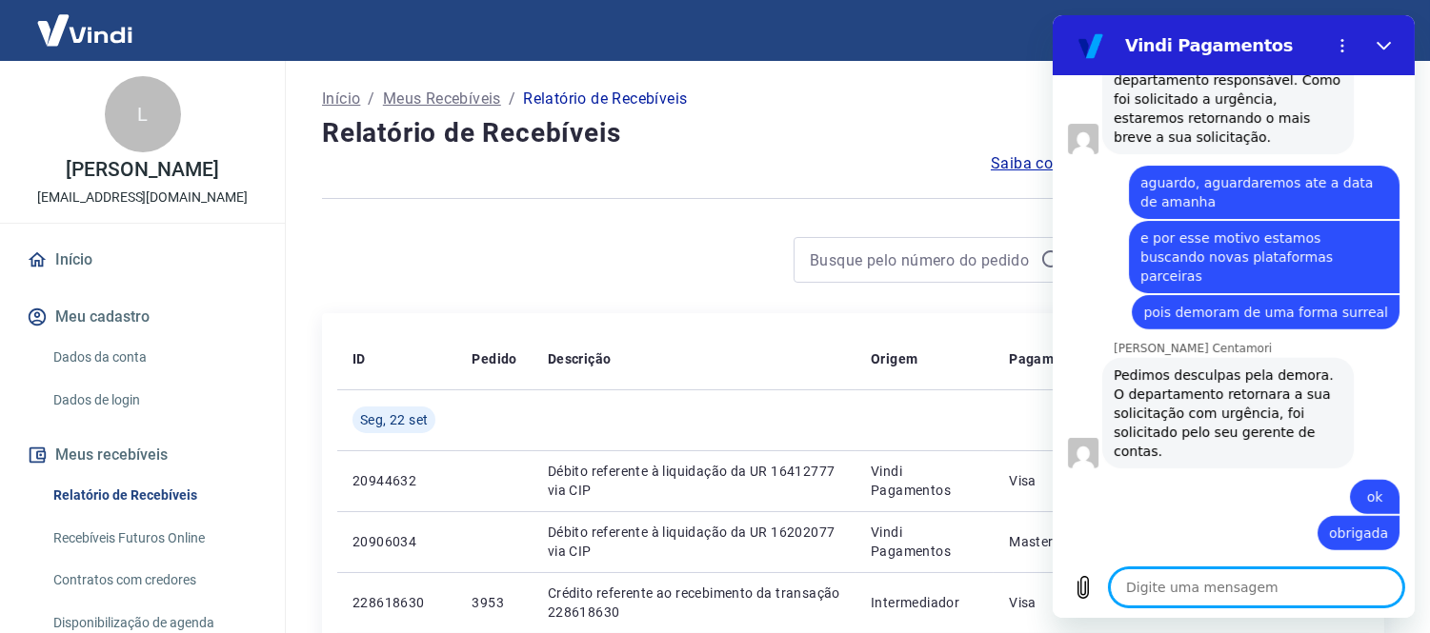
click at [1223, 579] on textarea at bounding box center [1255, 588] width 293 height 38
drag, startPoint x: 1224, startPoint y: 579, endPoint x: 1202, endPoint y: 579, distance: 21.9
click at [1224, 580] on textarea at bounding box center [1255, 588] width 293 height 38
click at [87, 241] on link "Início" at bounding box center [142, 260] width 239 height 42
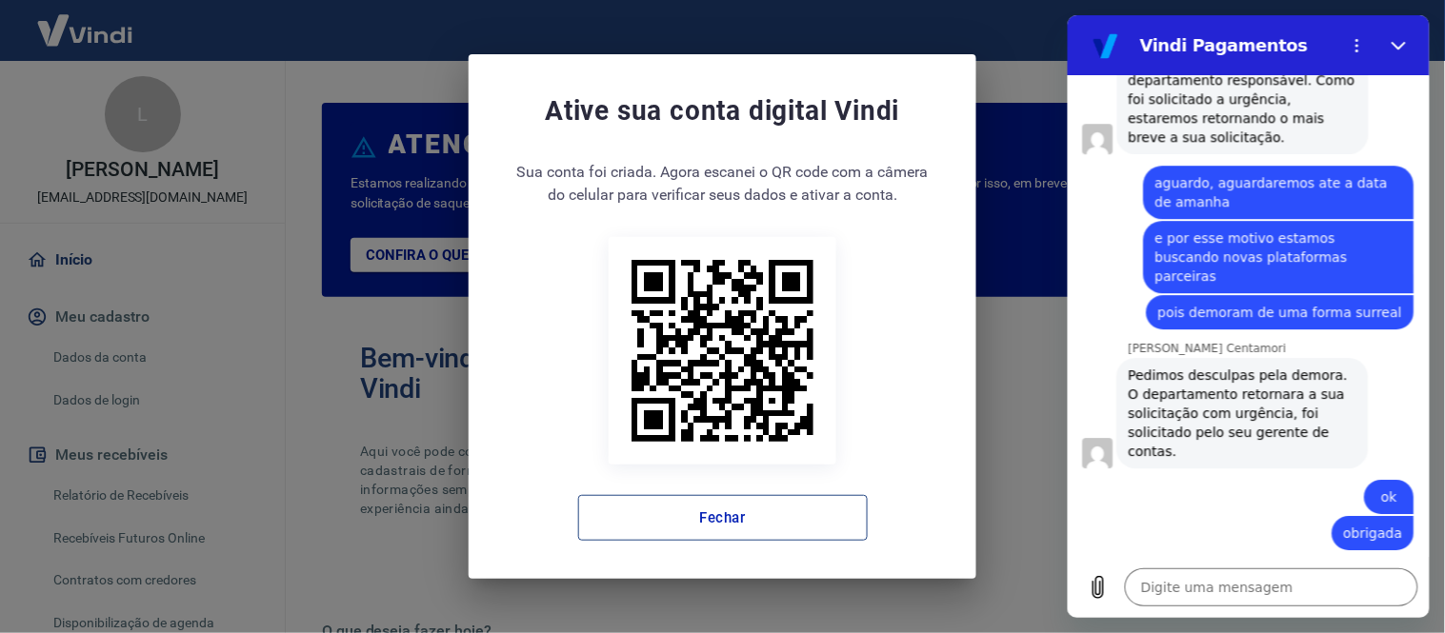
click at [832, 500] on button "Fechar" at bounding box center [723, 518] width 290 height 46
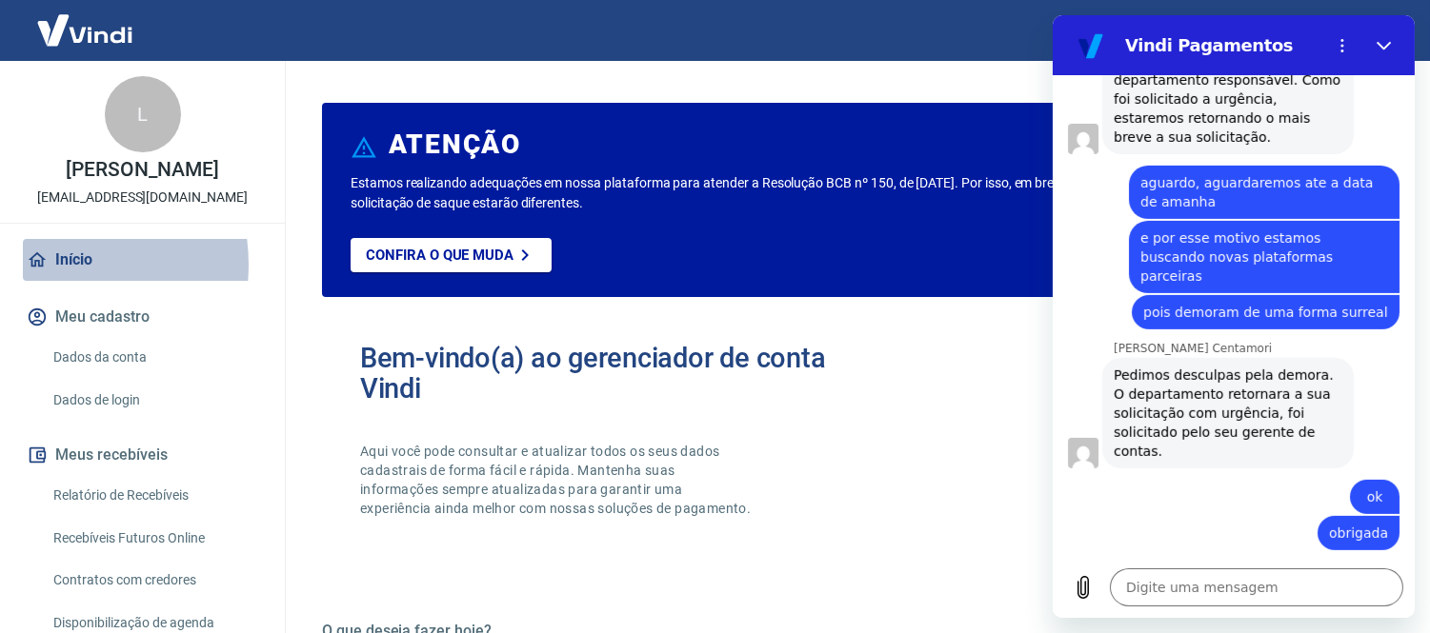
click at [50, 264] on link "Início" at bounding box center [142, 260] width 239 height 42
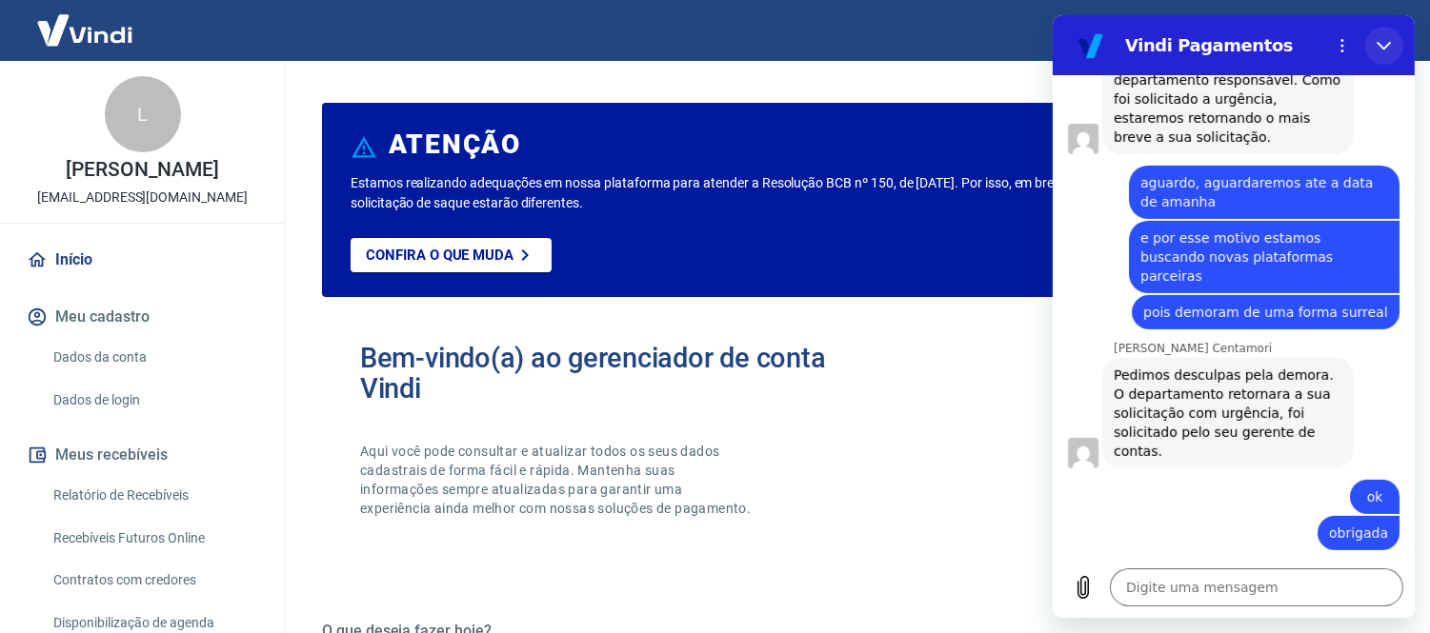
click at [1387, 51] on icon "Fechar" at bounding box center [1382, 45] width 15 height 15
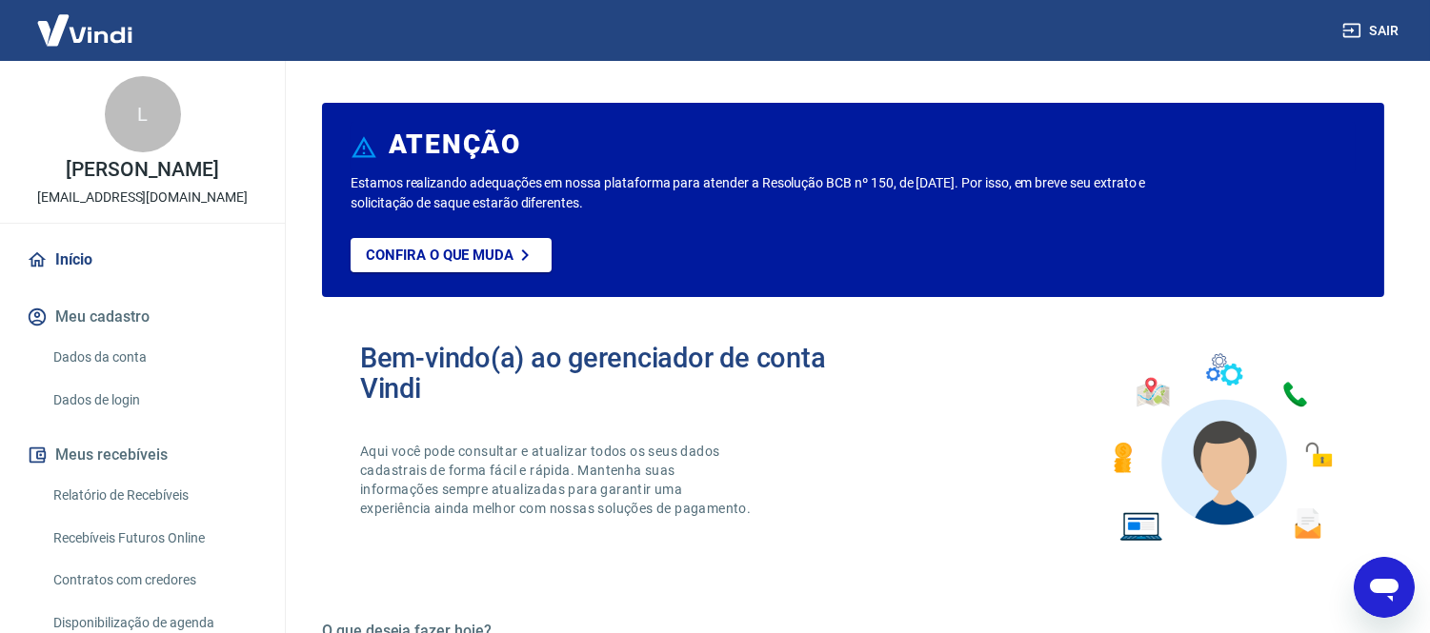
click at [130, 265] on link "Início" at bounding box center [142, 260] width 239 height 42
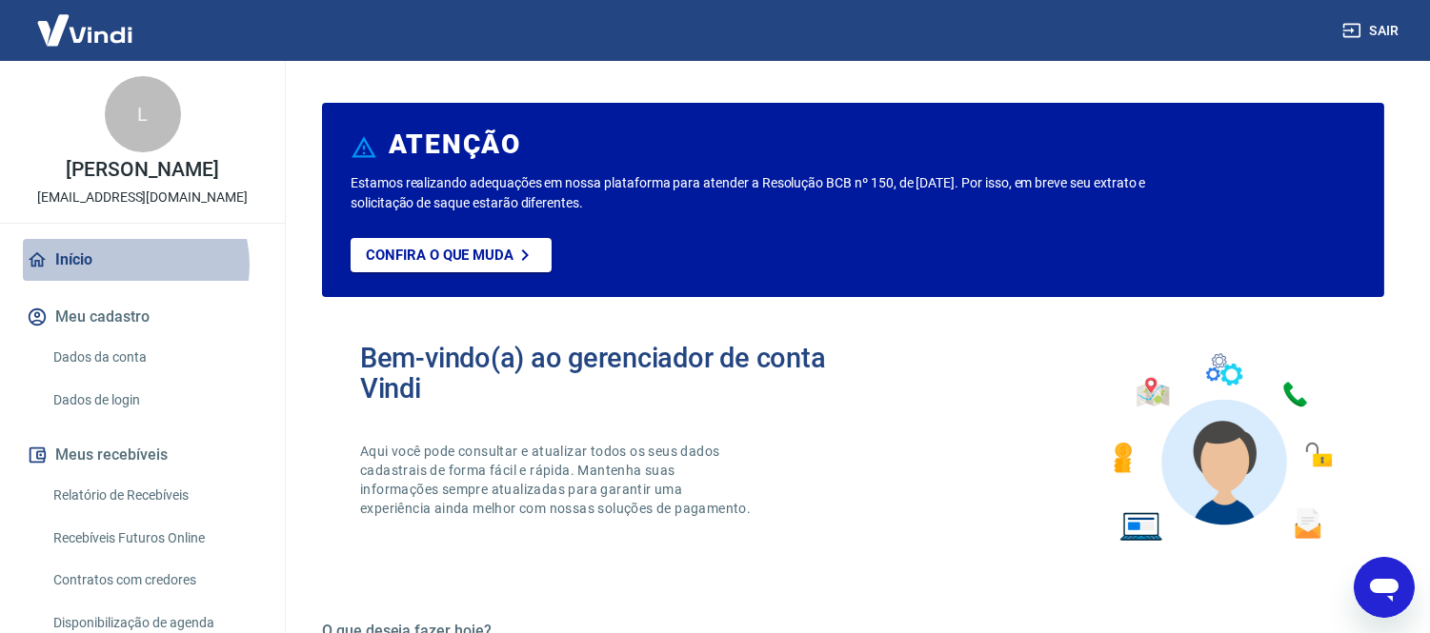
click at [130, 265] on link "Início" at bounding box center [142, 260] width 239 height 42
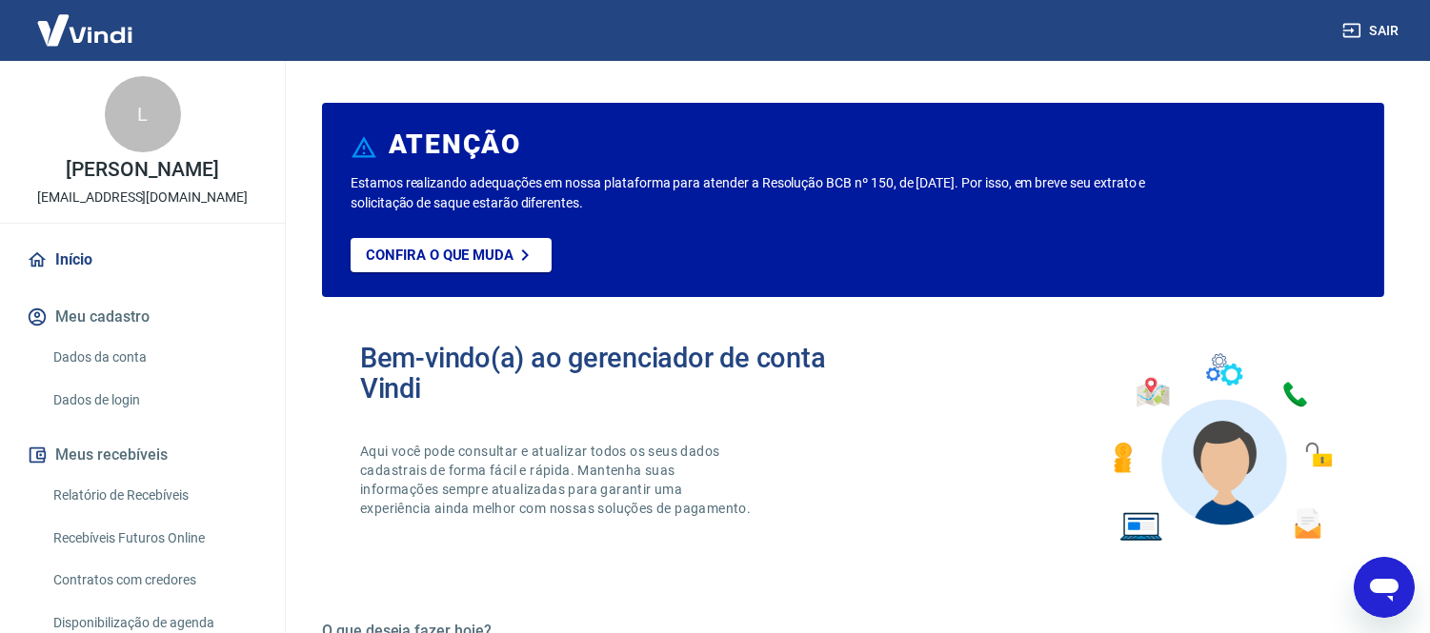
click at [241, 279] on div "Início Meu cadastro Dados da conta Dados de login Meus recebíveis Relatório de …" at bounding box center [142, 528] width 285 height 578
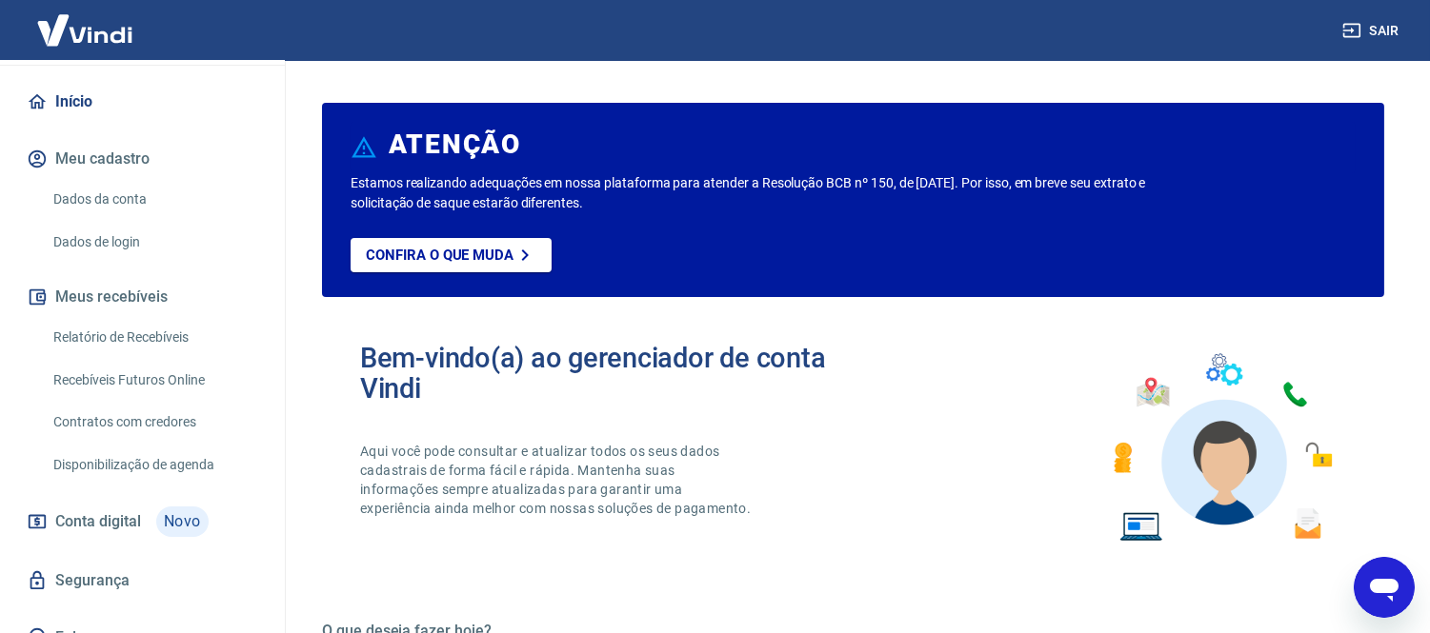
scroll to position [183, 0]
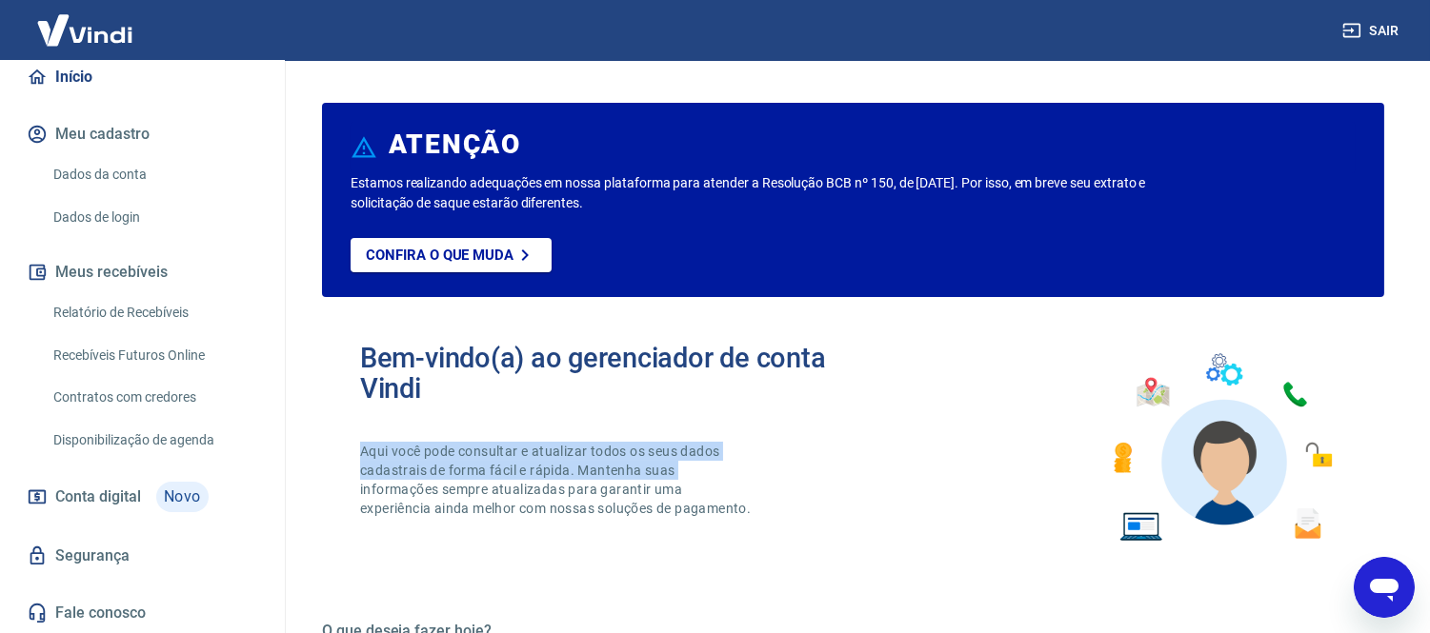
drag, startPoint x: 320, startPoint y: 498, endPoint x: 334, endPoint y: 384, distance: 115.2
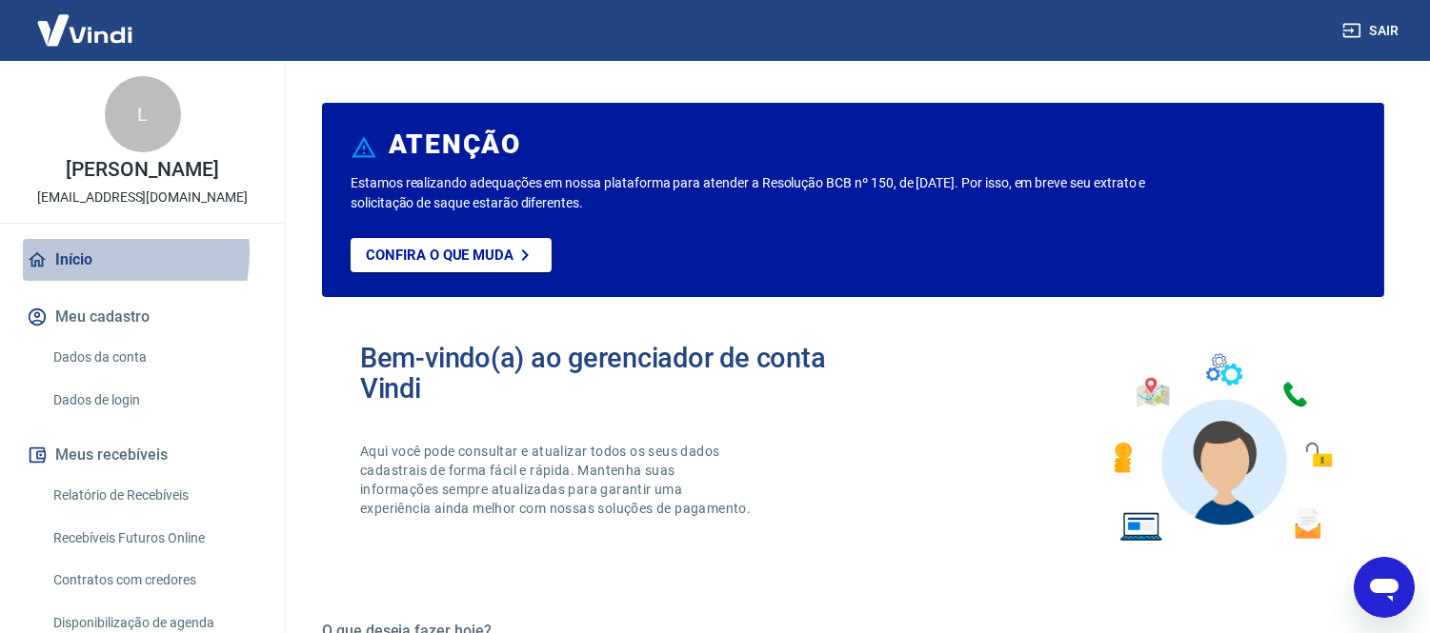
click at [78, 252] on link "Início" at bounding box center [142, 260] width 239 height 42
